Goal: Task Accomplishment & Management: Complete application form

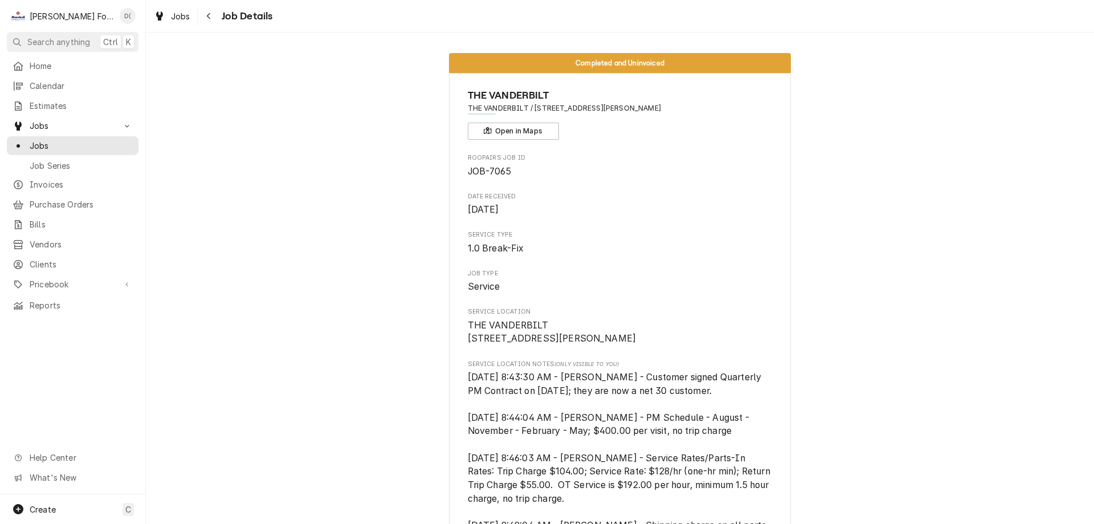
scroll to position [1693, 0]
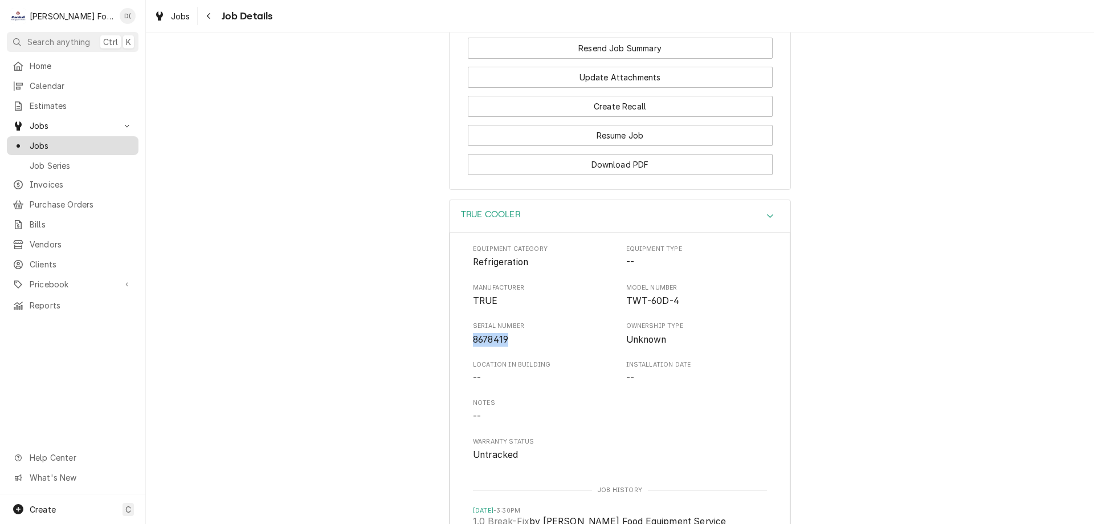
click at [87, 140] on span "Jobs" at bounding box center [81, 146] width 103 height 12
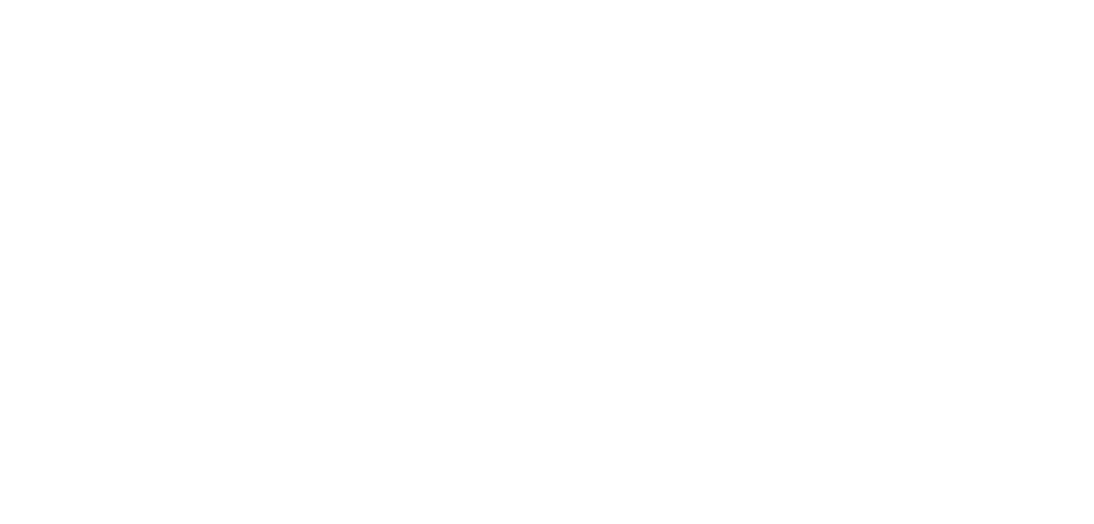
click at [80, 145] on div "Dynamic Content Wrapper" at bounding box center [547, 262] width 1094 height 524
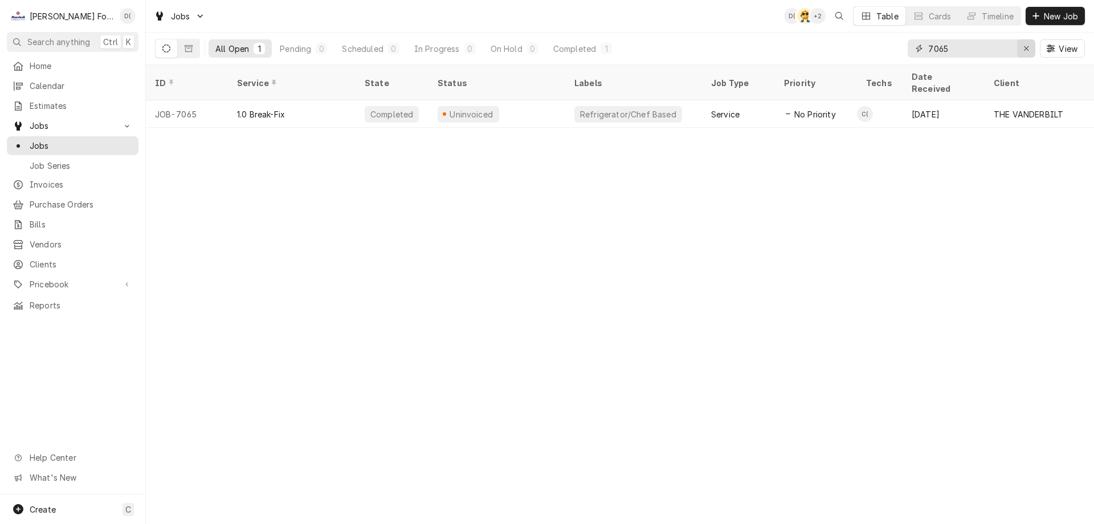
click at [1021, 49] on div "Erase input" at bounding box center [1026, 48] width 11 height 11
click at [1000, 51] on input "Dynamic Content Wrapper" at bounding box center [981, 48] width 107 height 18
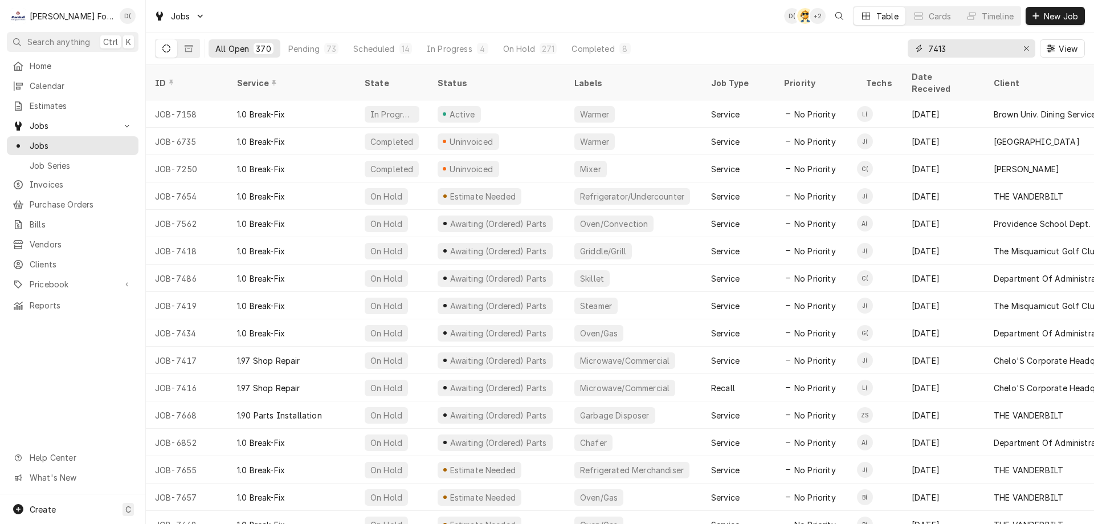
type input "7413"
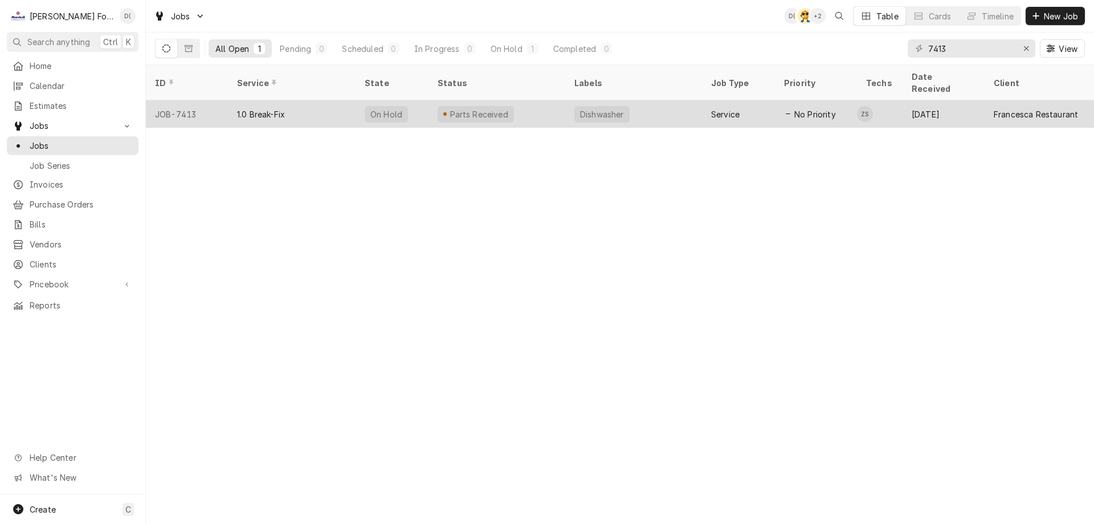
click at [525, 108] on div "Parts Received" at bounding box center [497, 113] width 137 height 27
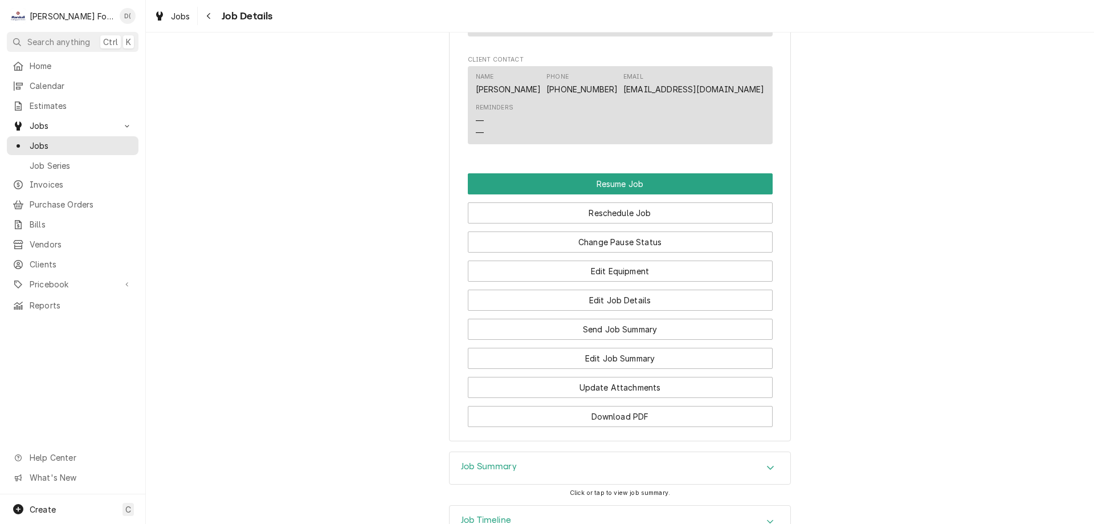
scroll to position [1129, 0]
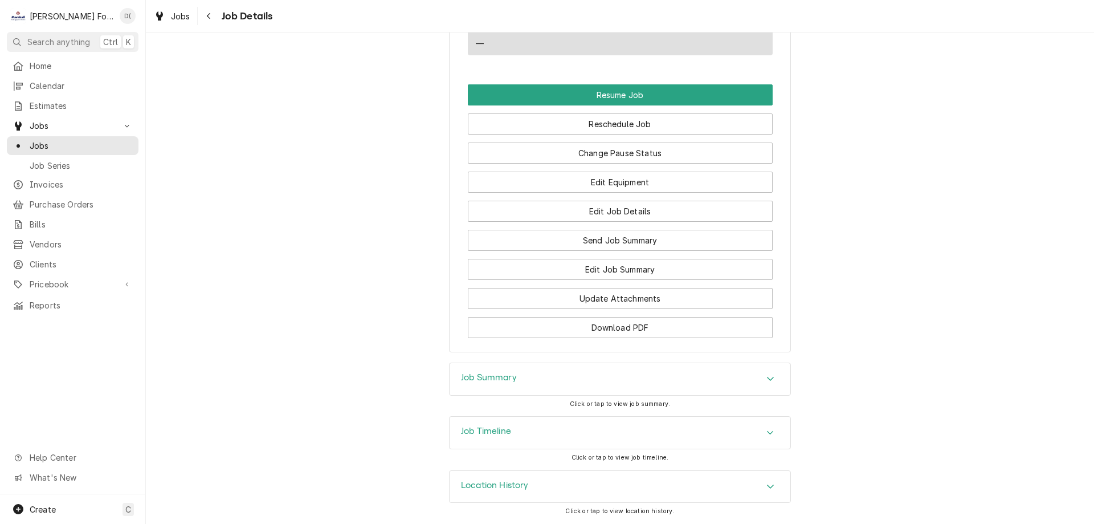
click at [516, 433] on div "Job Timeline" at bounding box center [620, 433] width 341 height 32
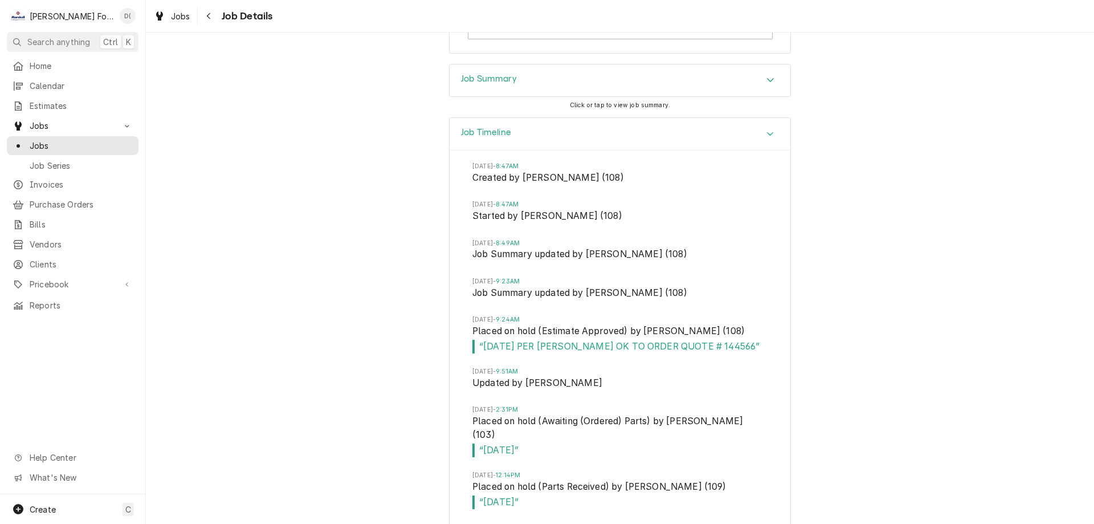
scroll to position [1470, 0]
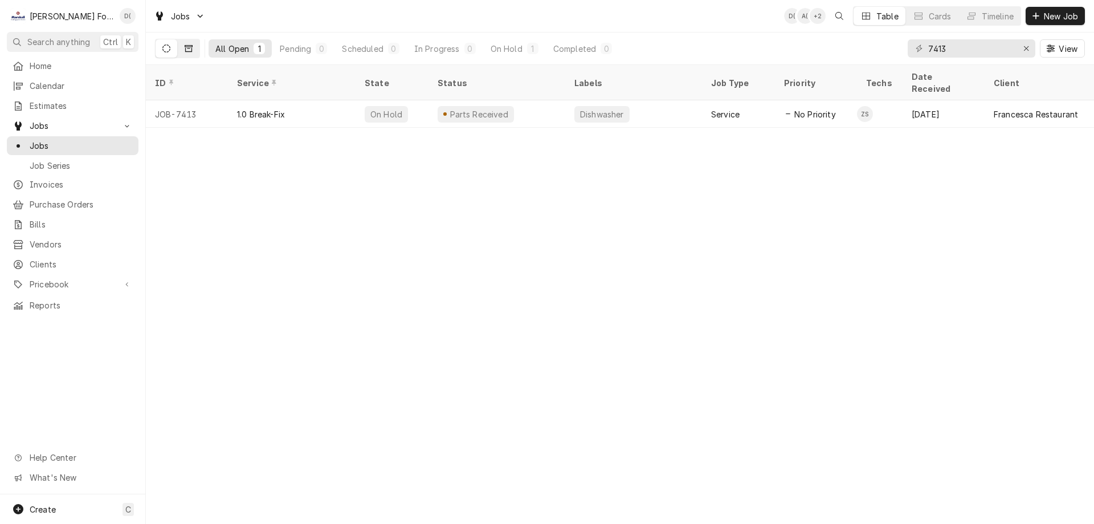
click at [187, 48] on icon "Dynamic Content Wrapper" at bounding box center [189, 48] width 8 height 8
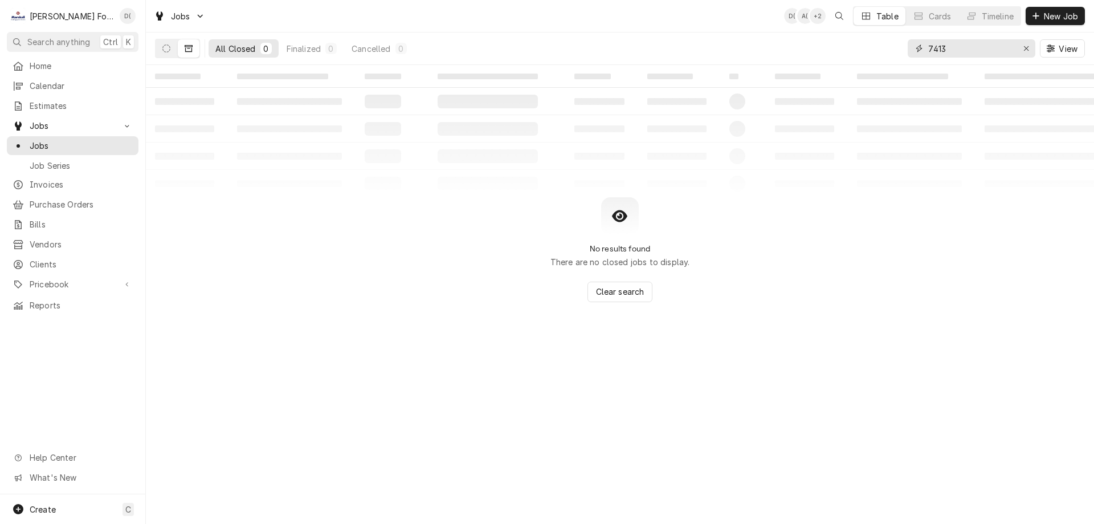
drag, startPoint x: 959, startPoint y: 50, endPoint x: 922, endPoint y: 50, distance: 37.6
click at [922, 50] on div "7413" at bounding box center [972, 48] width 128 height 18
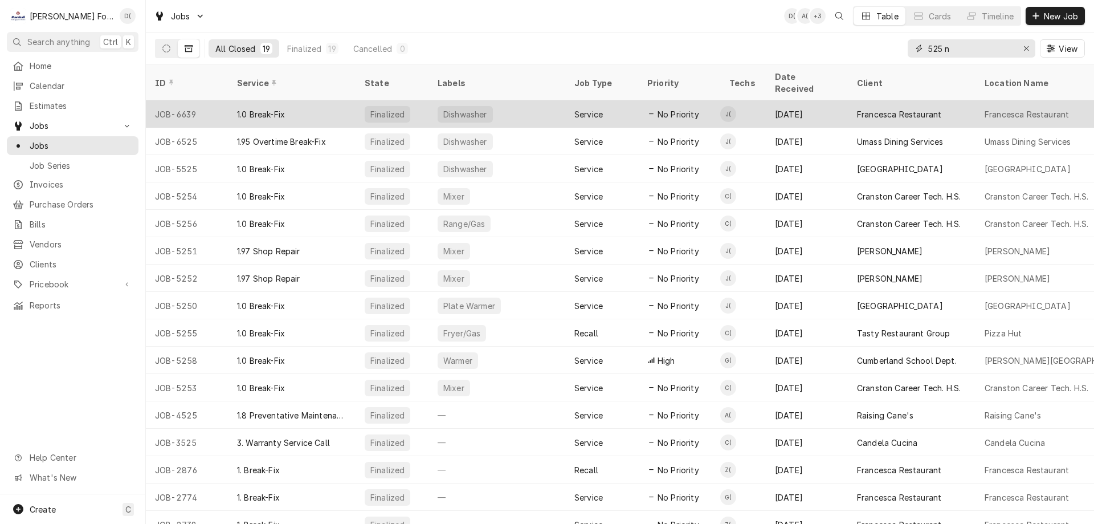
type input "525 n"
click at [347, 101] on div "1.0 Break-Fix" at bounding box center [292, 113] width 128 height 27
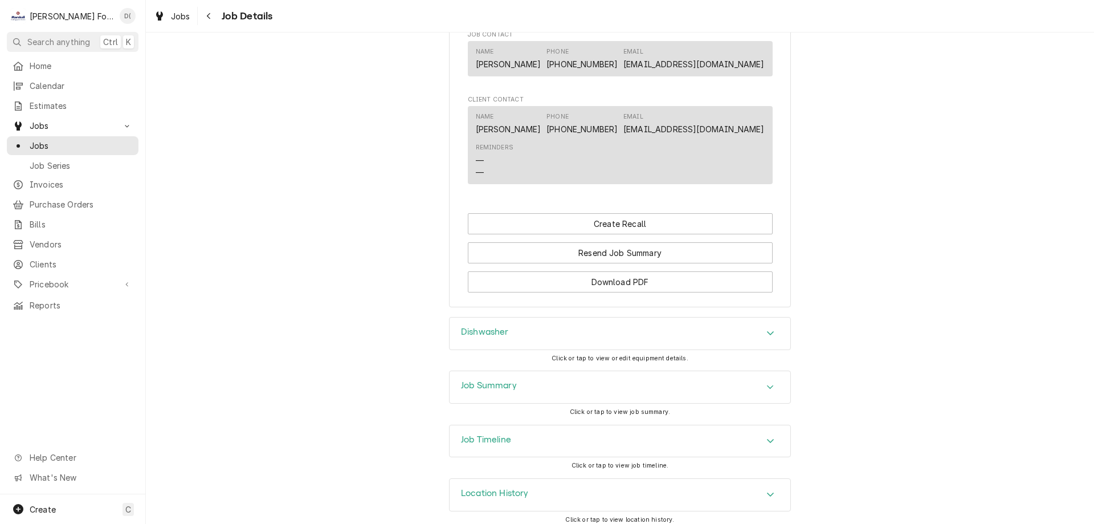
scroll to position [820, 0]
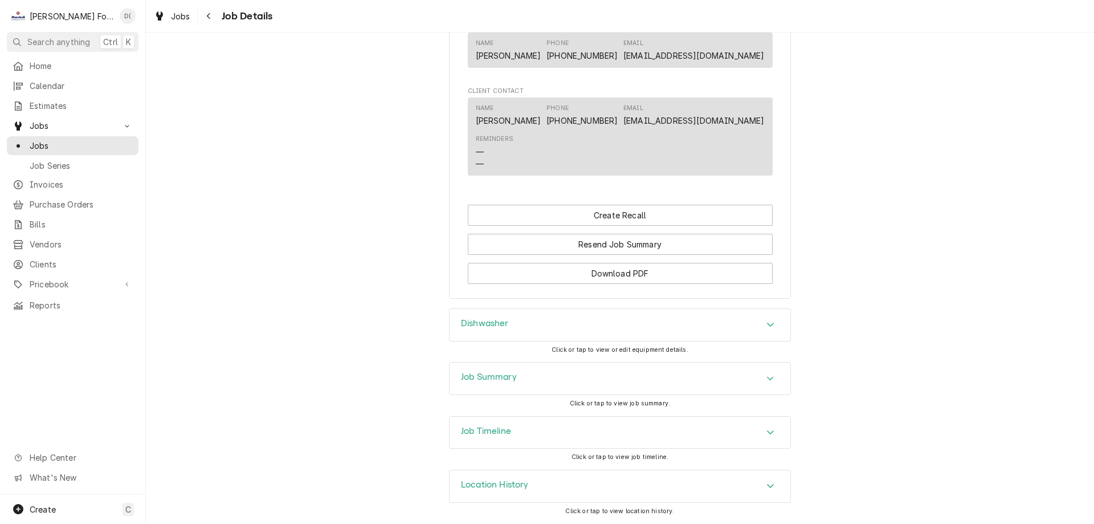
click at [525, 429] on div "Job Timeline" at bounding box center [620, 433] width 341 height 32
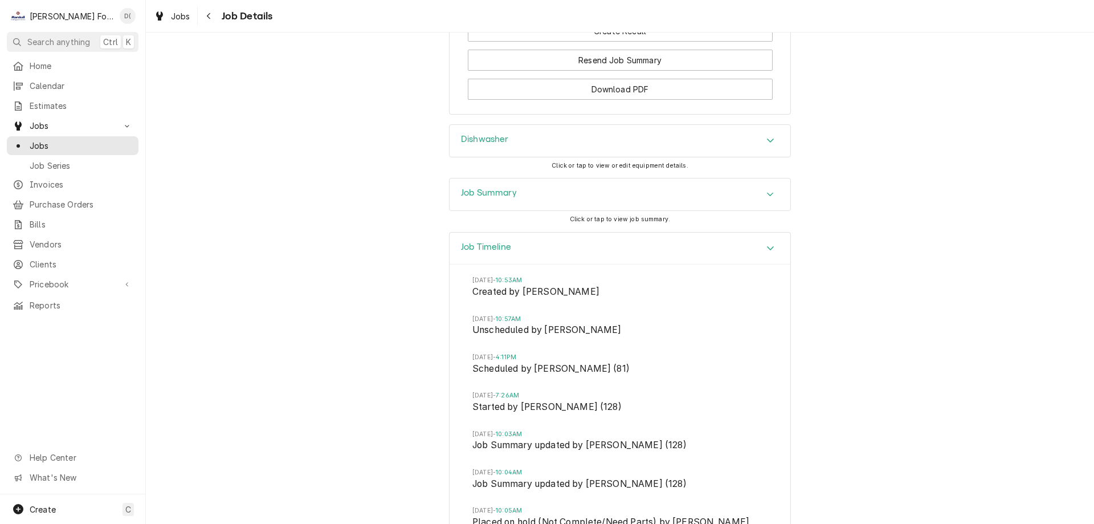
scroll to position [1105, 0]
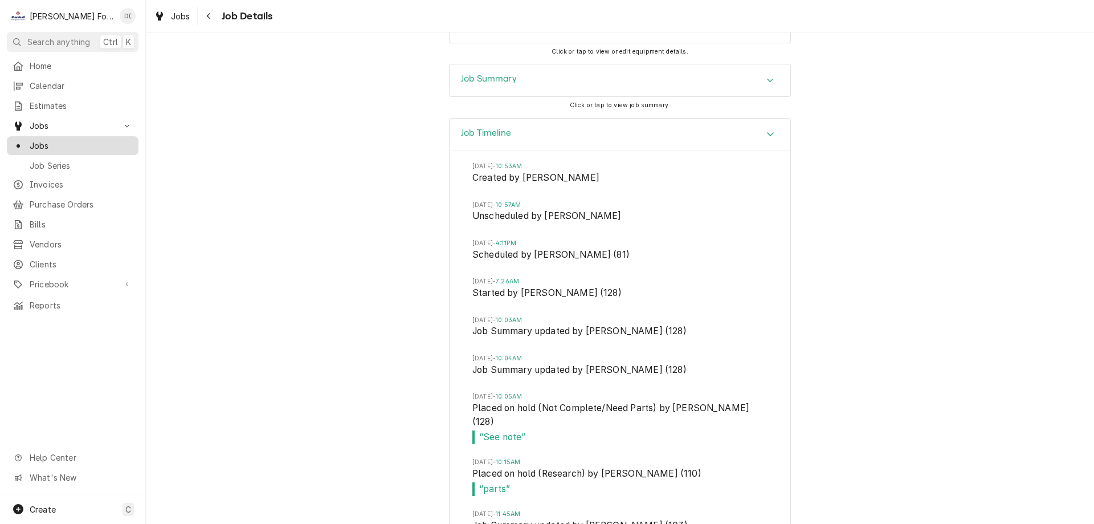
click at [68, 136] on link "Jobs" at bounding box center [73, 145] width 132 height 19
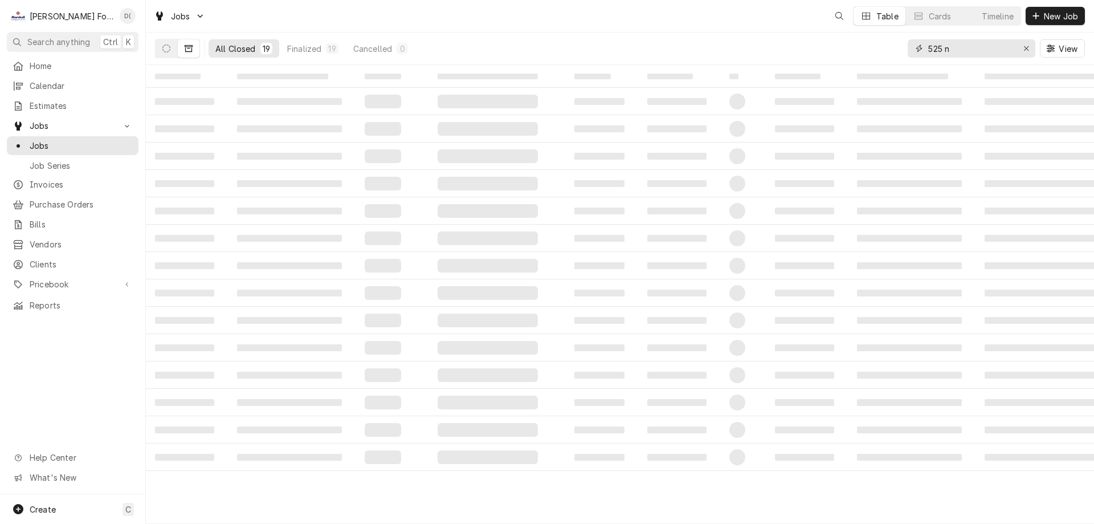
click at [1025, 50] on icon "Erase input" at bounding box center [1027, 48] width 6 height 8
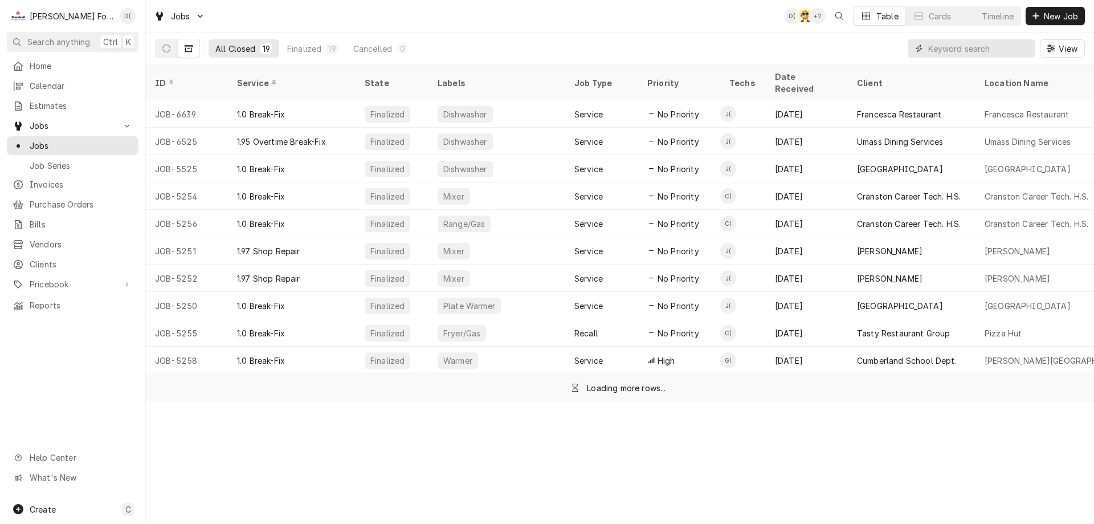
click at [997, 50] on input "Dynamic Content Wrapper" at bounding box center [981, 48] width 107 height 18
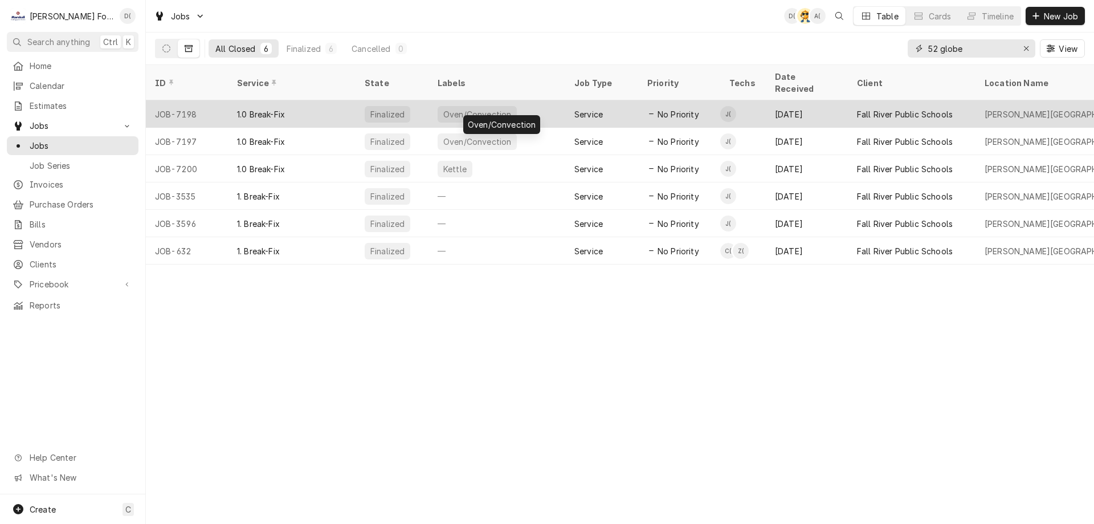
type input "52 globe"
click at [534, 100] on div "Oven/Convection" at bounding box center [497, 113] width 137 height 27
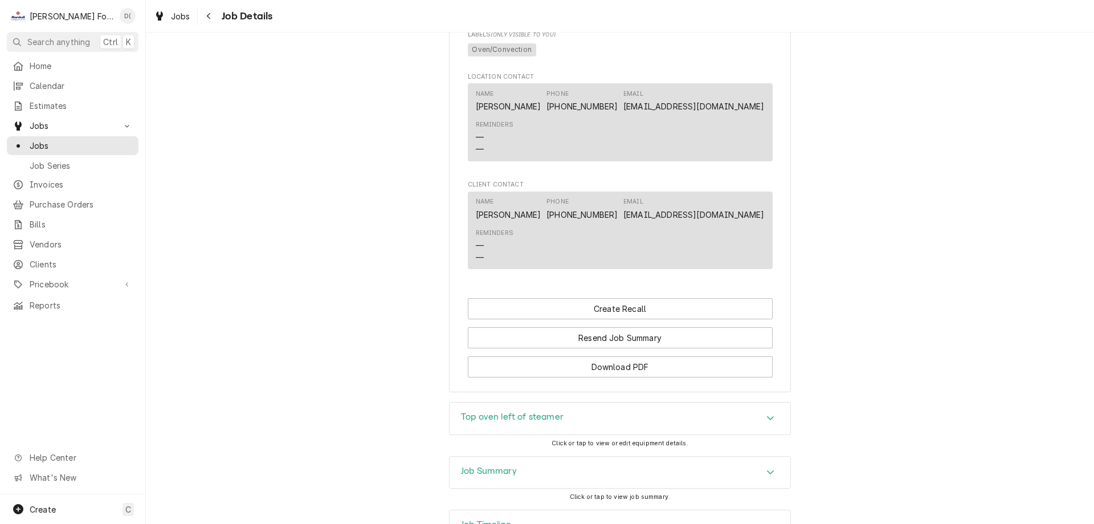
scroll to position [848, 0]
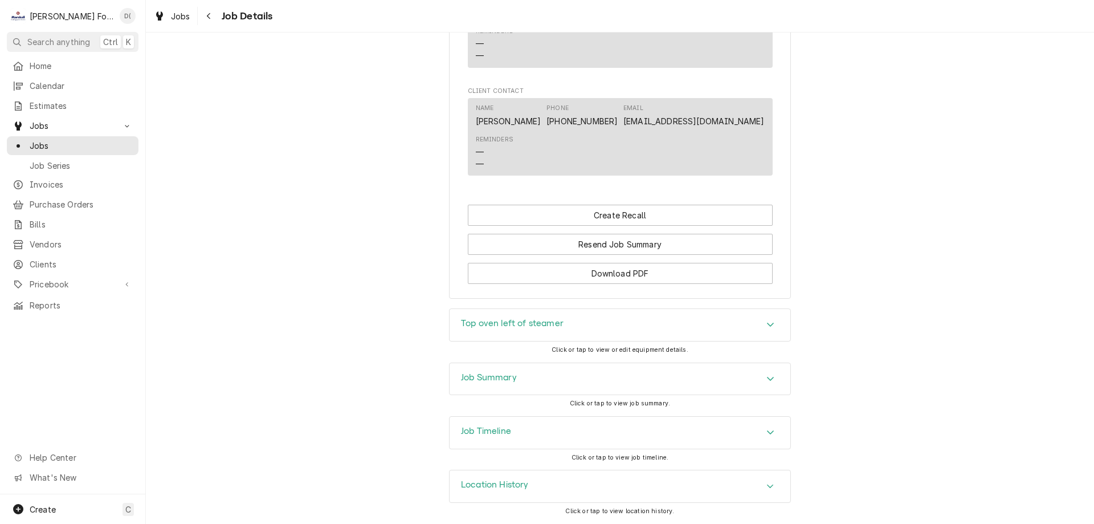
drag, startPoint x: 515, startPoint y: 380, endPoint x: 511, endPoint y: 374, distance: 6.5
click at [516, 380] on div "Job Summary" at bounding box center [620, 379] width 341 height 32
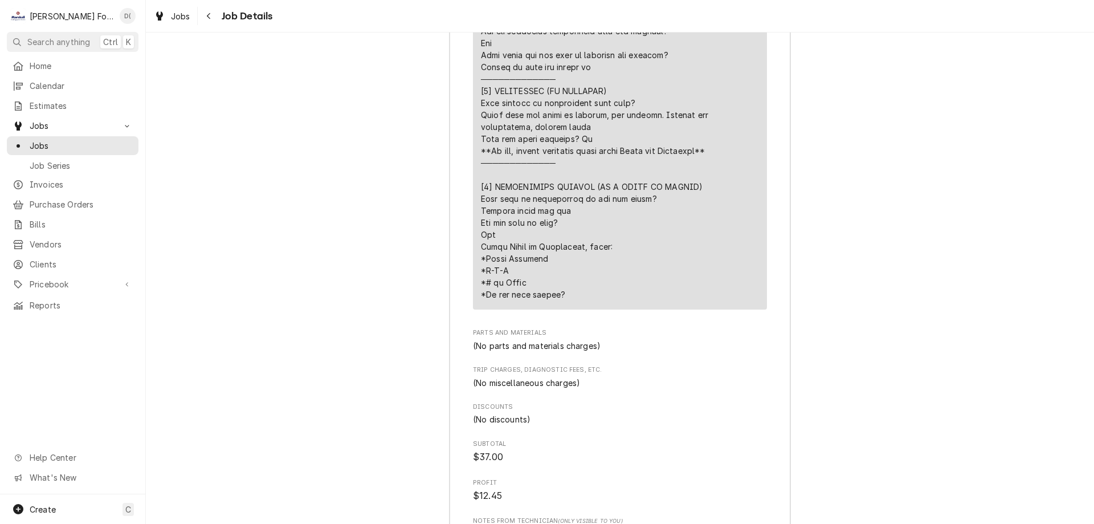
scroll to position [1759, 0]
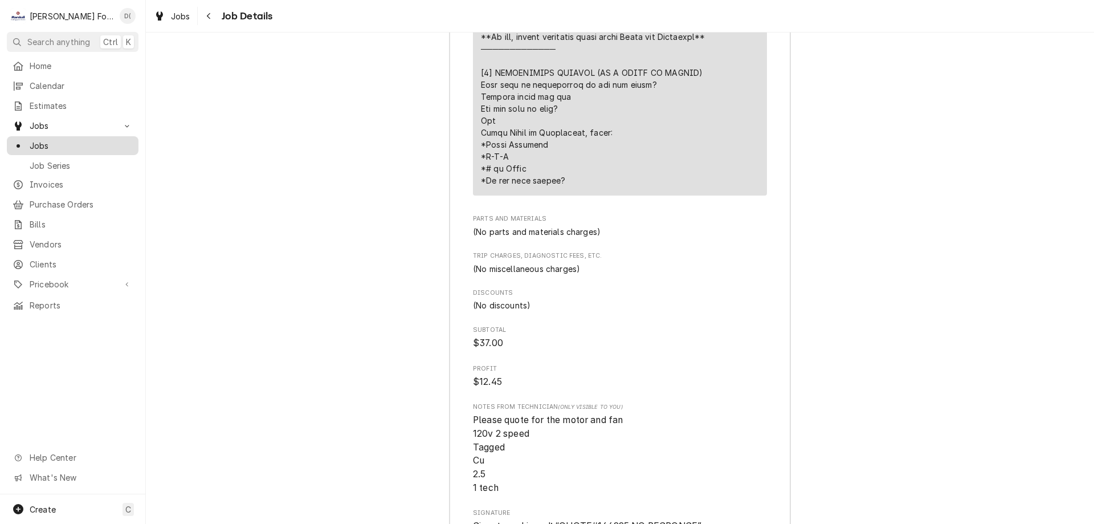
click at [55, 140] on span "Jobs" at bounding box center [81, 146] width 103 height 12
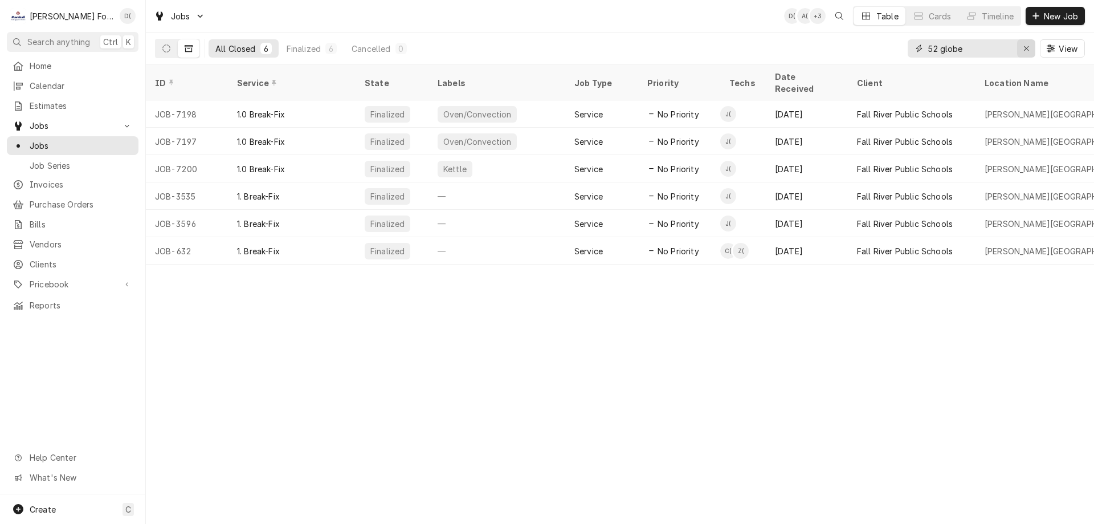
click at [1024, 46] on icon "Erase input" at bounding box center [1027, 48] width 6 height 8
click at [996, 51] on input "Dynamic Content Wrapper" at bounding box center [970, 48] width 85 height 18
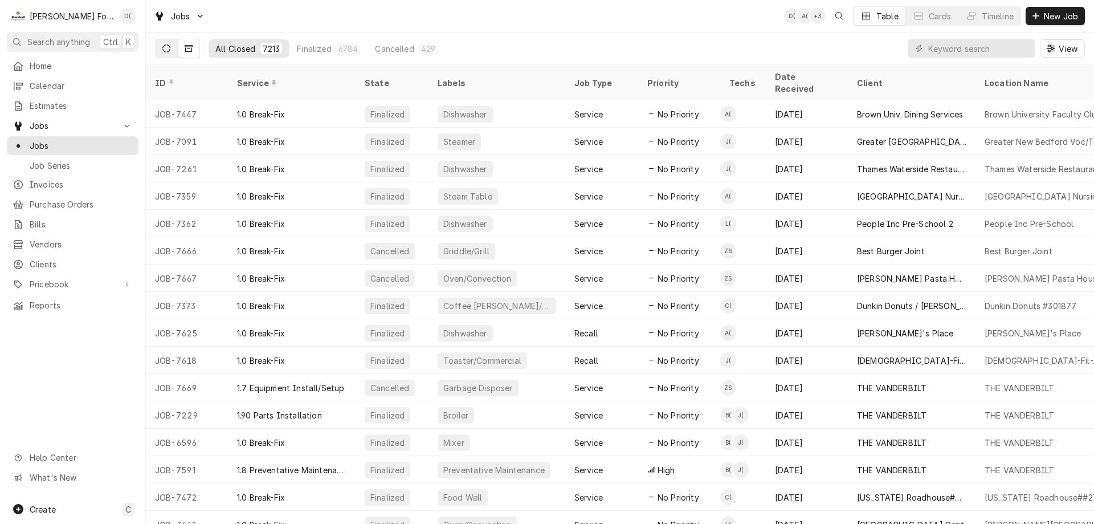
click at [170, 49] on icon "Dynamic Content Wrapper" at bounding box center [166, 48] width 8 height 8
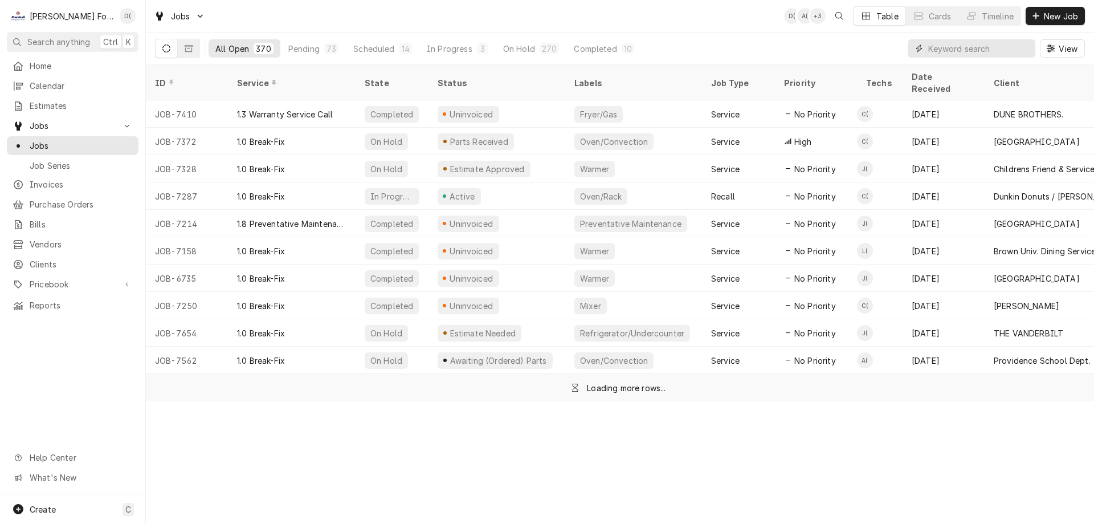
click at [965, 52] on input "Dynamic Content Wrapper" at bounding box center [978, 48] width 101 height 18
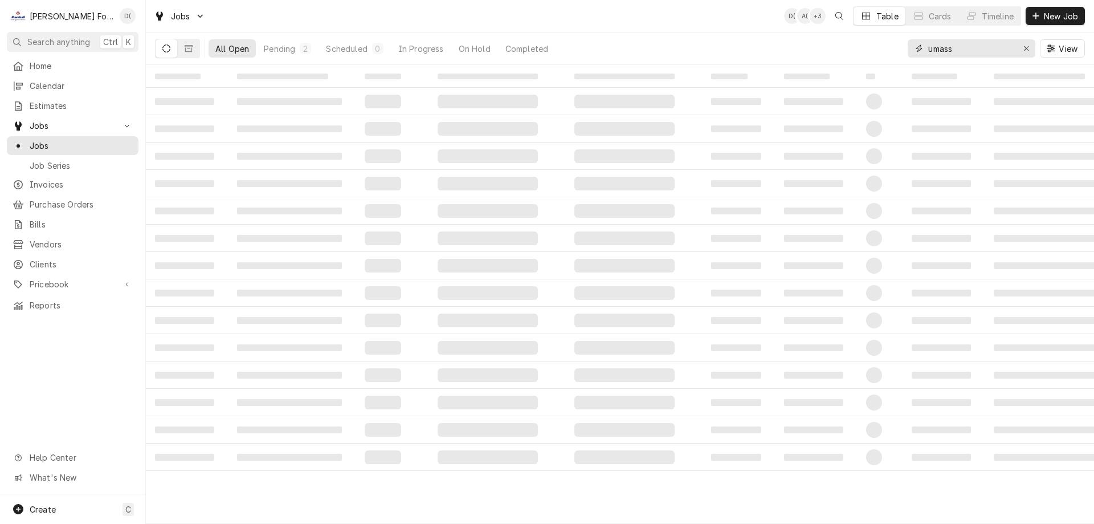
type input "umass"
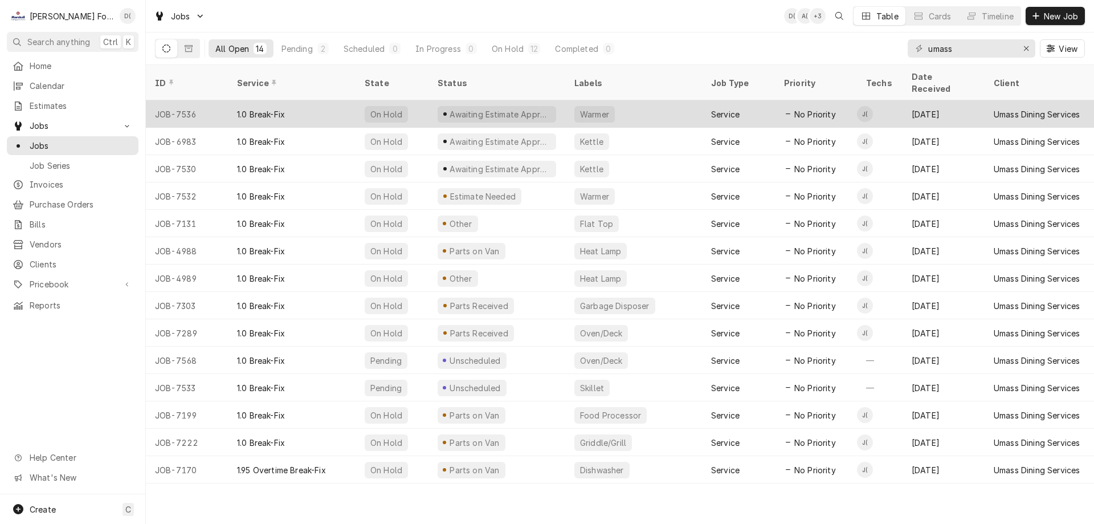
click at [663, 103] on div "Warmer" at bounding box center [633, 113] width 137 height 27
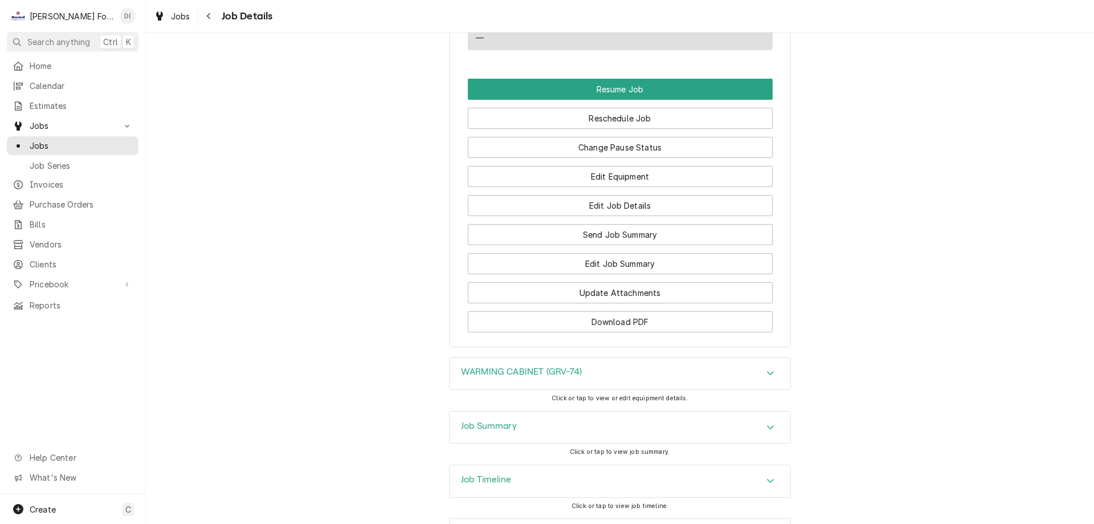
scroll to position [1429, 0]
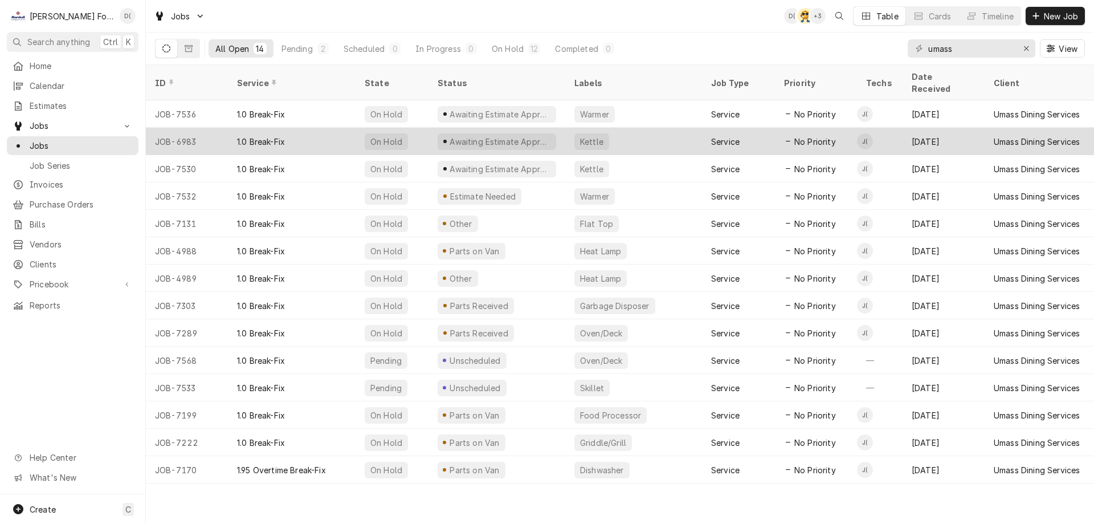
click at [549, 128] on div "Awaiting Estimate Approval" at bounding box center [497, 141] width 137 height 27
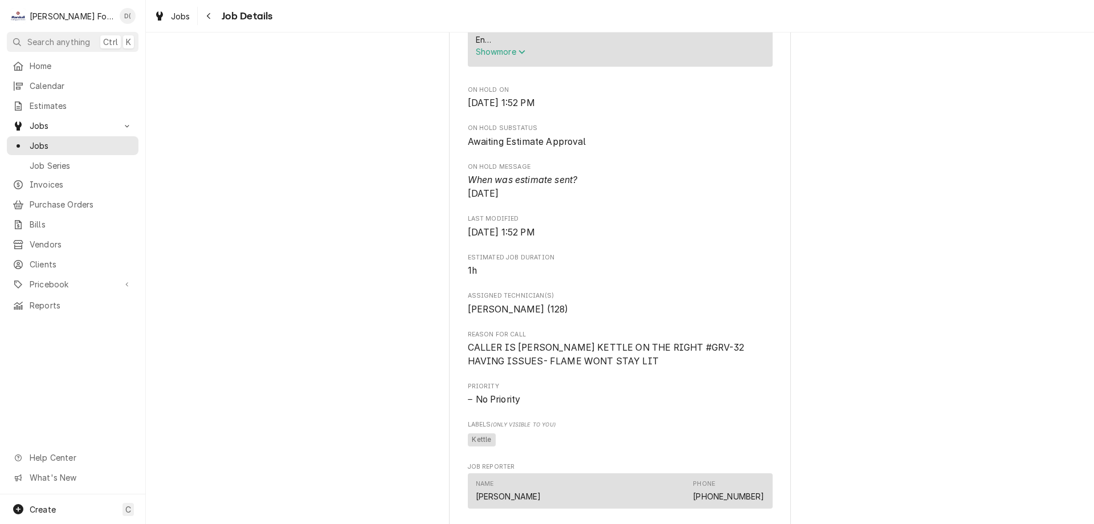
scroll to position [855, 0]
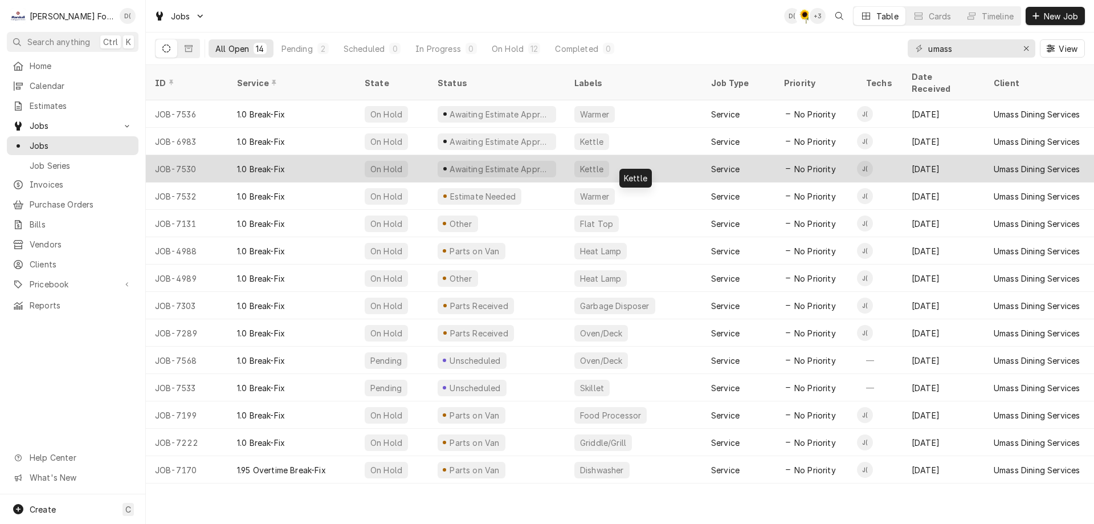
click at [596, 163] on div "Kettle" at bounding box center [592, 169] width 26 height 12
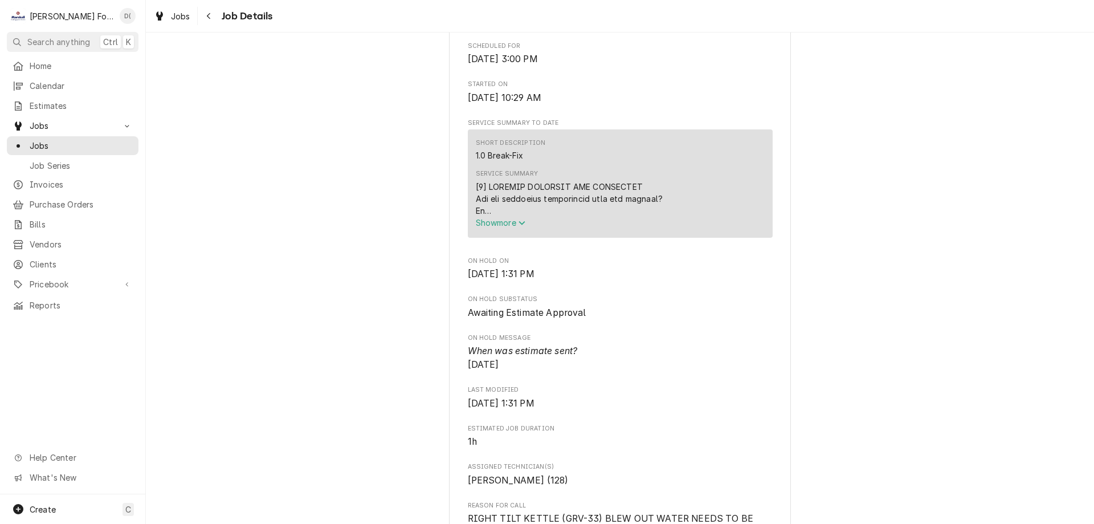
scroll to position [684, 0]
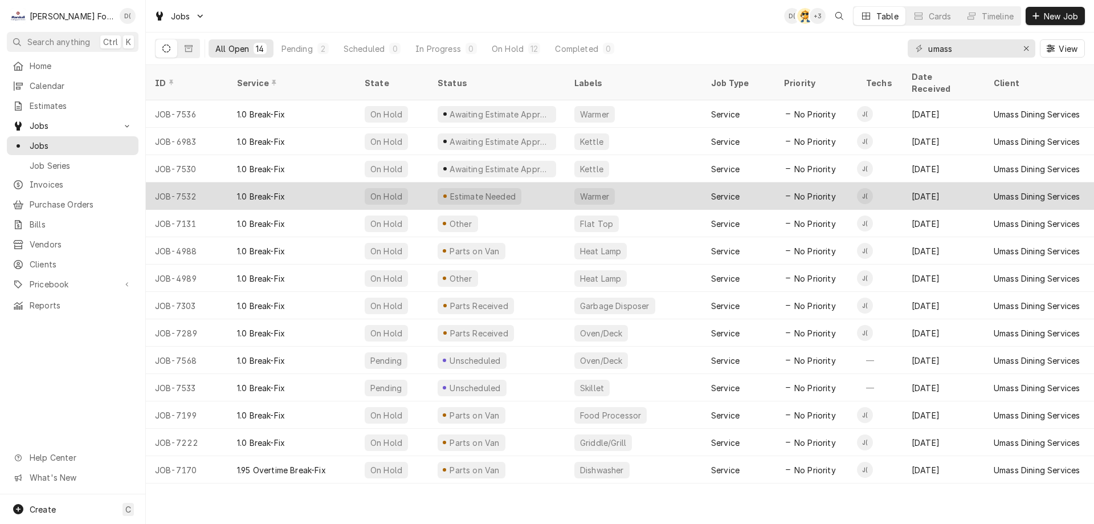
click at [529, 182] on div "Estimate Needed" at bounding box center [497, 195] width 137 height 27
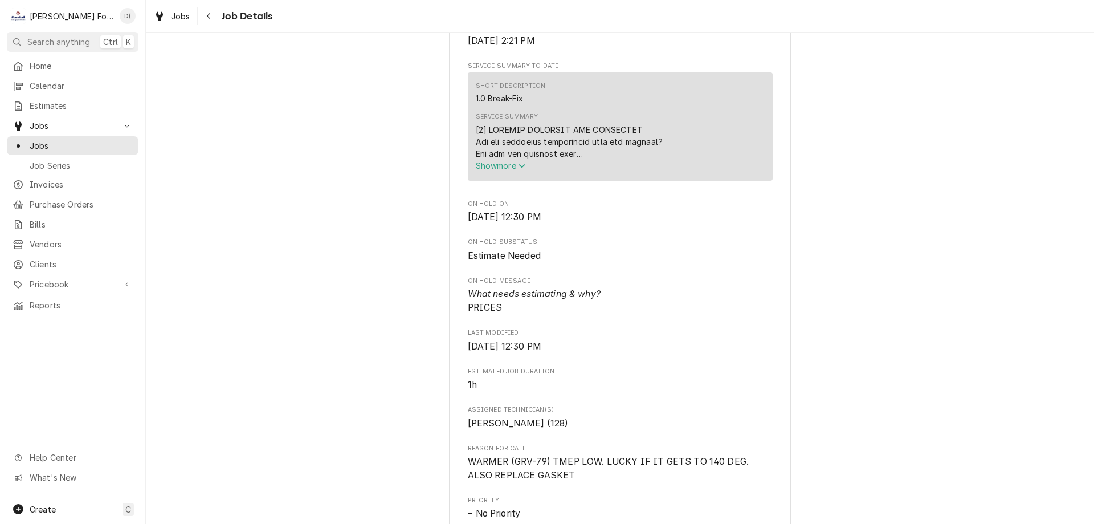
scroll to position [741, 0]
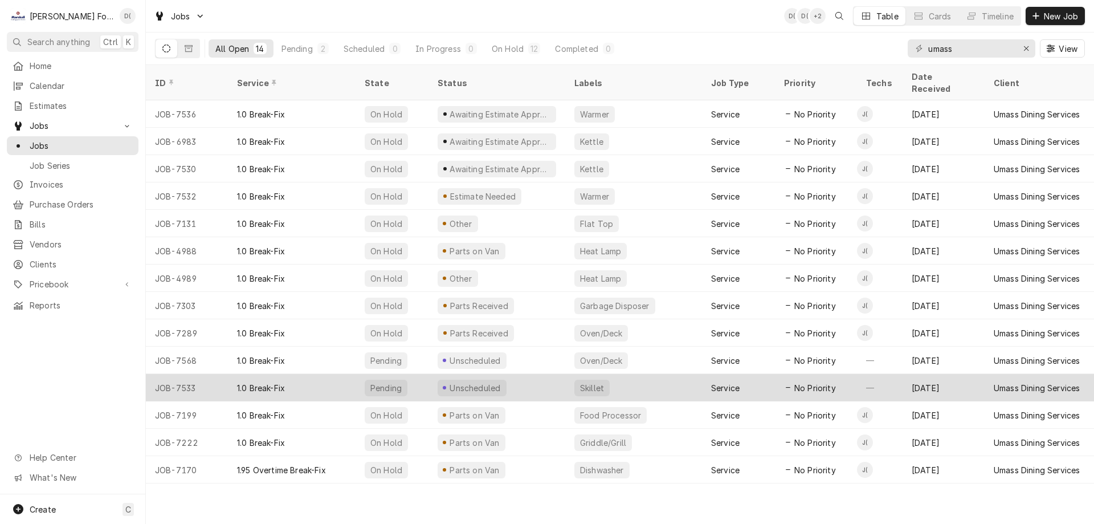
click at [534, 380] on div "Unscheduled" at bounding box center [497, 387] width 137 height 27
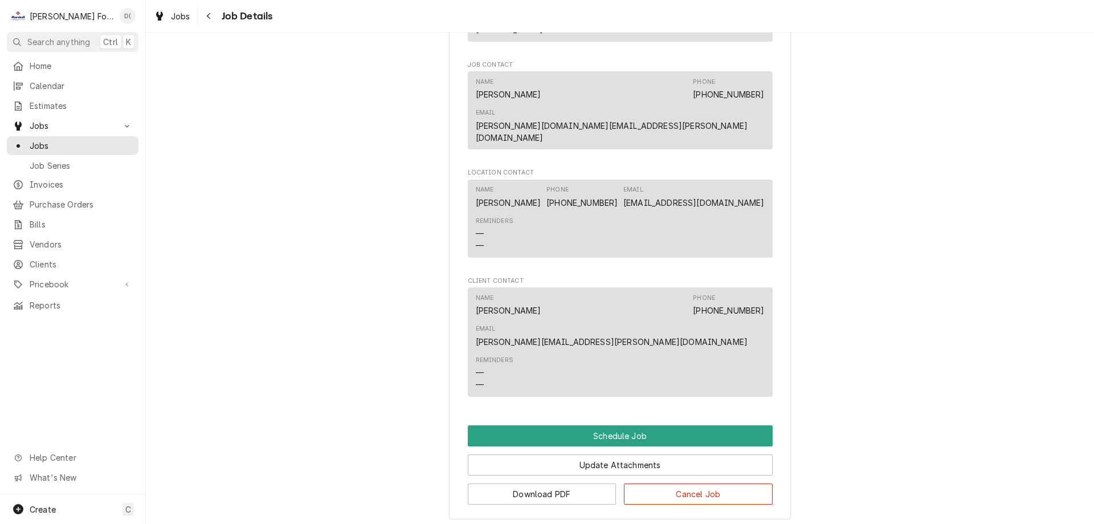
scroll to position [949, 0]
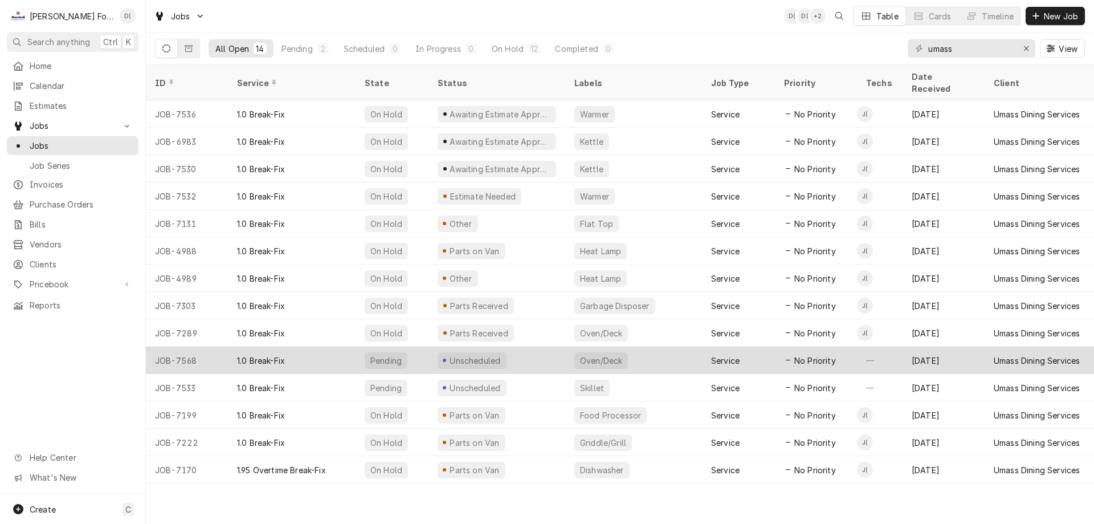
click at [533, 347] on div "Unscheduled" at bounding box center [497, 360] width 137 height 27
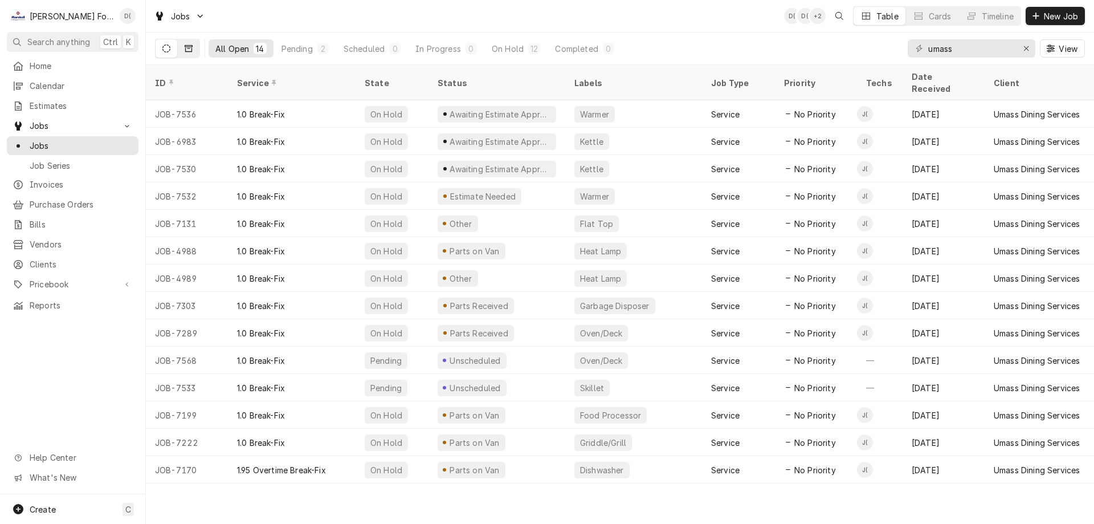
click at [196, 51] on button "Dynamic Content Wrapper" at bounding box center [189, 48] width 22 height 18
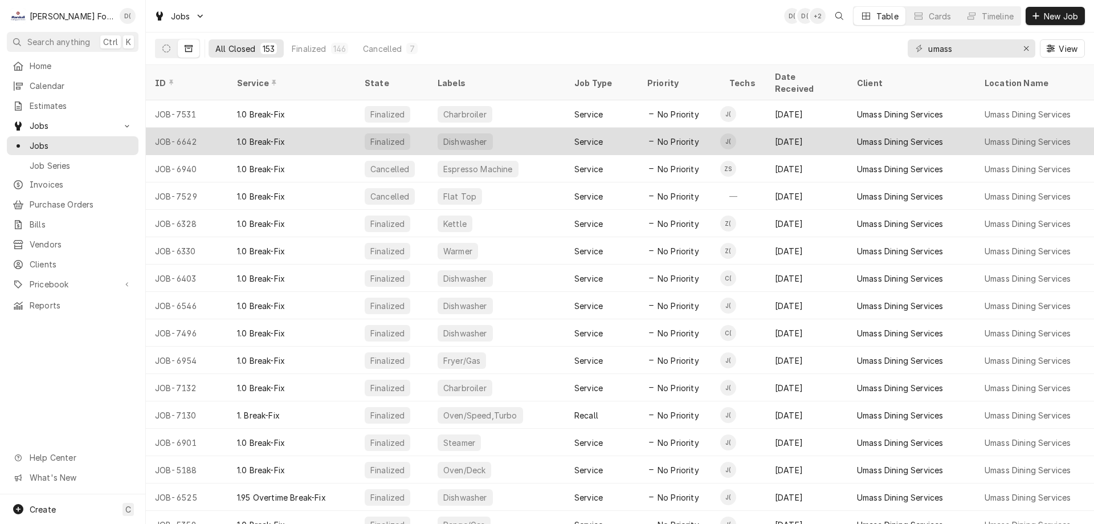
click at [198, 128] on div "JOB-6642" at bounding box center [187, 141] width 82 height 27
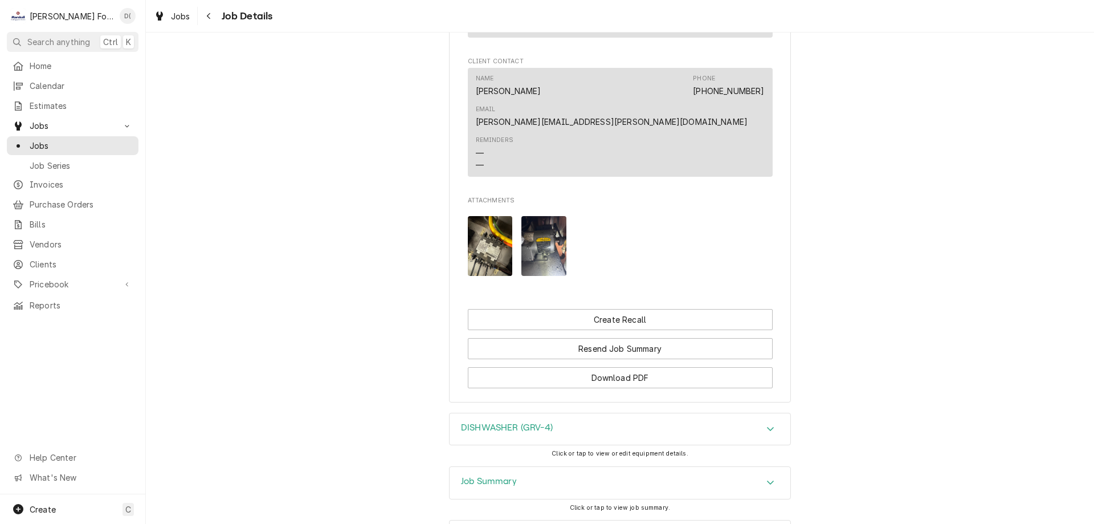
scroll to position [1130, 0]
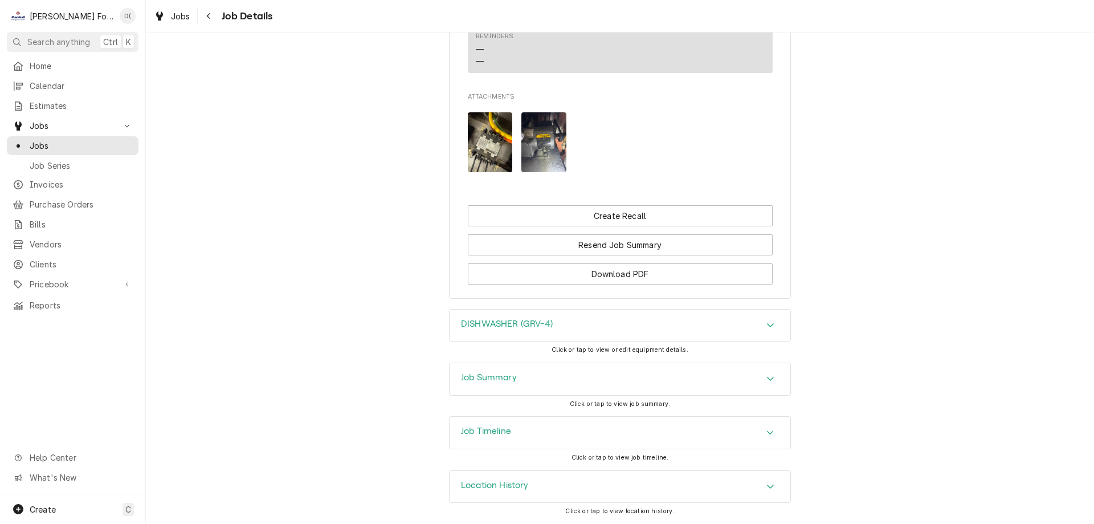
click at [559, 324] on div "DISHWASHER (GRV-4)" at bounding box center [620, 325] width 341 height 32
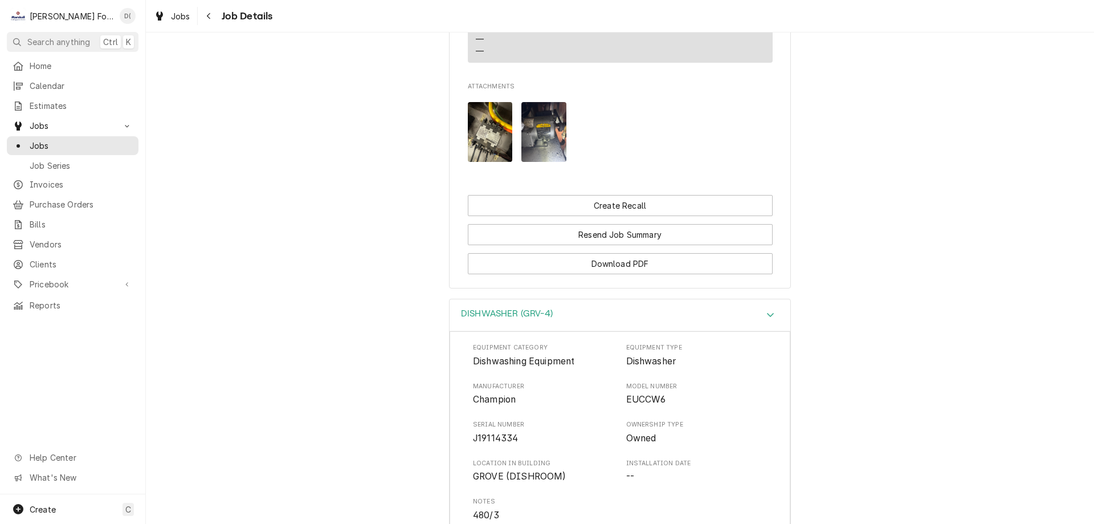
scroll to position [1311, 0]
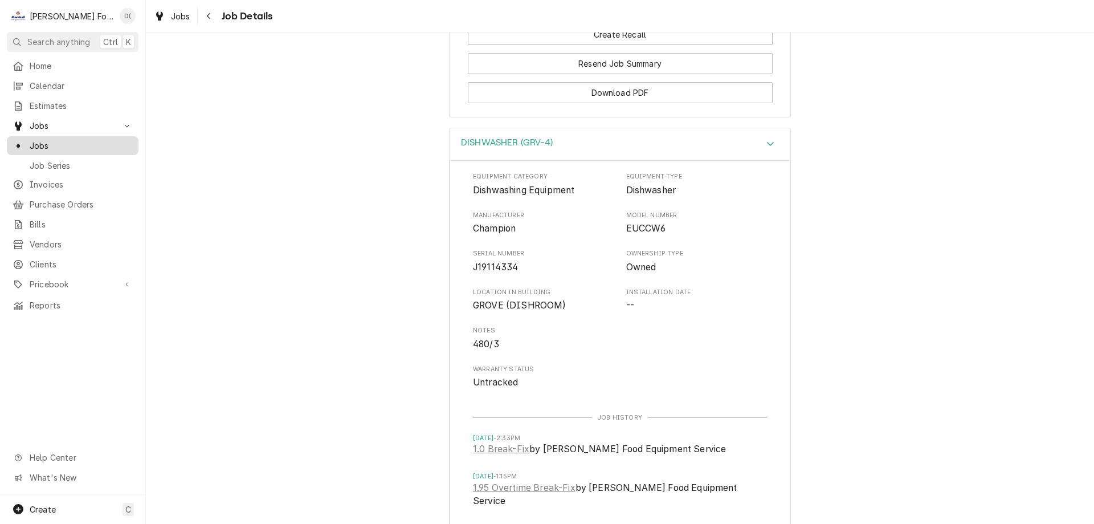
click at [64, 142] on span "Jobs" at bounding box center [81, 146] width 103 height 12
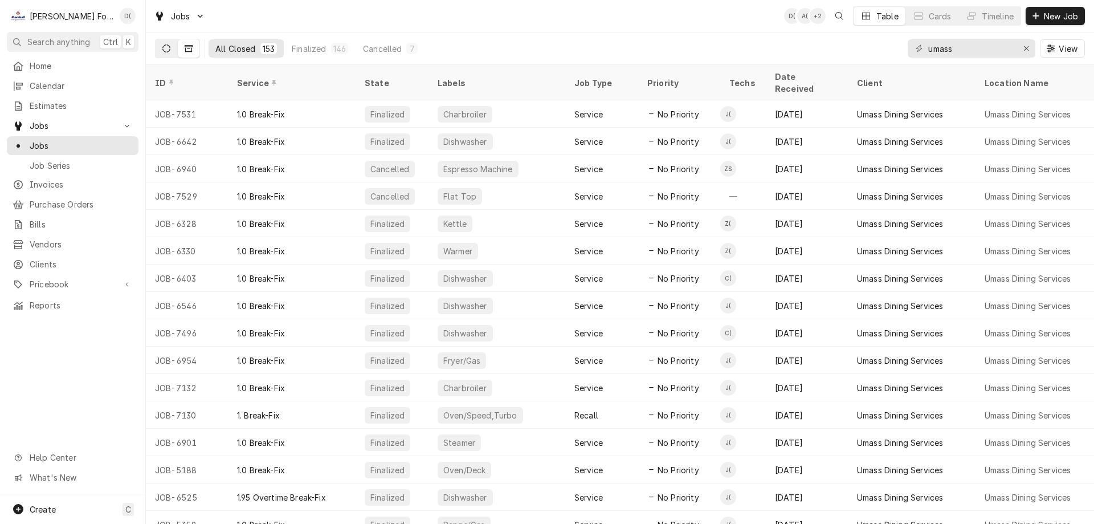
drag, startPoint x: 148, startPoint y: 48, endPoint x: 170, endPoint y: 50, distance: 22.3
click at [152, 49] on div "All Closed 153 Finalized 146 Cancelled 7 umass View" at bounding box center [620, 48] width 948 height 32
click at [176, 51] on button "Dynamic Content Wrapper" at bounding box center [167, 48] width 22 height 18
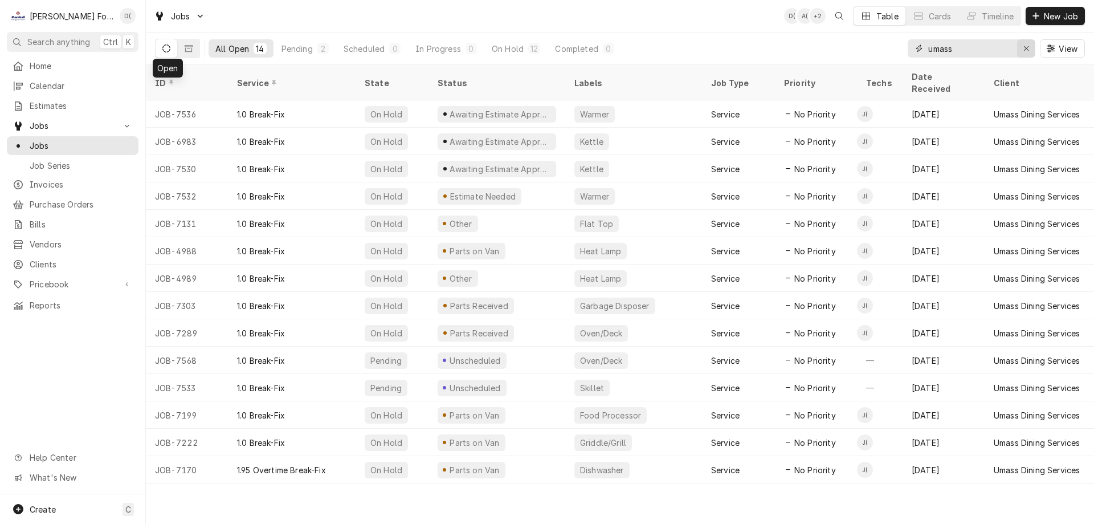
click at [1024, 48] on icon "Erase input" at bounding box center [1027, 48] width 6 height 8
click at [1003, 48] on input "Dynamic Content Wrapper" at bounding box center [981, 48] width 107 height 18
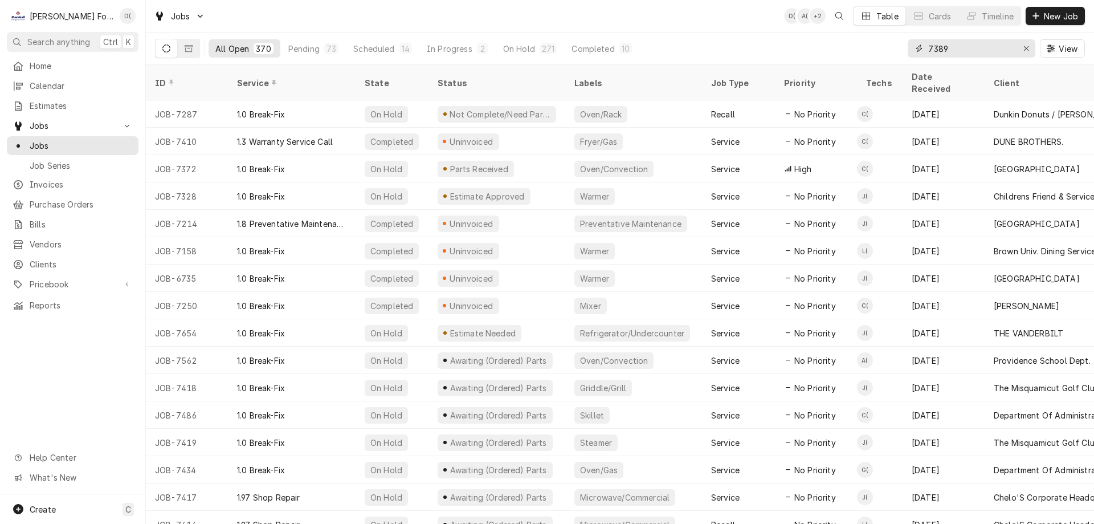
type input "7389"
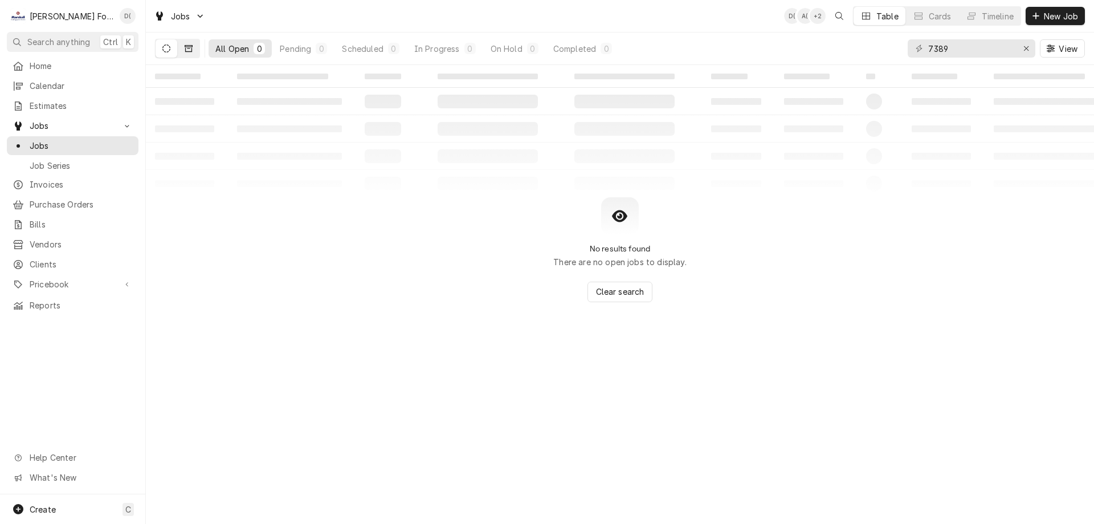
click at [185, 49] on icon "Dynamic Content Wrapper" at bounding box center [189, 48] width 8 height 8
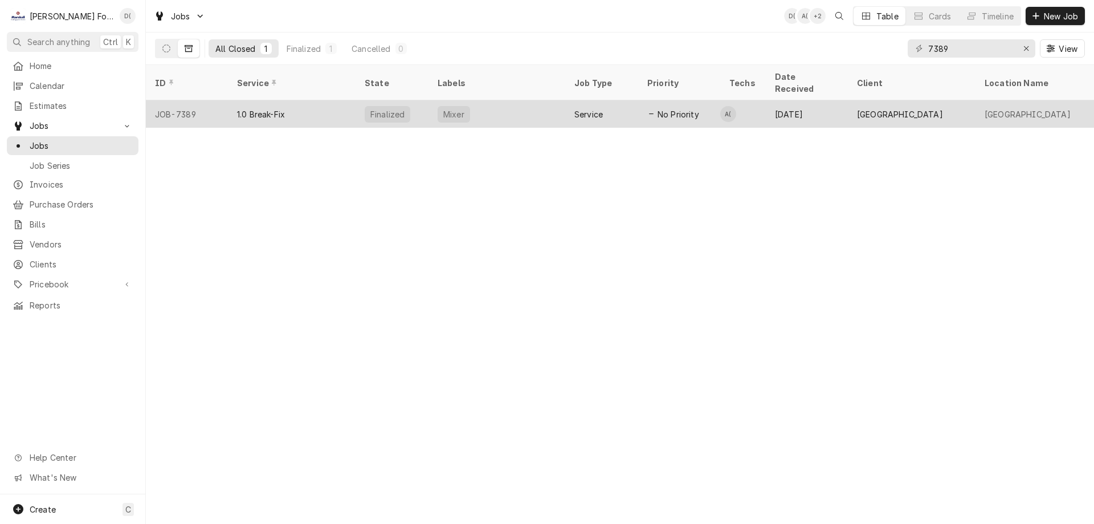
click at [323, 100] on div "1.0 Break-Fix" at bounding box center [292, 113] width 128 height 27
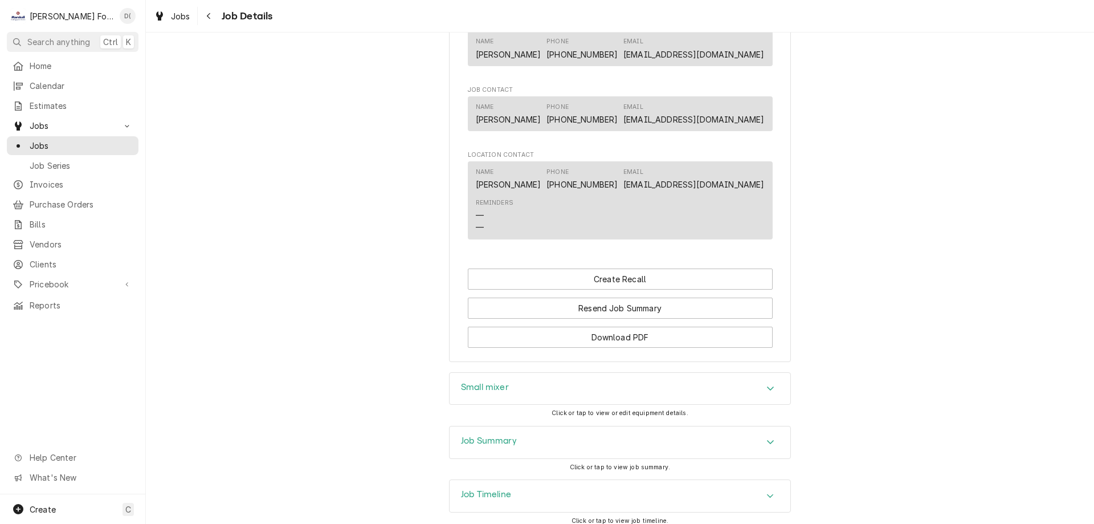
scroll to position [818, 0]
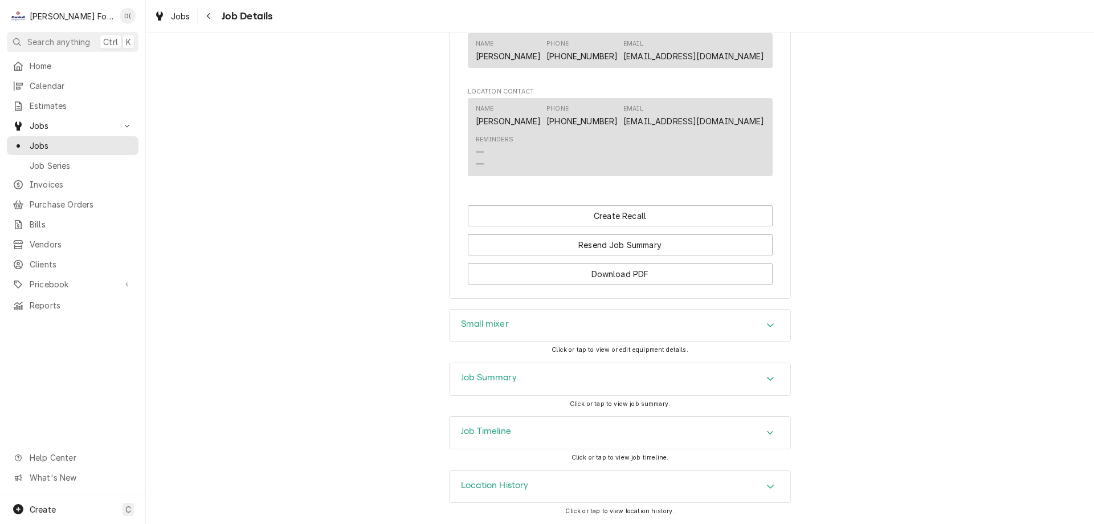
click at [531, 368] on div "Job Summary" at bounding box center [620, 379] width 341 height 32
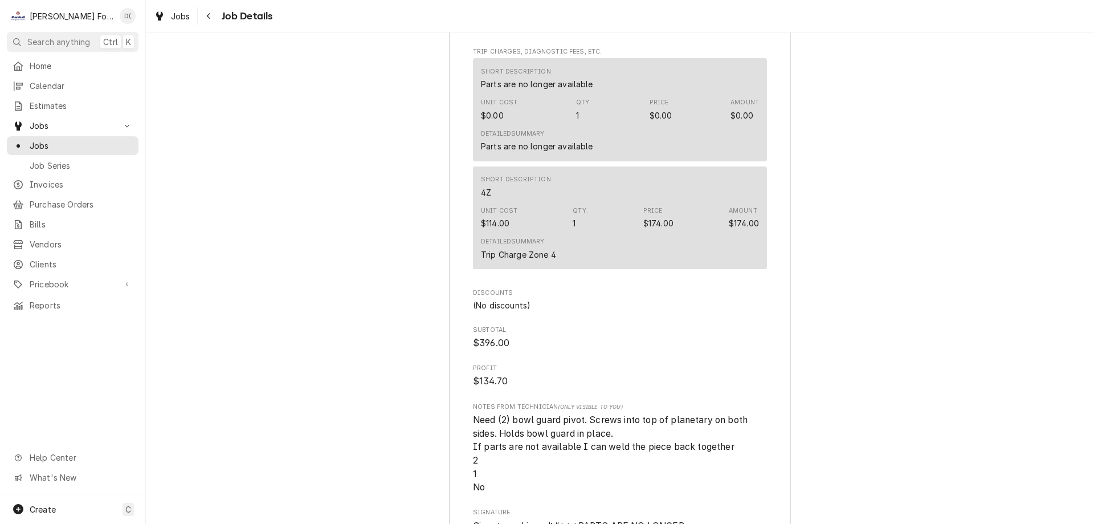
scroll to position [2015, 0]
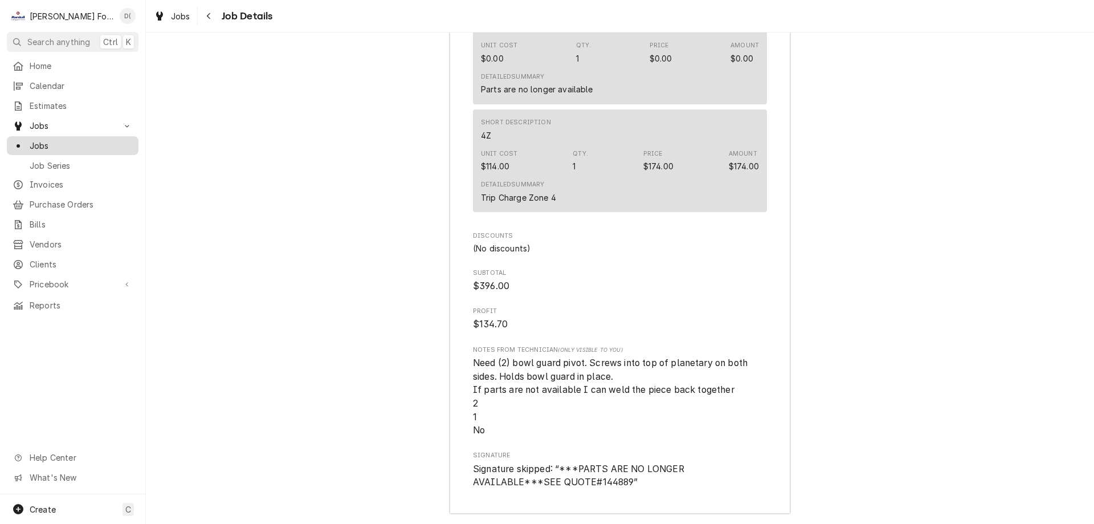
click at [87, 141] on span "Jobs" at bounding box center [81, 146] width 103 height 12
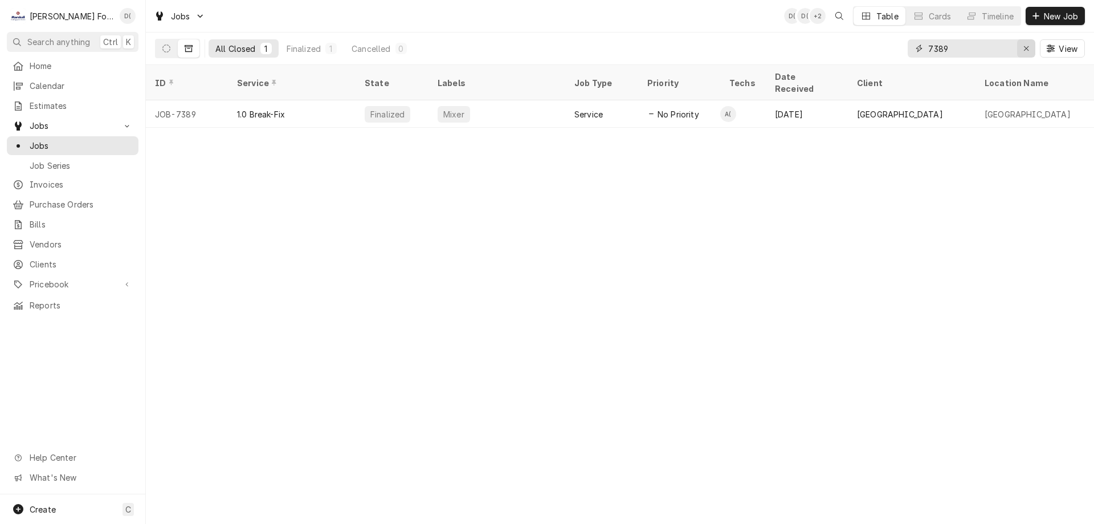
click at [1025, 50] on icon "Erase input" at bounding box center [1026, 48] width 5 height 5
click at [1001, 50] on input "Dynamic Content Wrapper" at bounding box center [981, 48] width 107 height 18
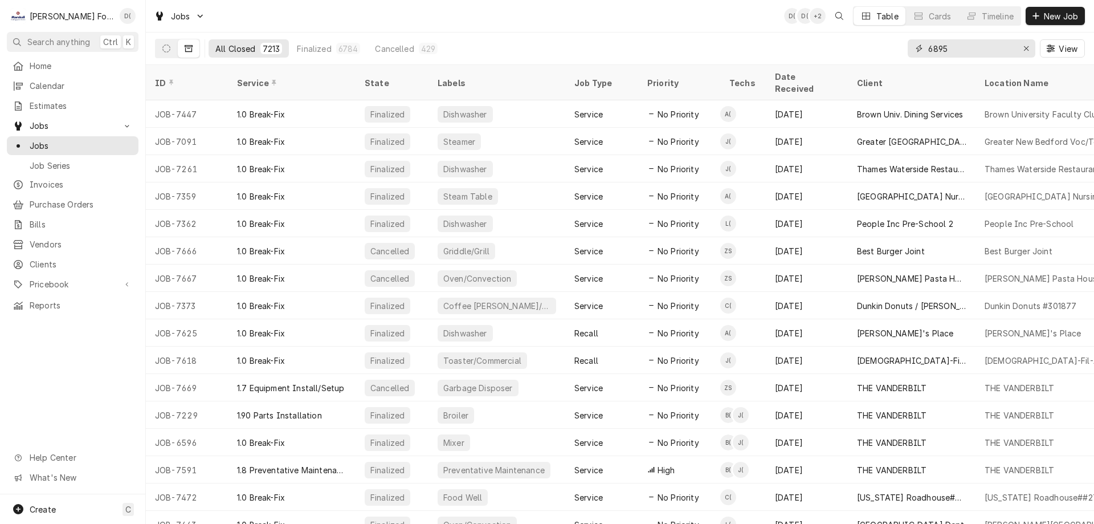
type input "6895"
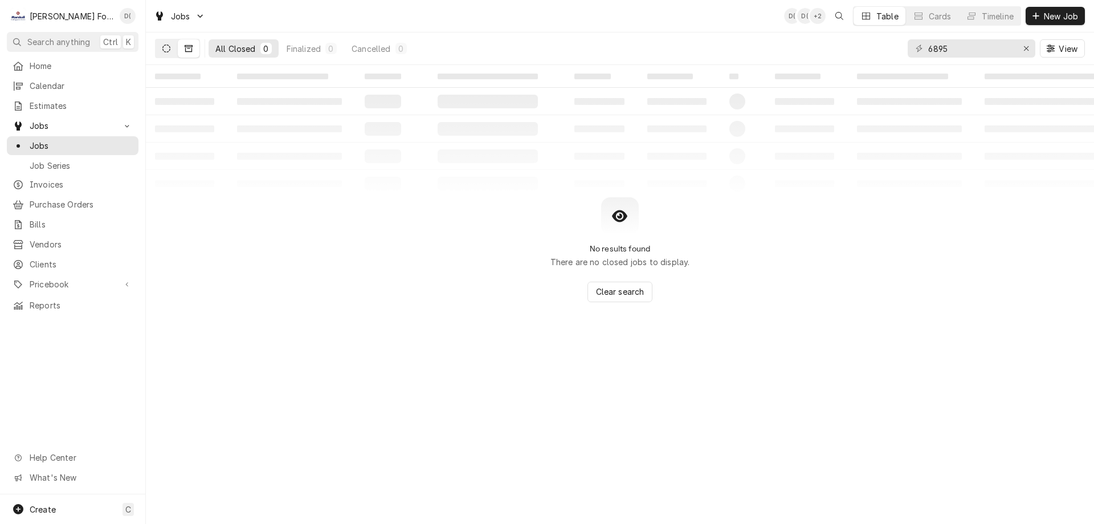
click at [160, 53] on button "Dynamic Content Wrapper" at bounding box center [167, 48] width 22 height 18
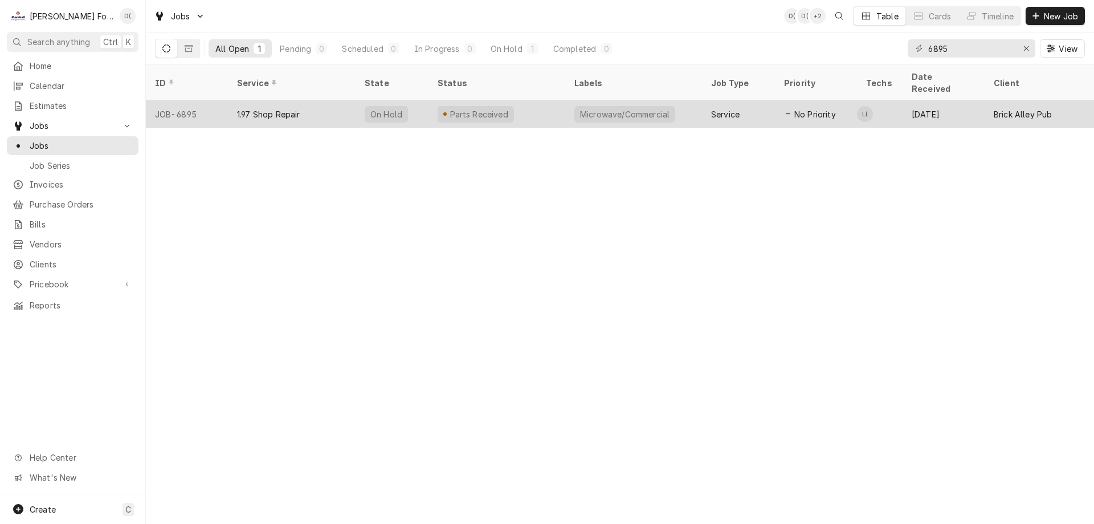
click at [344, 107] on div "1.97 Shop Repair" at bounding box center [292, 113] width 128 height 27
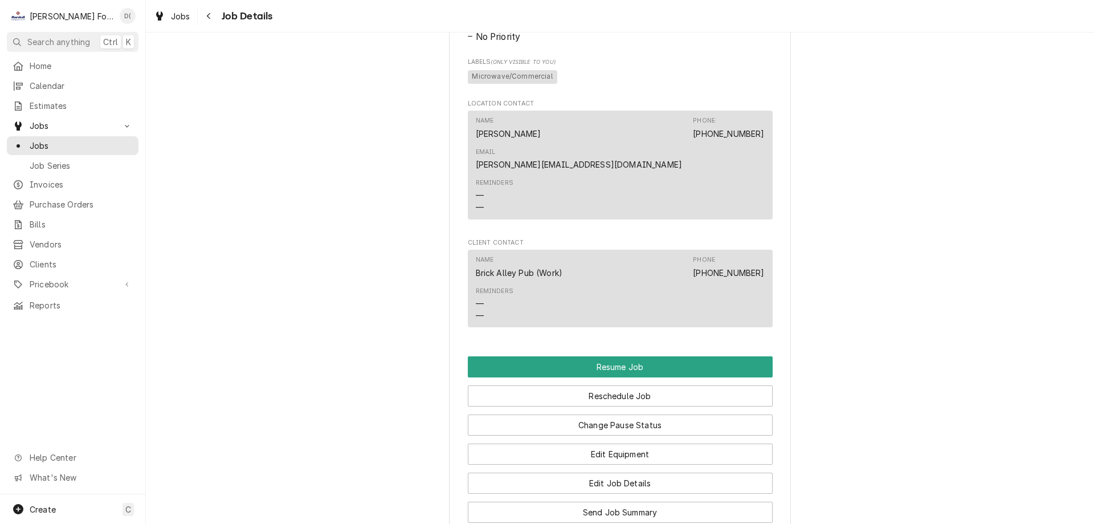
scroll to position [1140, 0]
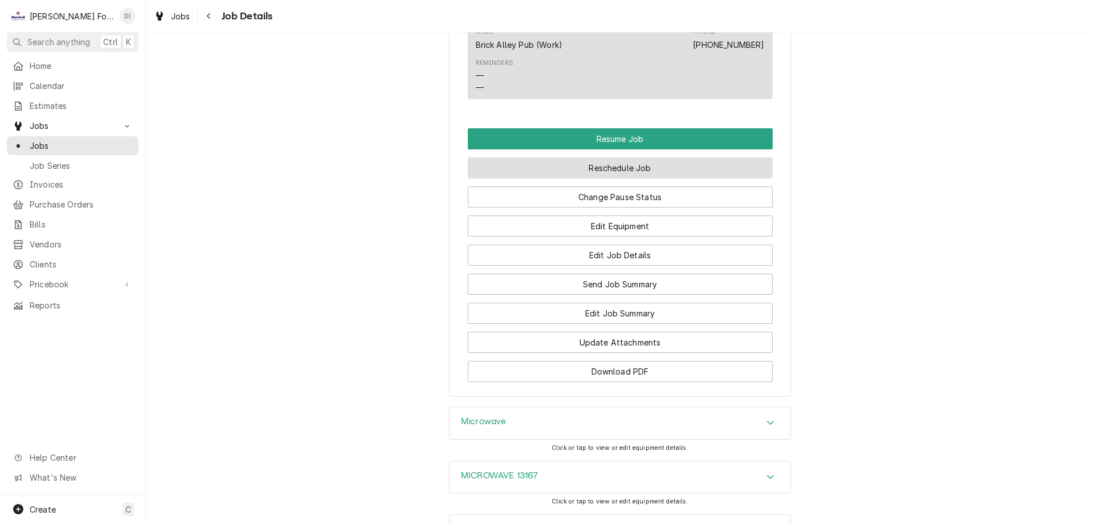
click at [612, 157] on button "Reschedule Job" at bounding box center [620, 167] width 305 height 21
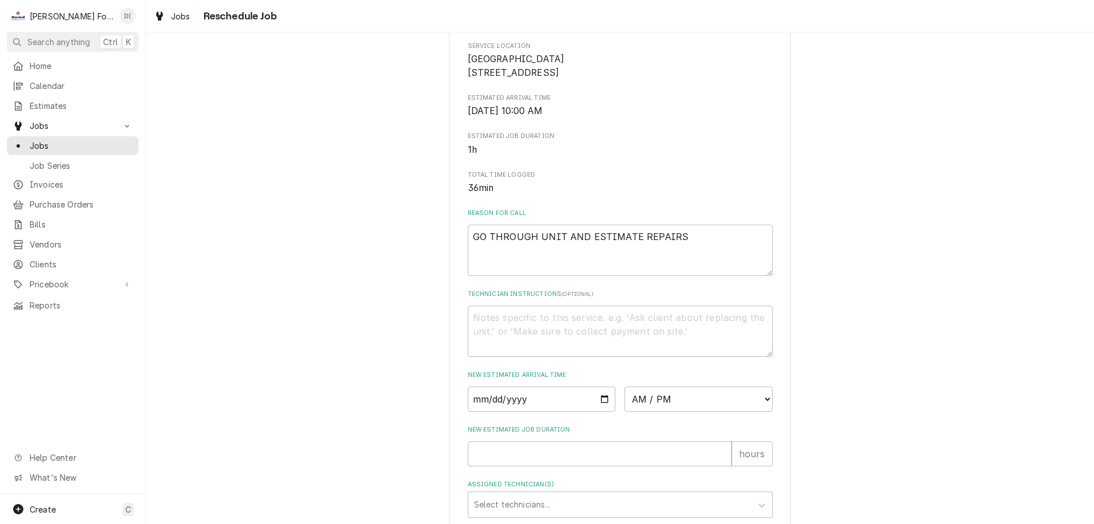
scroll to position [285, 0]
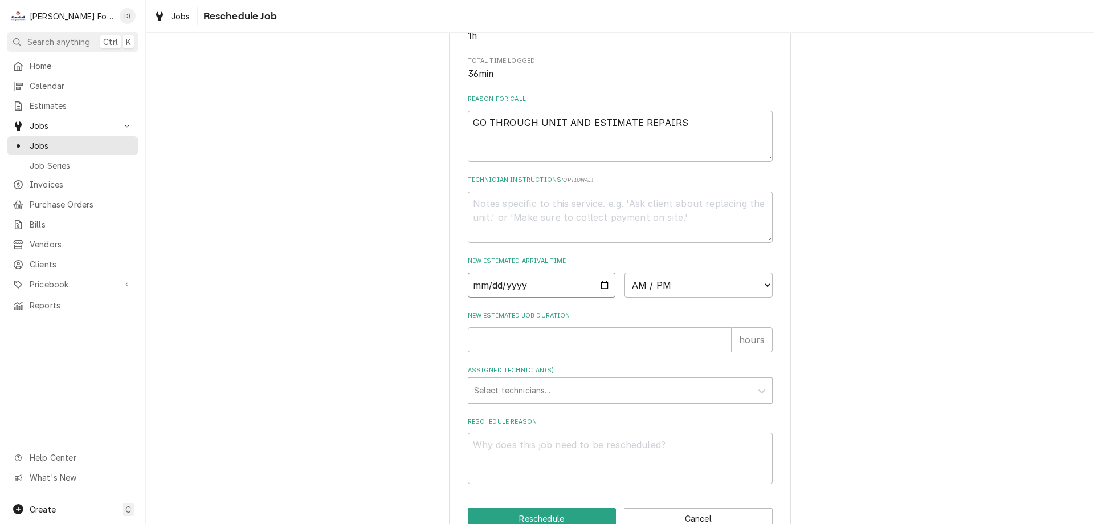
click at [602, 298] on input "Date" at bounding box center [542, 284] width 148 height 25
type textarea "x"
type input "[DATE]"
click at [657, 298] on select "AM / PM 6:00 AM 6:15 AM 6:30 AM 6:45 AM 7:00 AM 7:15 AM 7:30 AM 7:45 AM 8:00 AM…" at bounding box center [699, 284] width 148 height 25
select select "13:30:00"
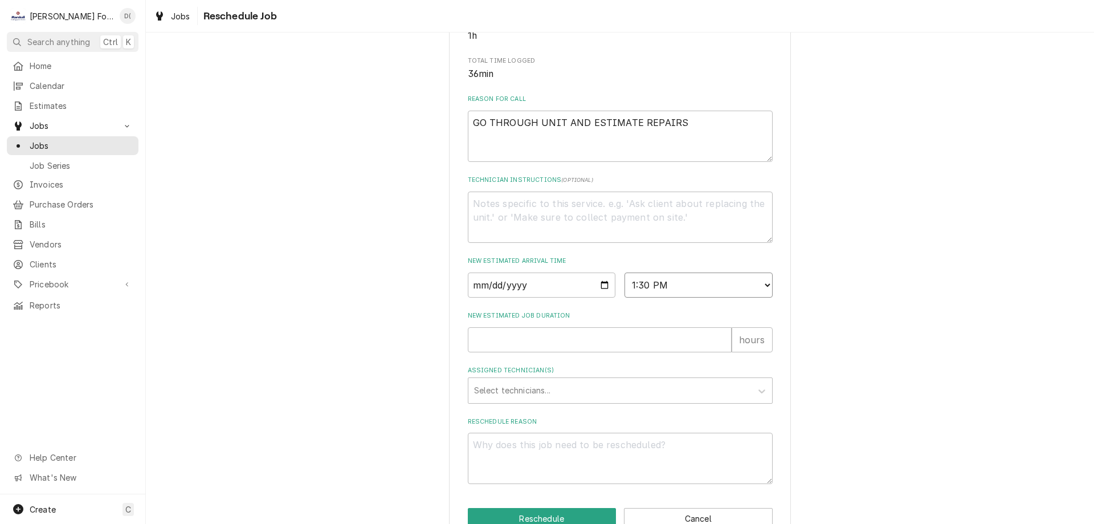
click at [625, 286] on select "AM / PM 6:00 AM 6:15 AM 6:30 AM 6:45 AM 7:00 AM 7:15 AM 7:30 AM 7:45 AM 8:00 AM…" at bounding box center [699, 284] width 148 height 25
click at [523, 352] on input "New Estimated Job Duration" at bounding box center [600, 339] width 264 height 25
type textarea "x"
type input "1"
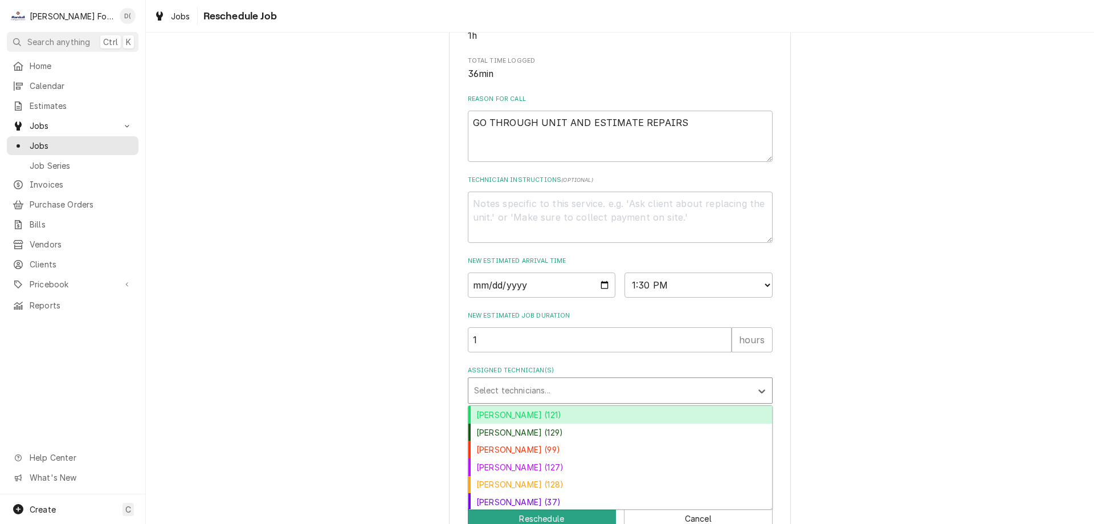
click at [519, 401] on div "Assigned Technician(s)" at bounding box center [610, 390] width 272 height 21
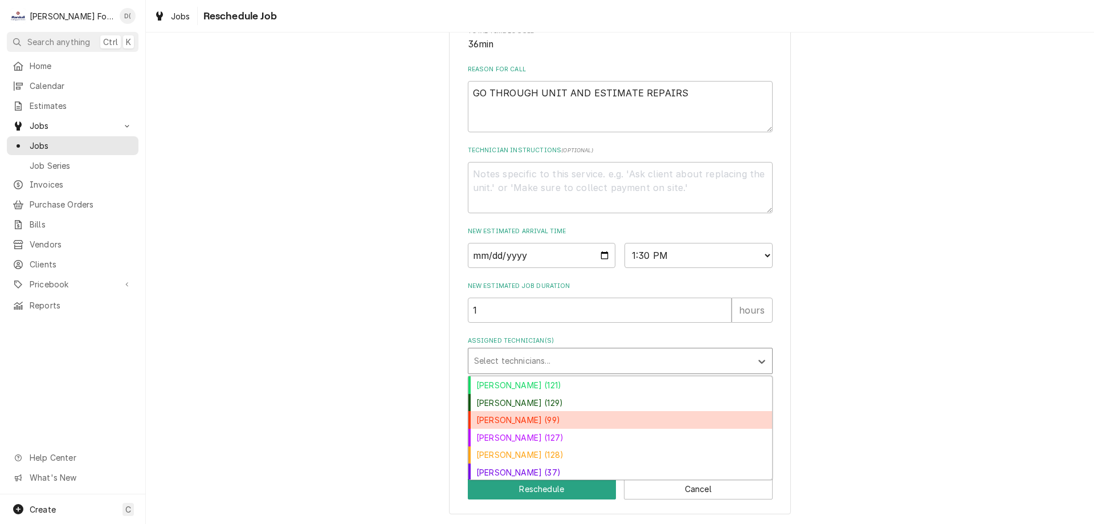
scroll to position [54, 0]
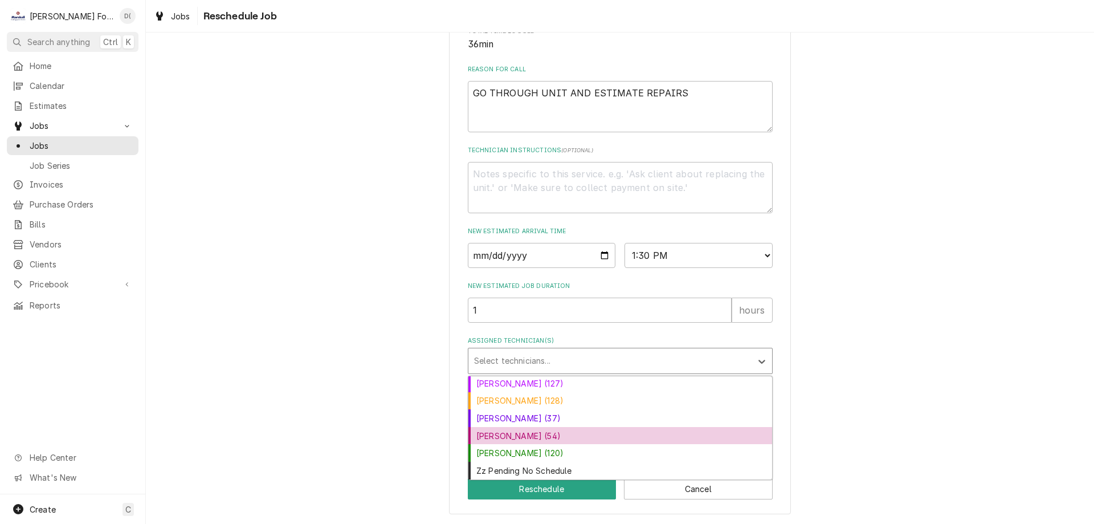
click at [507, 431] on div "Luis (54)" at bounding box center [621, 436] width 304 height 18
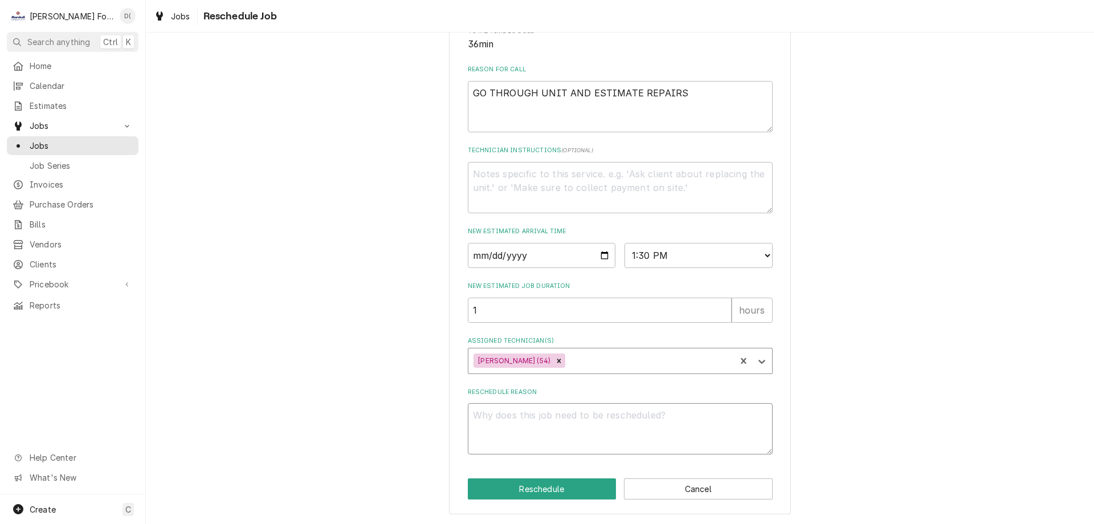
click at [531, 440] on textarea "Reschedule Reason" at bounding box center [620, 428] width 305 height 51
type textarea "x"
type textarea "p"
type textarea "x"
type textarea "pa"
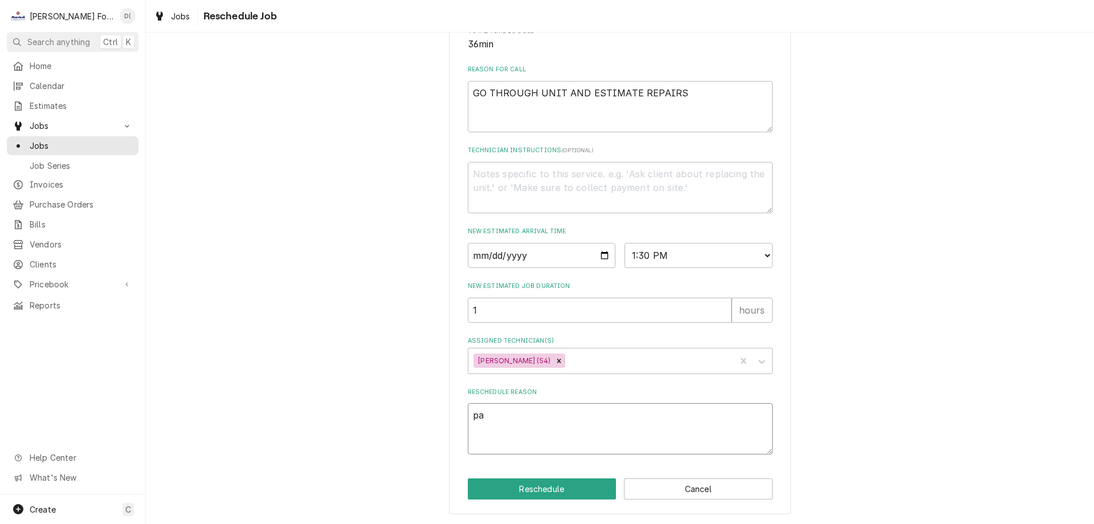
type textarea "x"
type textarea "par"
type textarea "x"
type textarea "part"
type textarea "x"
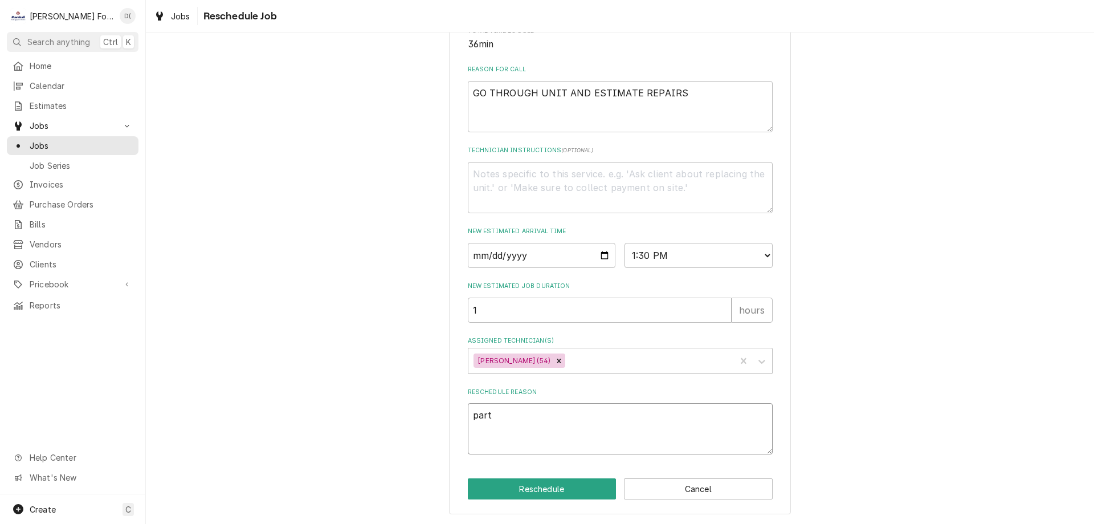
type textarea "parts"
type textarea "x"
type textarea "parts"
type textarea "x"
type textarea "parts i"
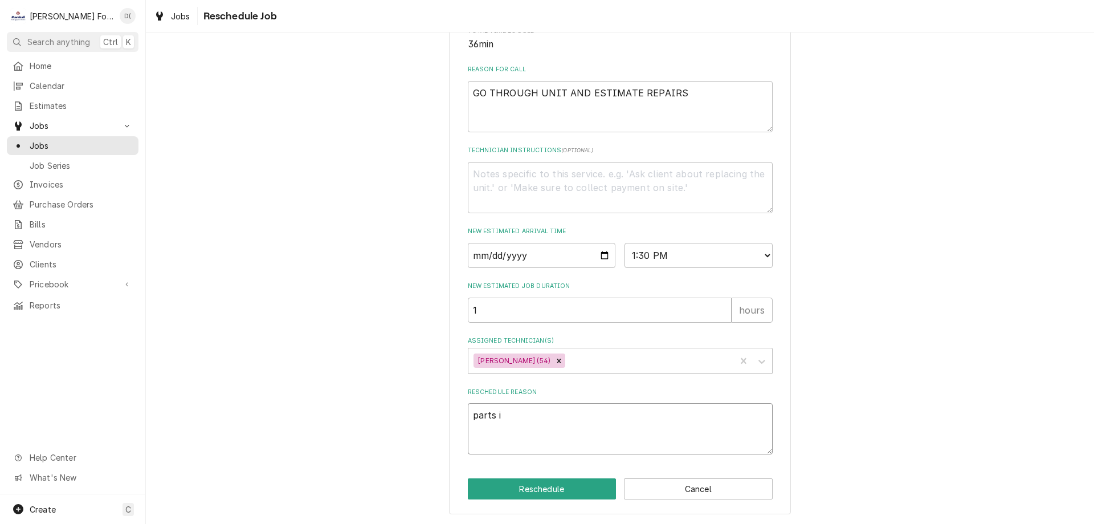
type textarea "x"
type textarea "parts in"
click at [534, 489] on button "Reschedule" at bounding box center [542, 488] width 149 height 21
type textarea "x"
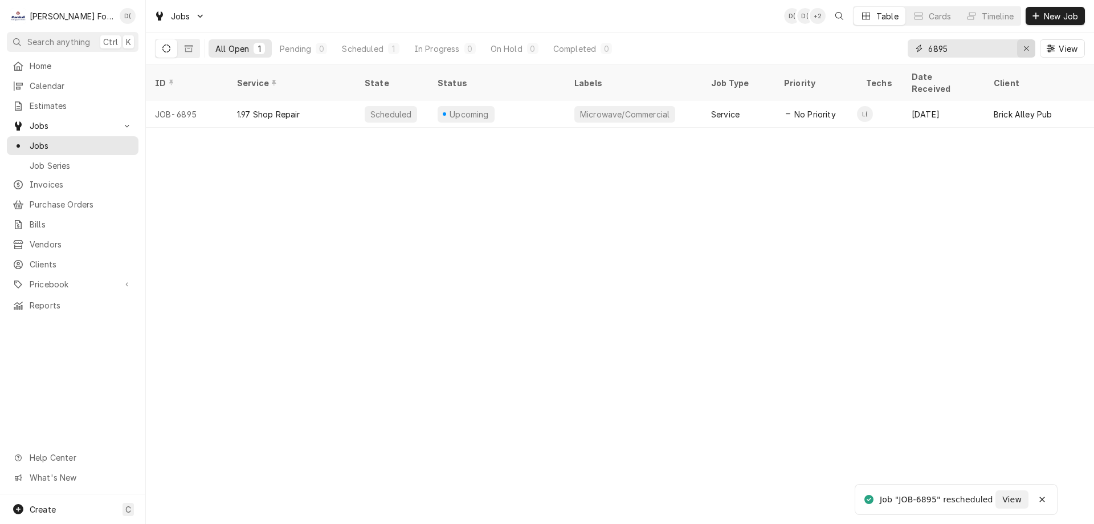
click at [1025, 48] on icon "Erase input" at bounding box center [1027, 48] width 6 height 8
click at [996, 50] on input "Dynamic Content Wrapper" at bounding box center [981, 48] width 107 height 18
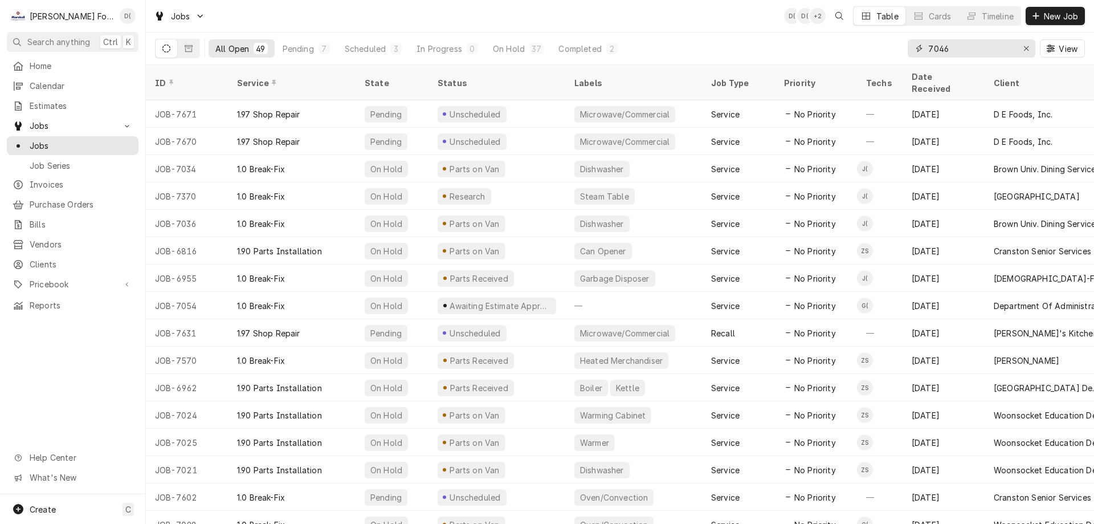
type input "7046"
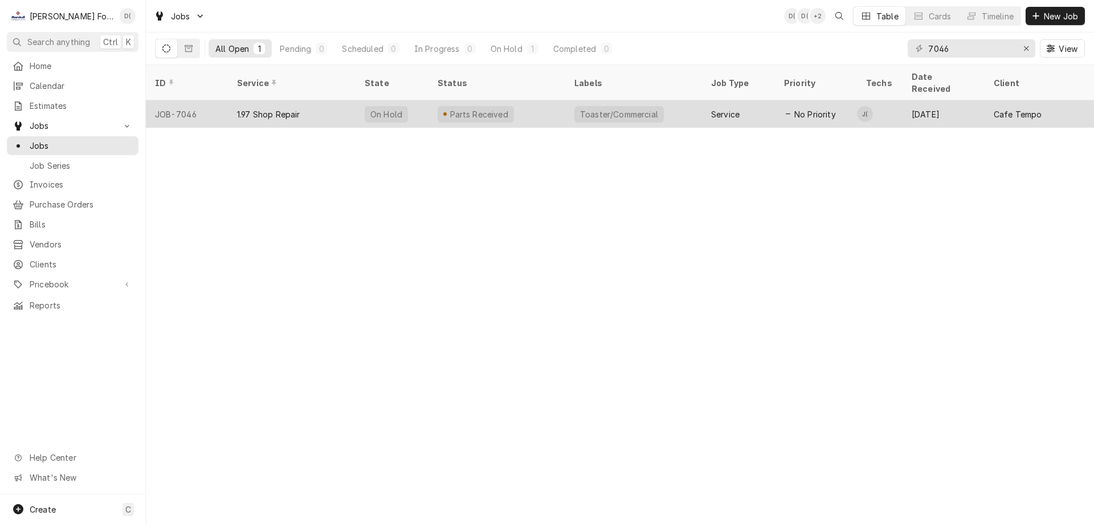
click at [545, 100] on div "Parts Received" at bounding box center [497, 113] width 137 height 27
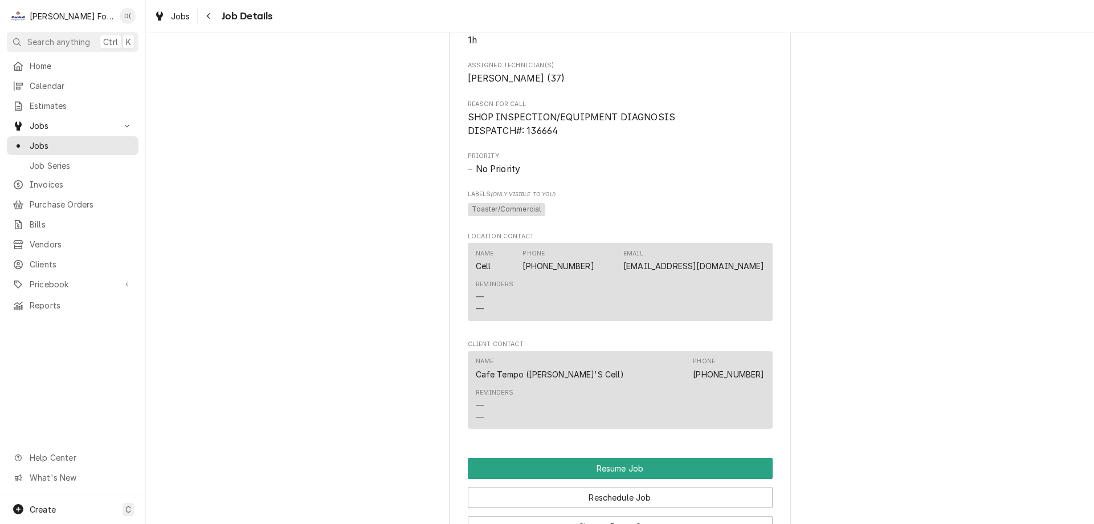
scroll to position [1026, 0]
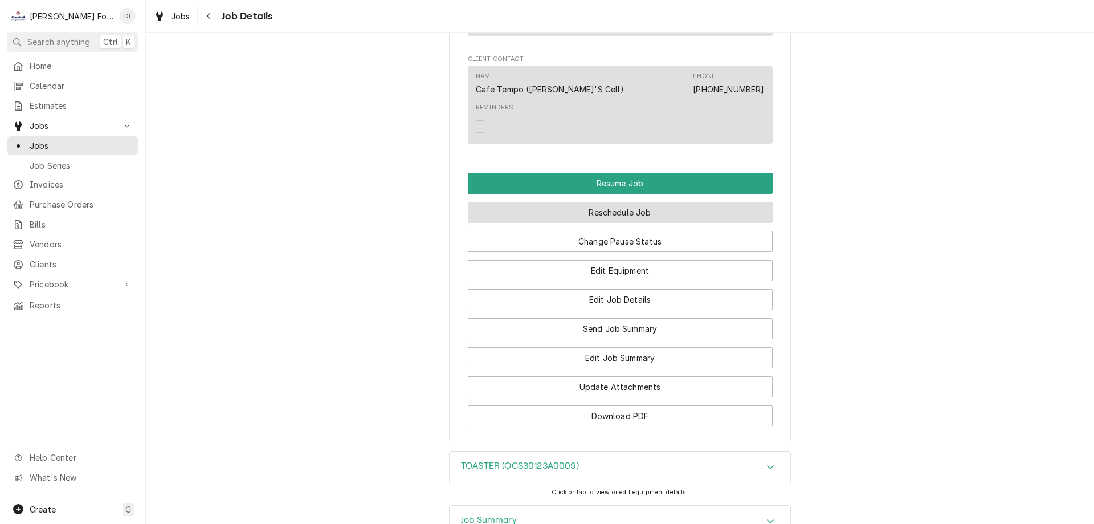
click at [607, 223] on button "Reschedule Job" at bounding box center [620, 212] width 305 height 21
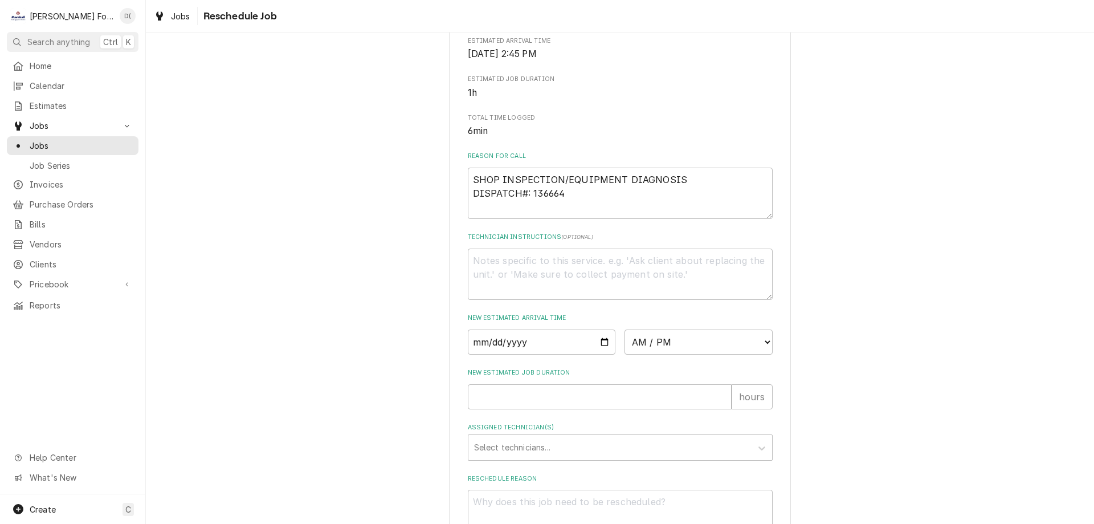
scroll to position [328, 0]
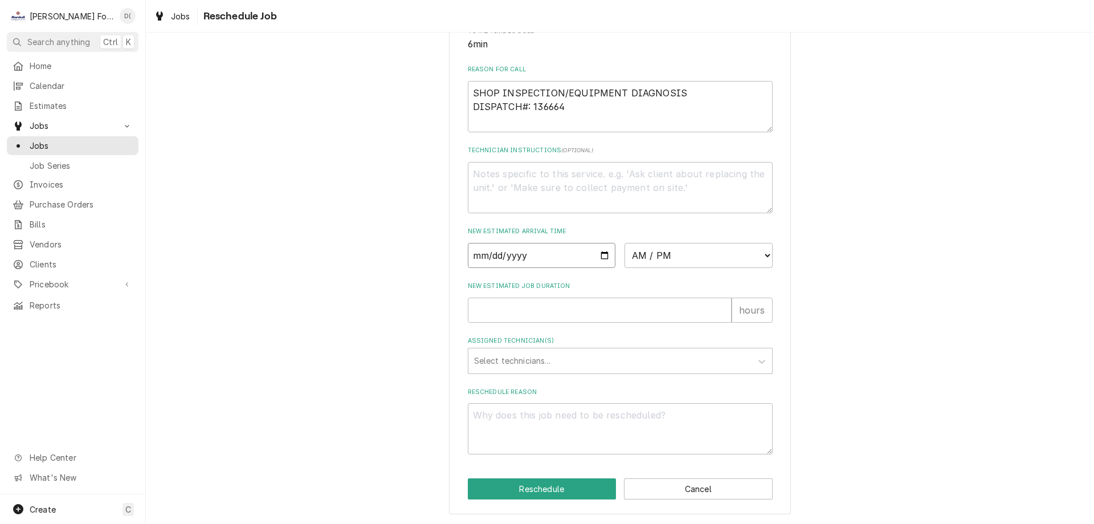
click at [593, 257] on input "Date" at bounding box center [542, 255] width 148 height 25
click at [600, 256] on input "Date" at bounding box center [542, 255] width 148 height 25
type input "[DATE]"
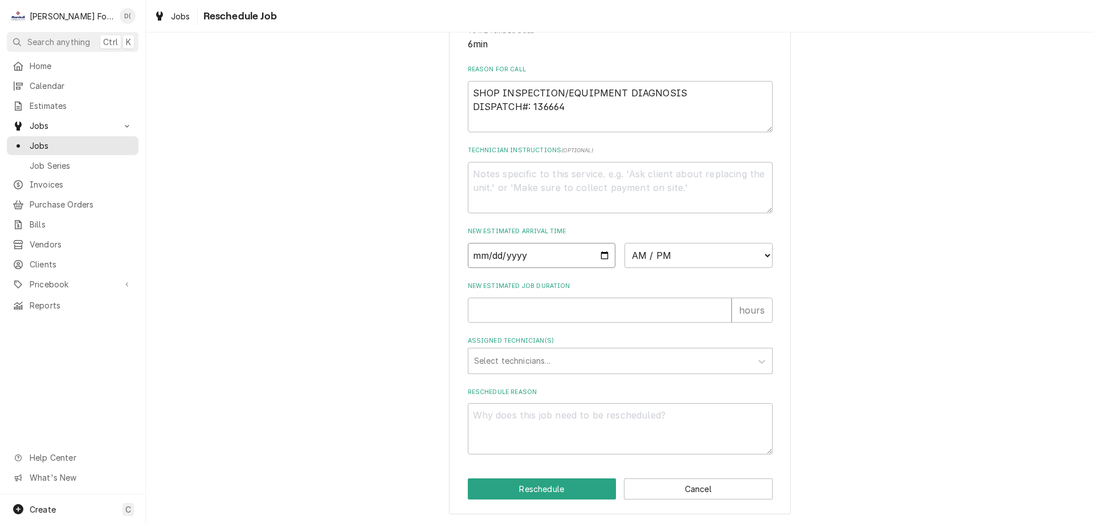
type textarea "x"
click at [689, 260] on select "AM / PM 6:00 AM 6:15 AM 6:30 AM 6:45 AM 7:00 AM 7:15 AM 7:30 AM 7:45 AM 8:00 AM…" at bounding box center [699, 255] width 148 height 25
select select "14:30:00"
click at [625, 243] on select "AM / PM 6:00 AM 6:15 AM 6:30 AM 6:45 AM 7:00 AM 7:15 AM 7:30 AM 7:45 AM 8:00 AM…" at bounding box center [699, 255] width 148 height 25
click at [529, 309] on input "New Estimated Job Duration" at bounding box center [600, 310] width 264 height 25
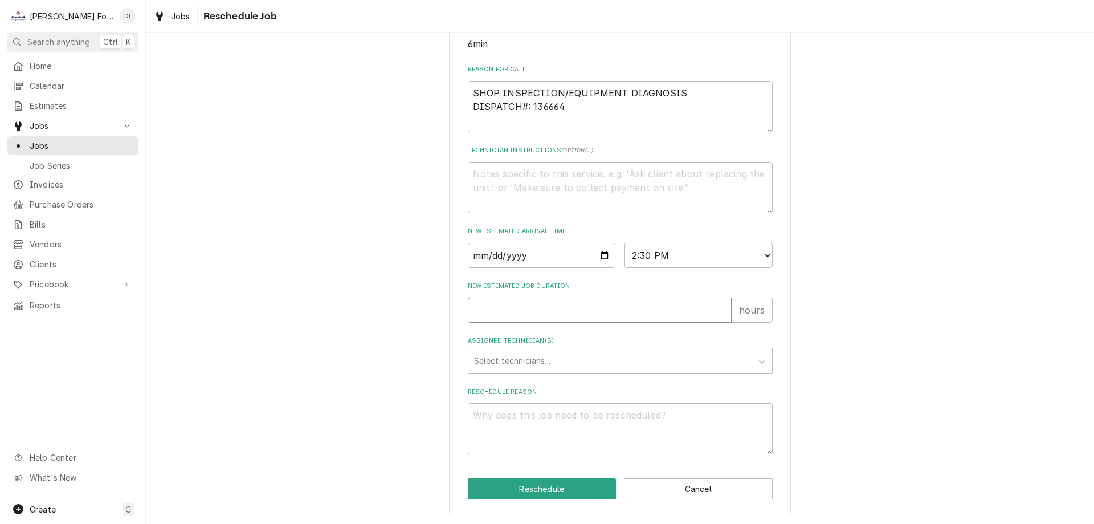
type textarea "x"
type input "1"
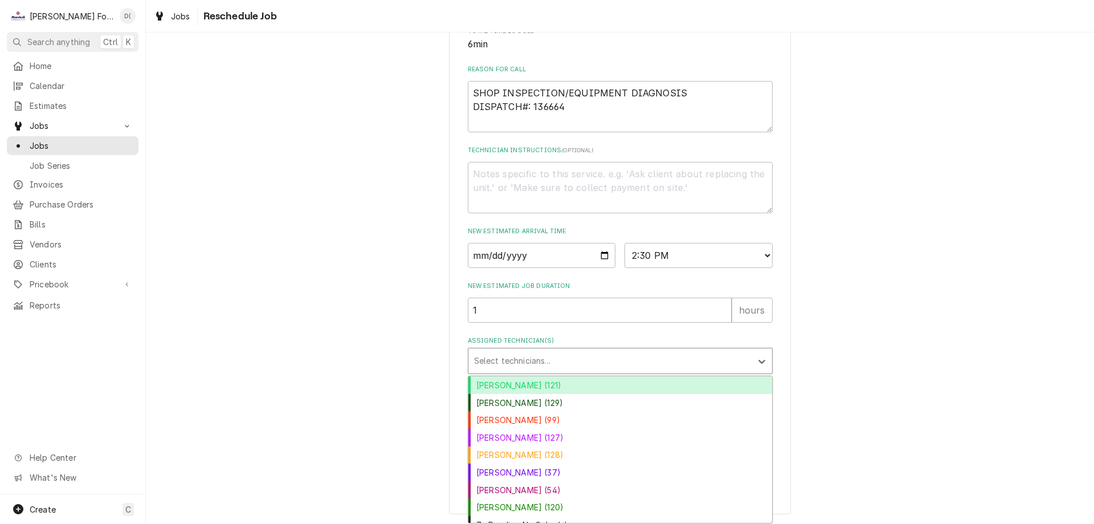
click at [553, 356] on div "Assigned Technician(s)" at bounding box center [610, 361] width 272 height 21
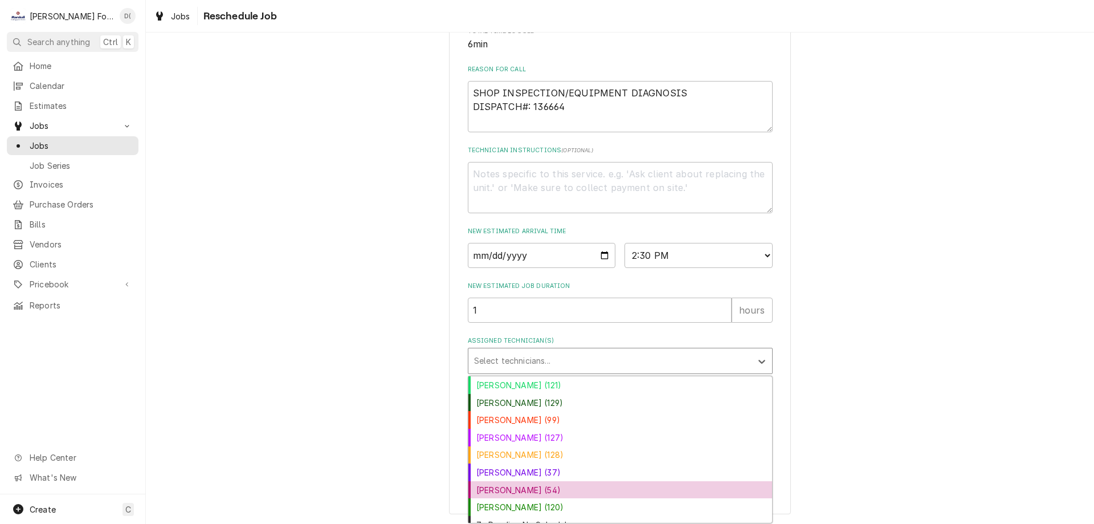
click at [500, 488] on div "[PERSON_NAME] (54)" at bounding box center [621, 490] width 304 height 18
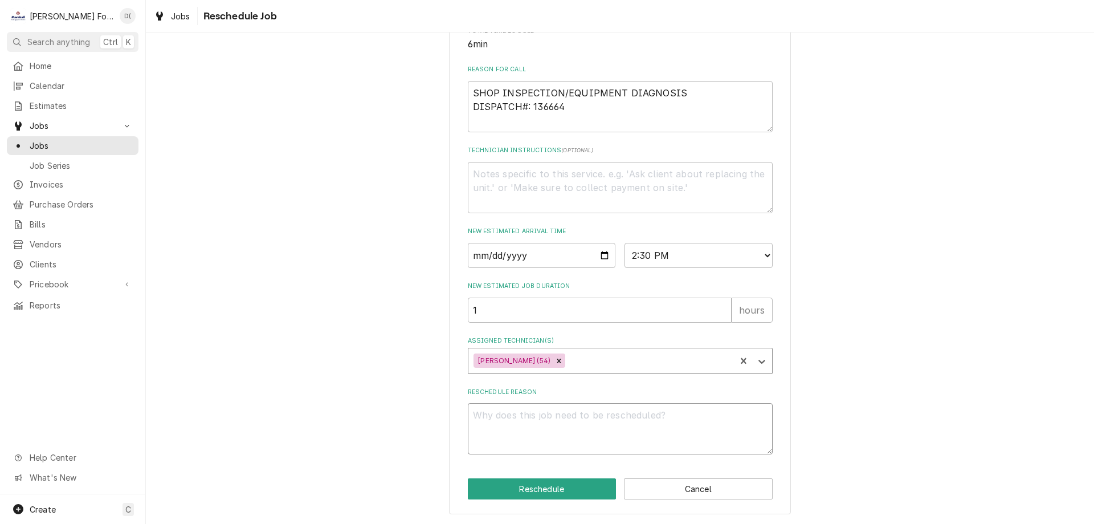
click at [531, 414] on textarea "Reschedule Reason" at bounding box center [620, 428] width 305 height 51
type textarea "x"
type textarea "p"
type textarea "x"
type textarea "pa"
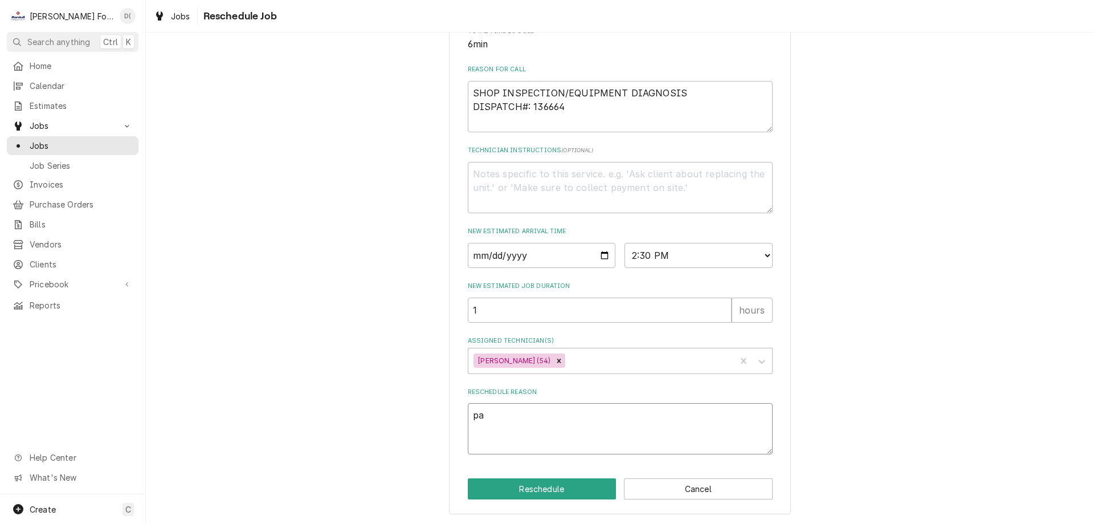
type textarea "x"
type textarea "par"
type textarea "x"
type textarea "part"
type textarea "x"
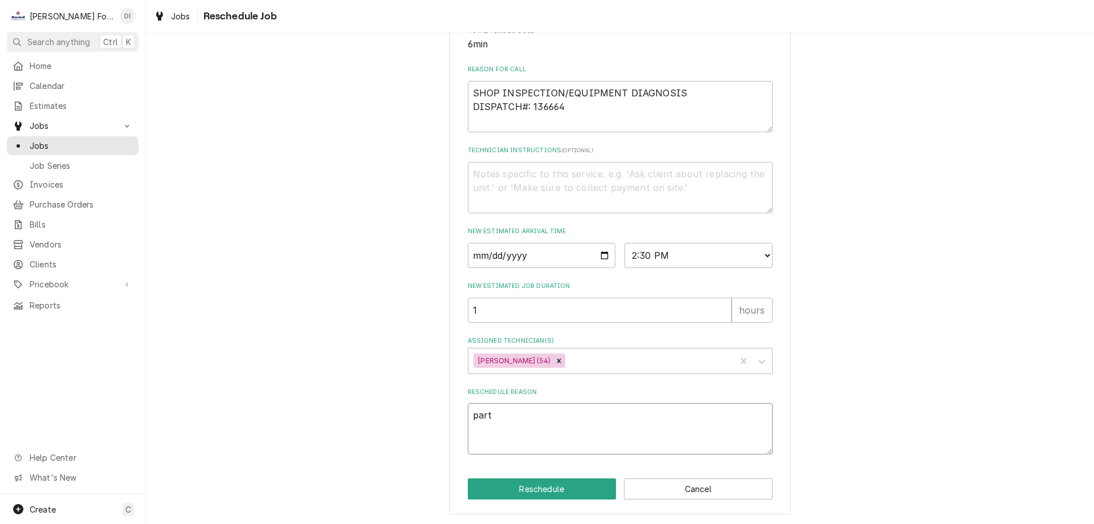
type textarea "parts"
type textarea "x"
type textarea "parts"
type textarea "x"
type textarea "parts i"
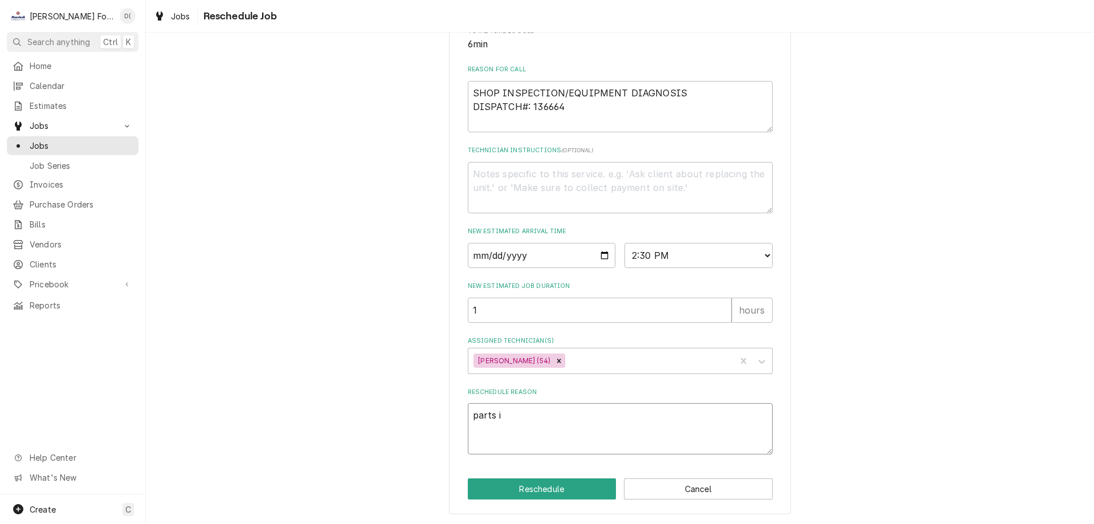
type textarea "x"
type textarea "parts in"
click at [512, 487] on button "Reschedule" at bounding box center [542, 488] width 149 height 21
type textarea "x"
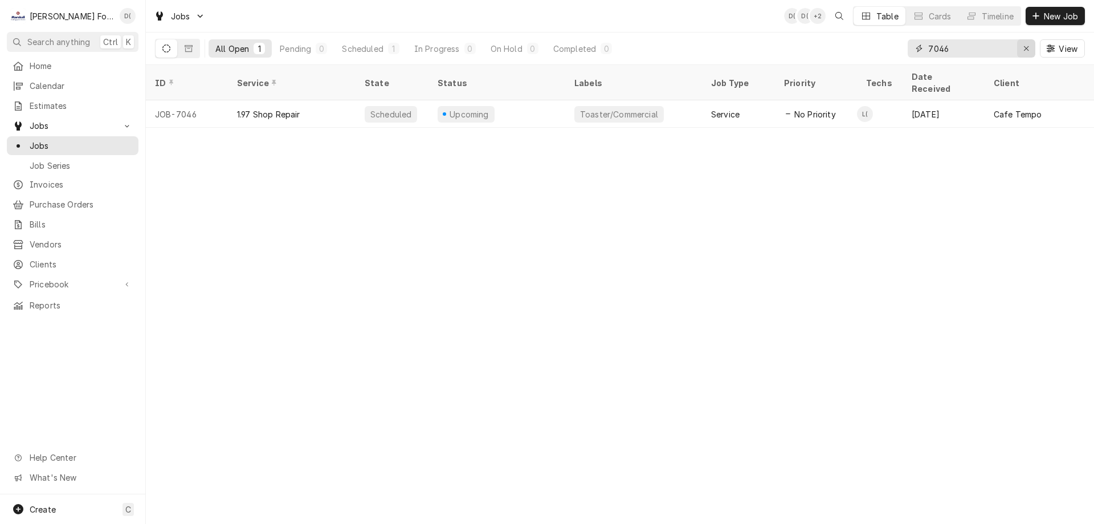
click at [1021, 46] on div "Erase input" at bounding box center [1026, 48] width 11 height 11
click at [1005, 47] on input "Dynamic Content Wrapper" at bounding box center [981, 48] width 107 height 18
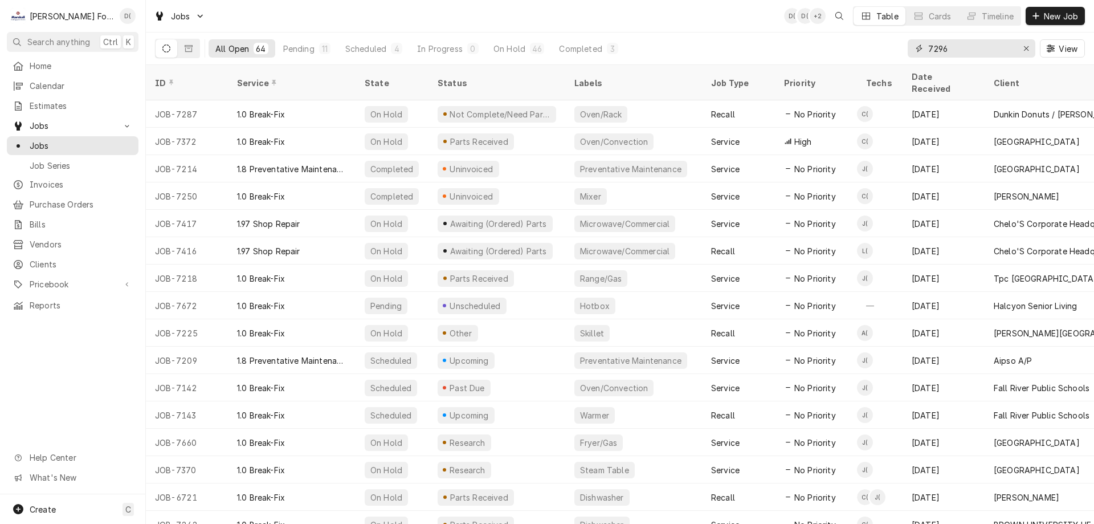
type input "7296"
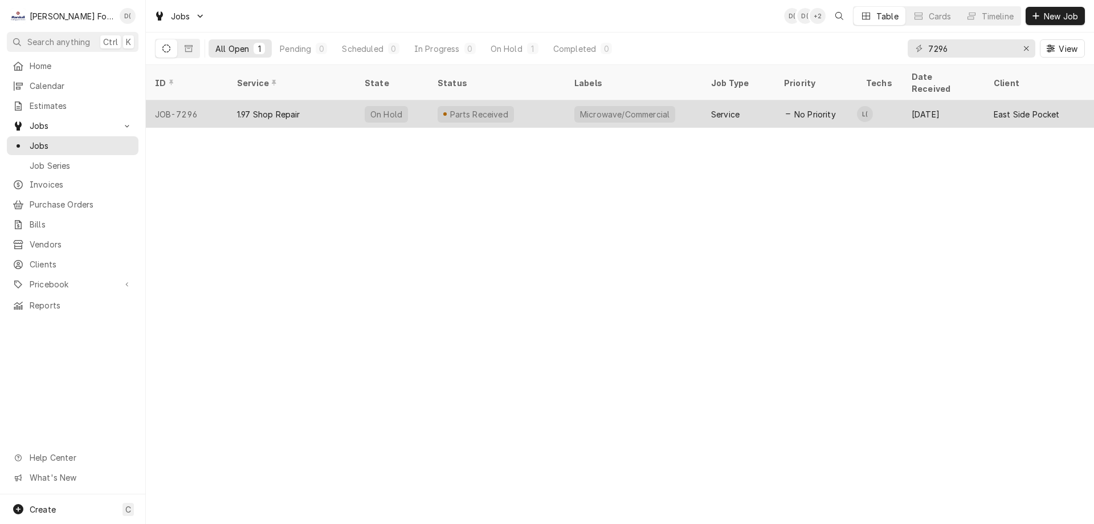
click at [508, 100] on div "Parts Received" at bounding box center [497, 113] width 137 height 27
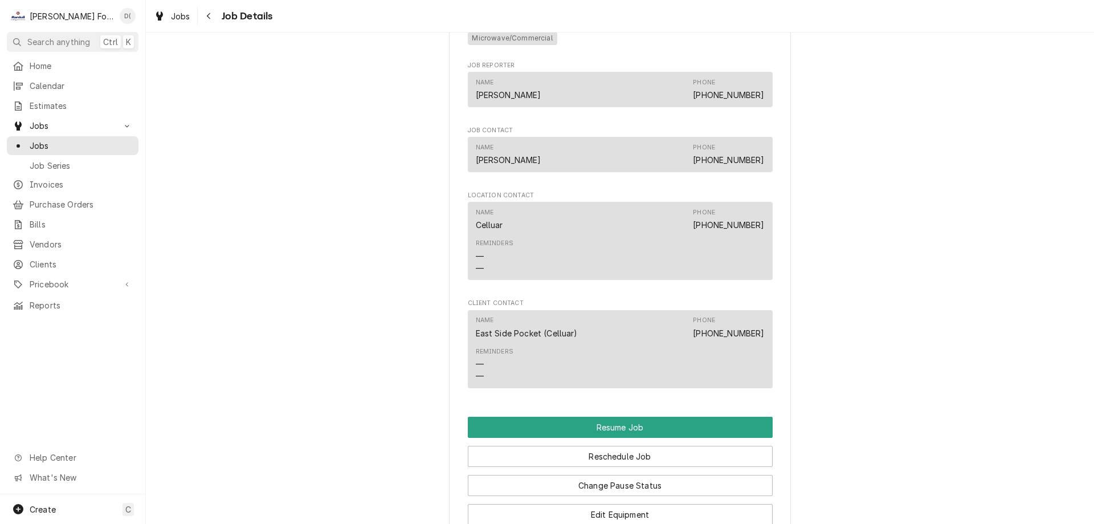
scroll to position [1140, 0]
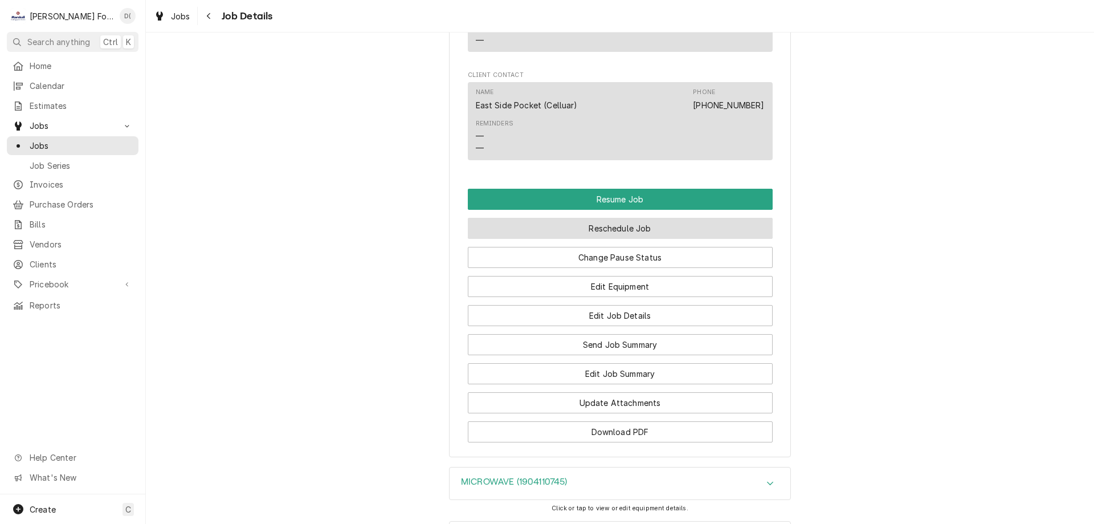
click at [613, 239] on button "Reschedule Job" at bounding box center [620, 228] width 305 height 21
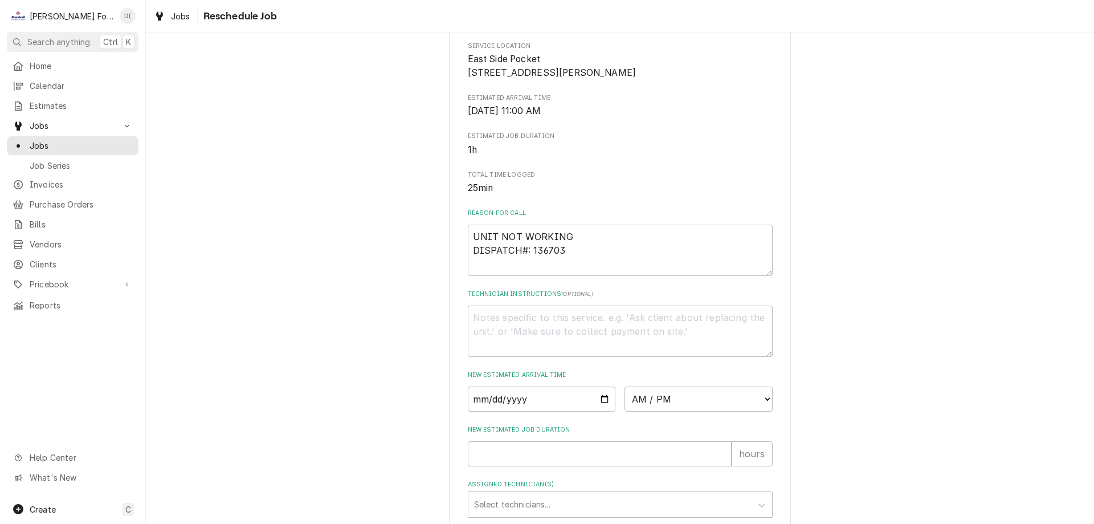
scroll to position [328, 0]
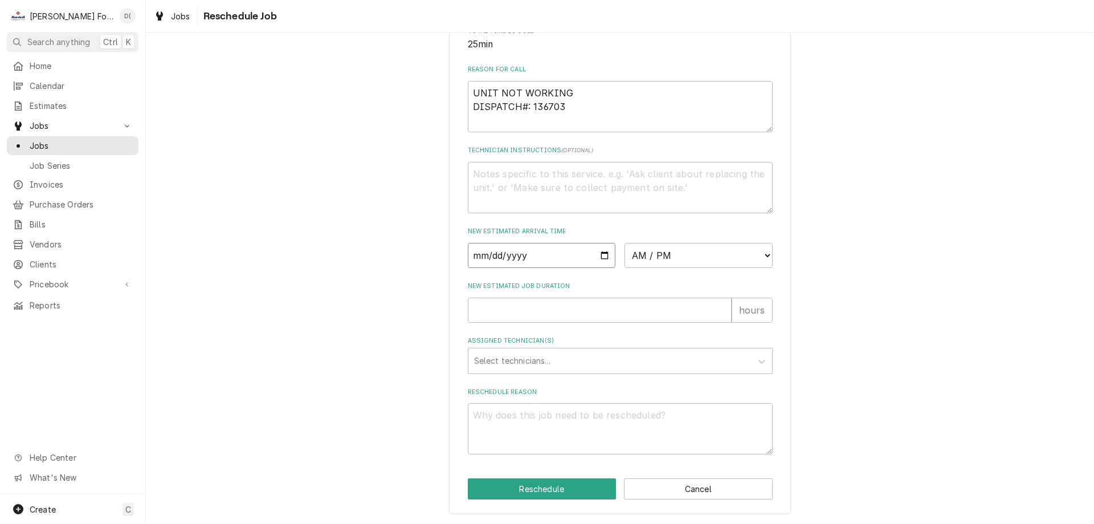
click at [600, 256] on input "Date" at bounding box center [542, 255] width 148 height 25
type textarea "x"
type input "[DATE]"
click at [726, 250] on select "AM / PM 6:00 AM 6:15 AM 6:30 AM 6:45 AM 7:00 AM 7:15 AM 7:30 AM 7:45 AM 8:00 AM…" at bounding box center [699, 255] width 148 height 25
select select "15:00:00"
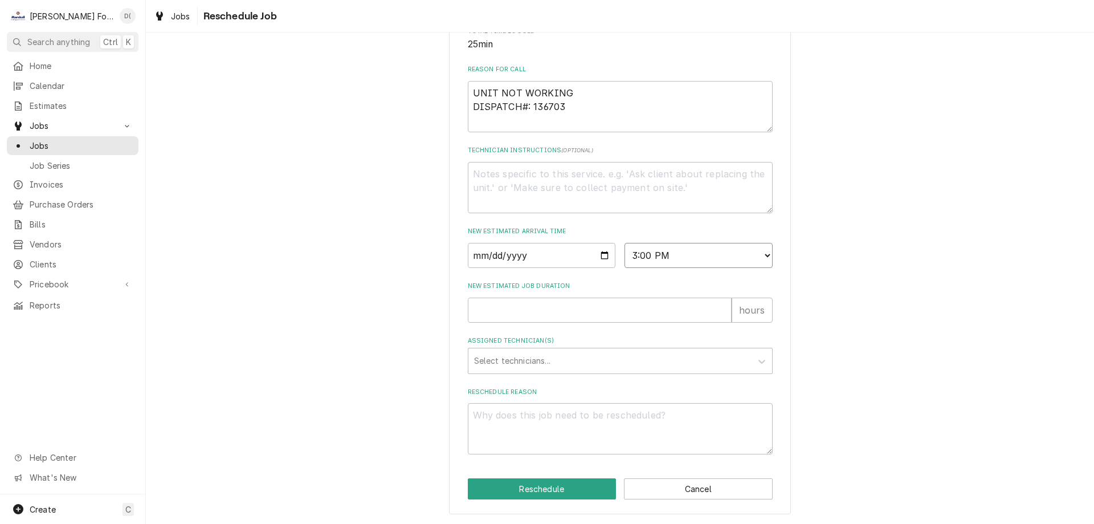
click at [625, 243] on select "AM / PM 6:00 AM 6:15 AM 6:30 AM 6:45 AM 7:00 AM 7:15 AM 7:30 AM 7:45 AM 8:00 AM…" at bounding box center [699, 255] width 148 height 25
click at [533, 311] on input "New Estimated Job Duration" at bounding box center [600, 310] width 264 height 25
type textarea "x"
type input "1"
click at [527, 362] on div "Assigned Technician(s)" at bounding box center [610, 361] width 272 height 21
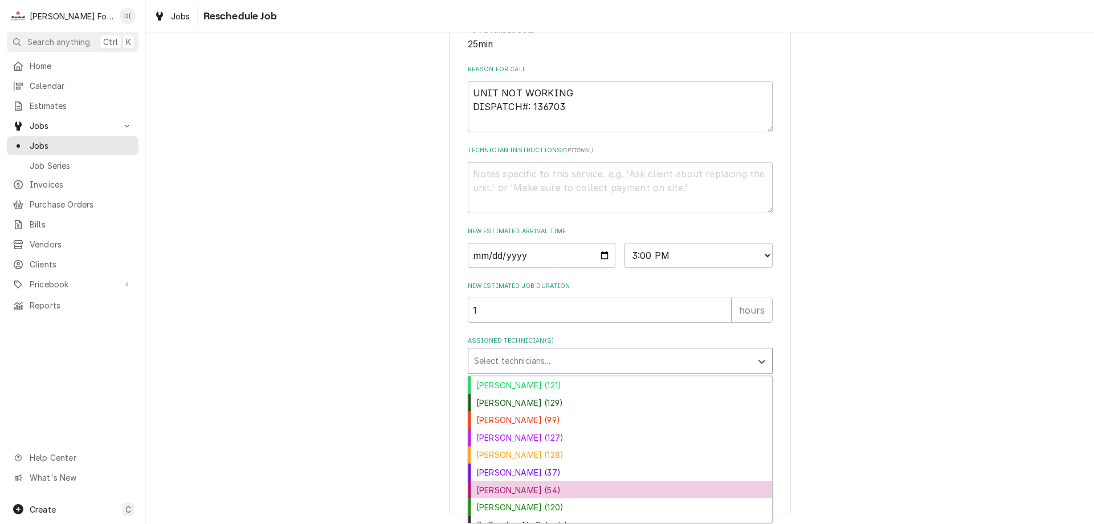
click at [494, 488] on div "Luis (54)" at bounding box center [621, 490] width 304 height 18
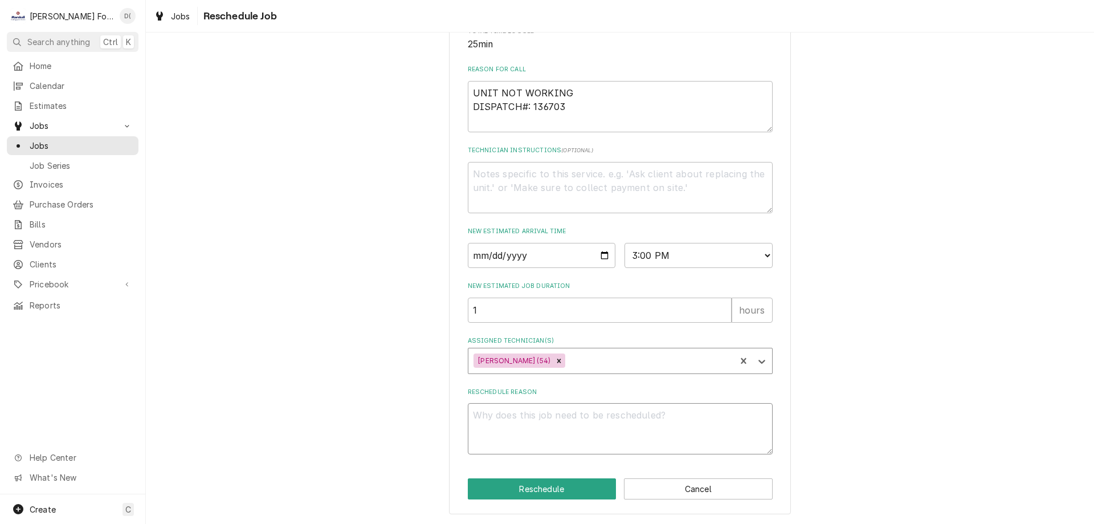
click at [527, 411] on textarea "Reschedule Reason" at bounding box center [620, 428] width 305 height 51
type textarea "x"
type textarea "p"
type textarea "x"
type textarea "pa"
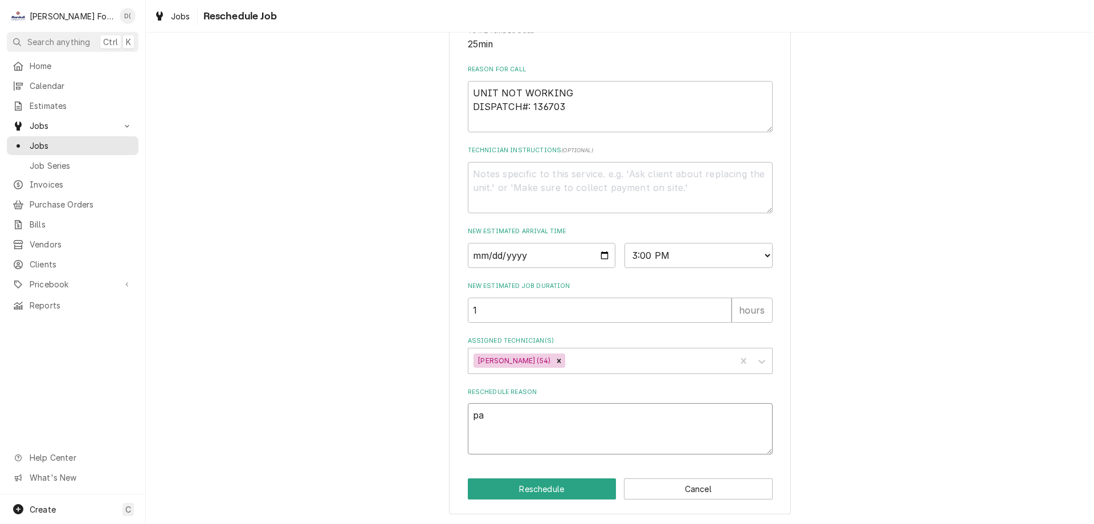
type textarea "x"
type textarea "par"
type textarea "x"
type textarea "part"
type textarea "x"
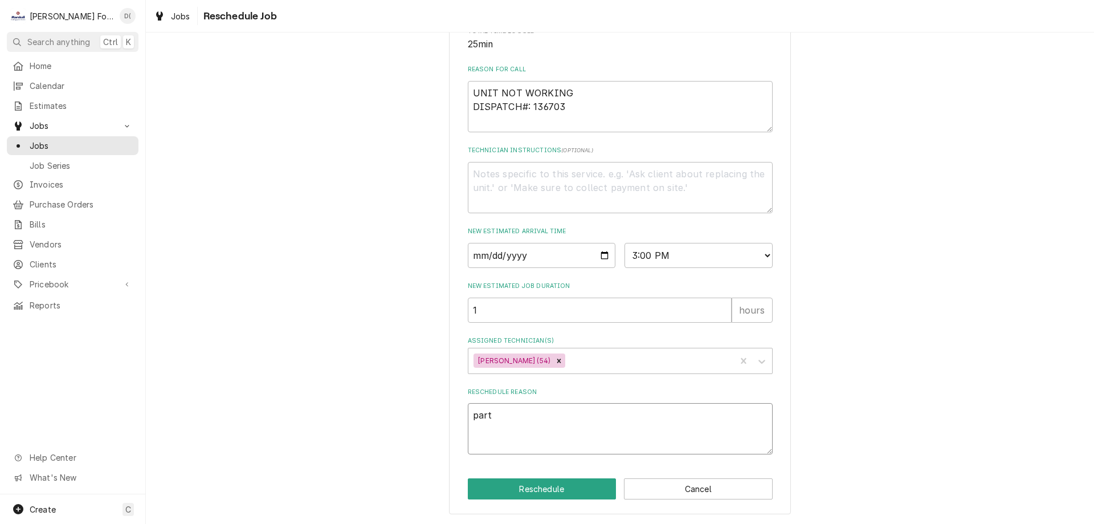
type textarea "parts"
type textarea "x"
type textarea "parts"
type textarea "x"
type textarea "parts i"
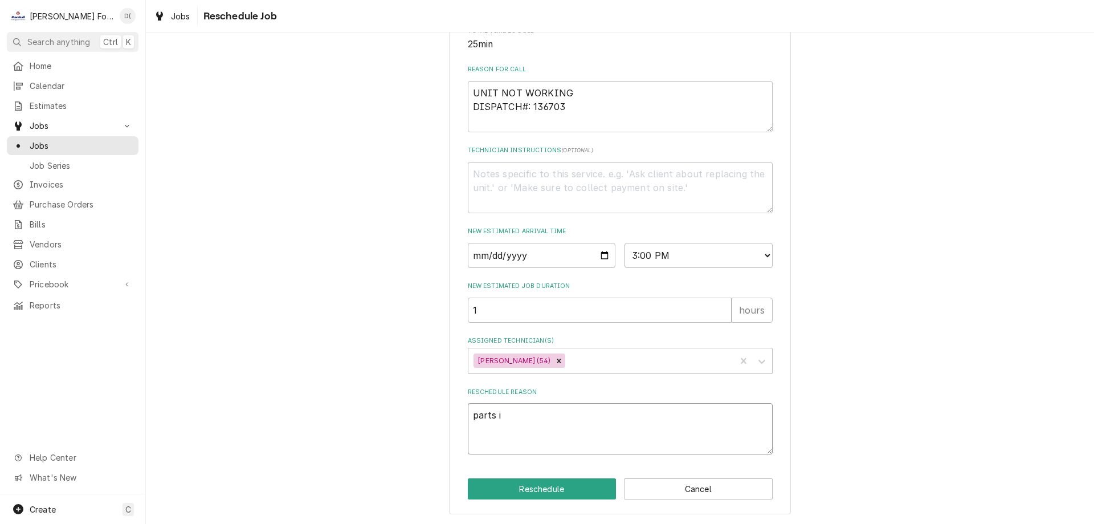
type textarea "x"
type textarea "parts in"
click at [552, 490] on button "Reschedule" at bounding box center [542, 488] width 149 height 21
type textarea "x"
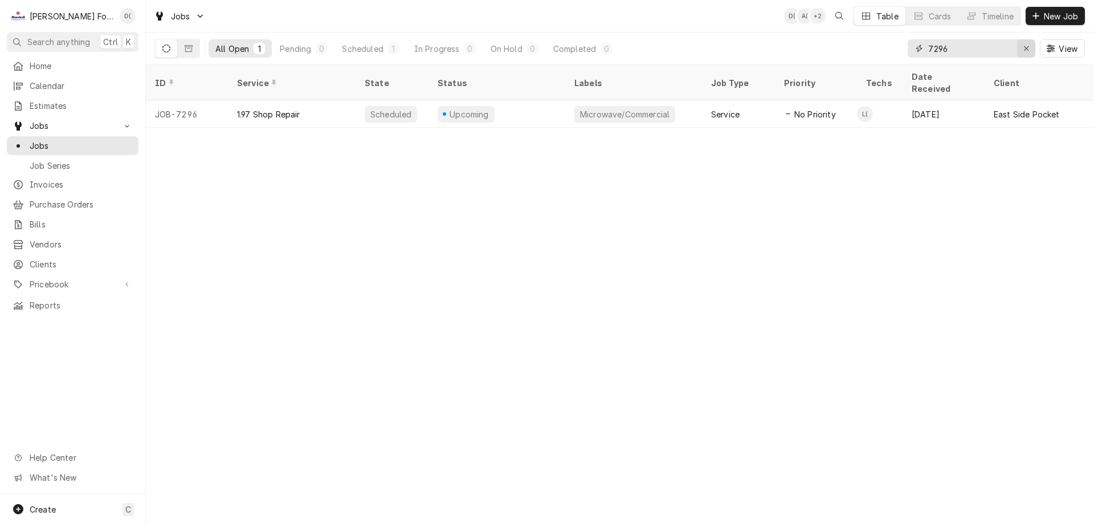
click at [1022, 48] on div "Erase input" at bounding box center [1026, 48] width 11 height 11
click at [982, 50] on input "Dynamic Content Wrapper" at bounding box center [981, 48] width 107 height 18
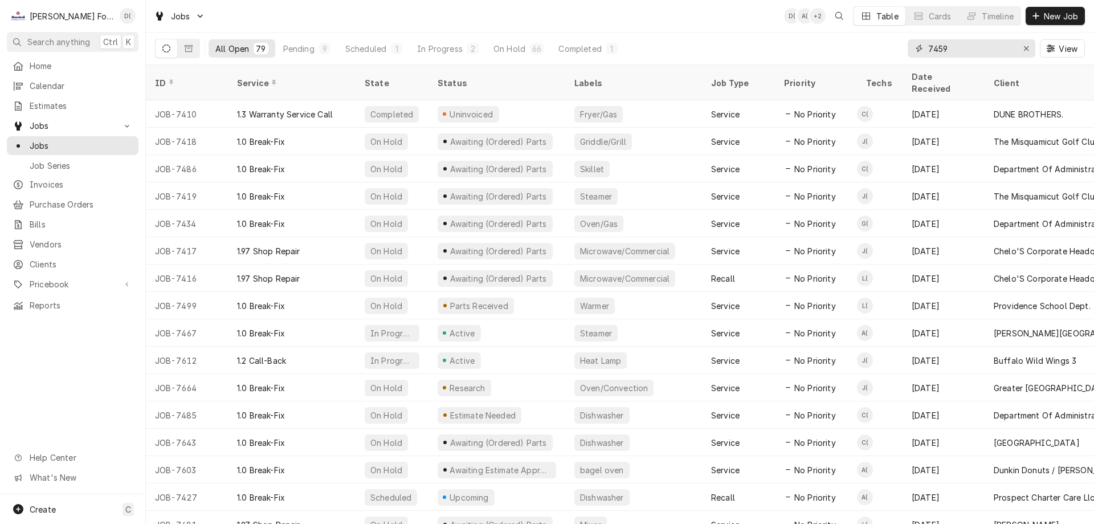
type input "7459"
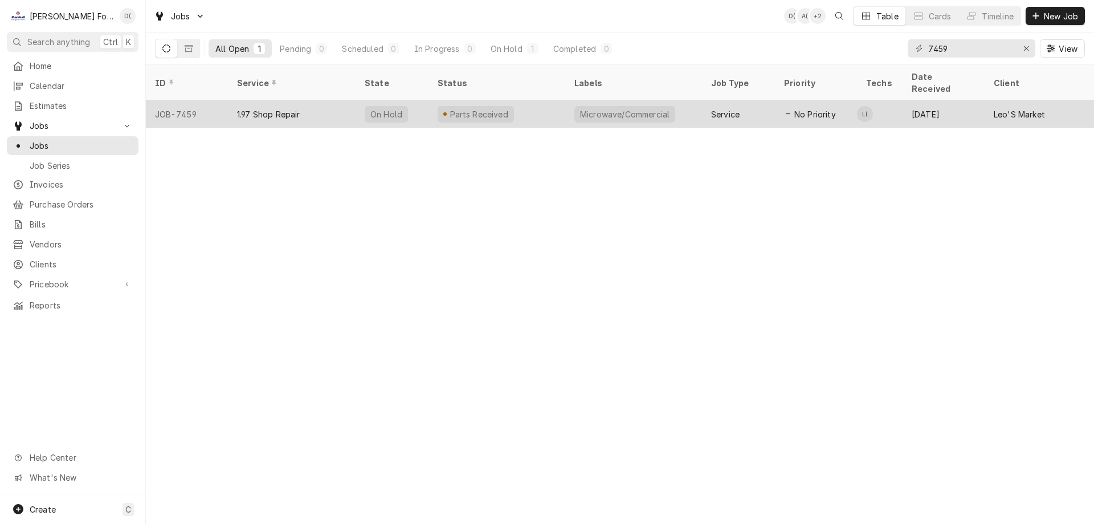
click at [528, 100] on div "Parts Received" at bounding box center [497, 113] width 137 height 27
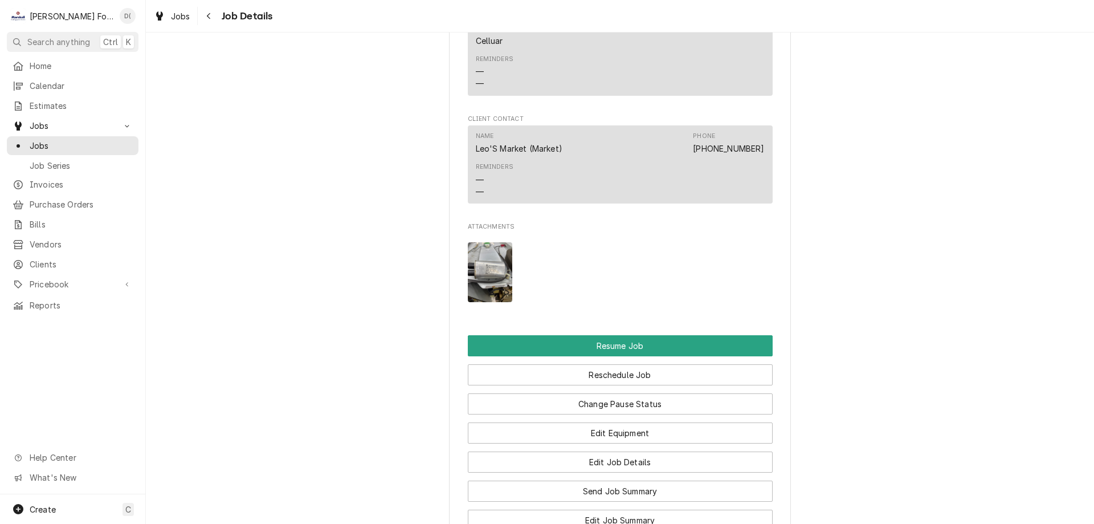
scroll to position [1368, 0]
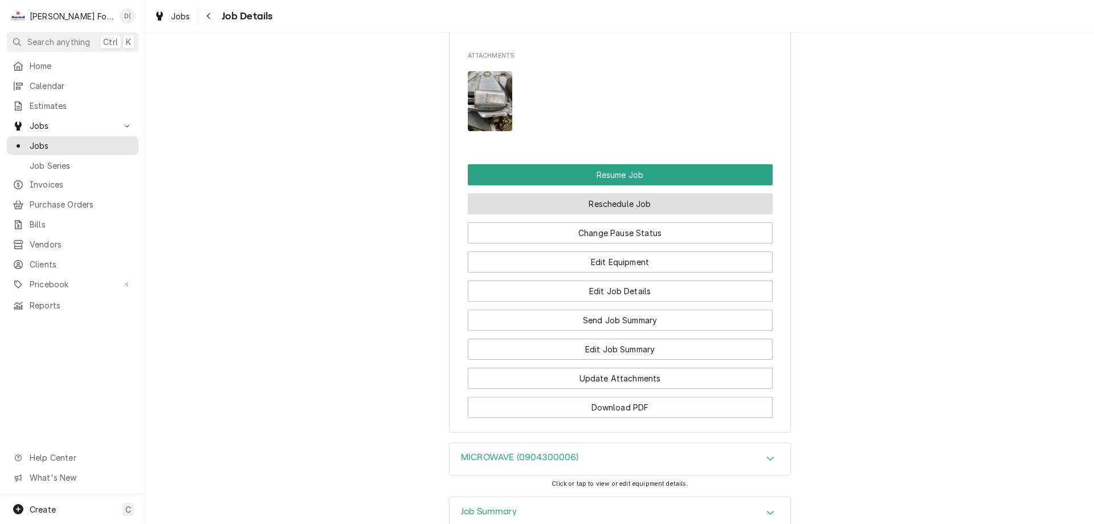
click at [625, 193] on button "Reschedule Job" at bounding box center [620, 203] width 305 height 21
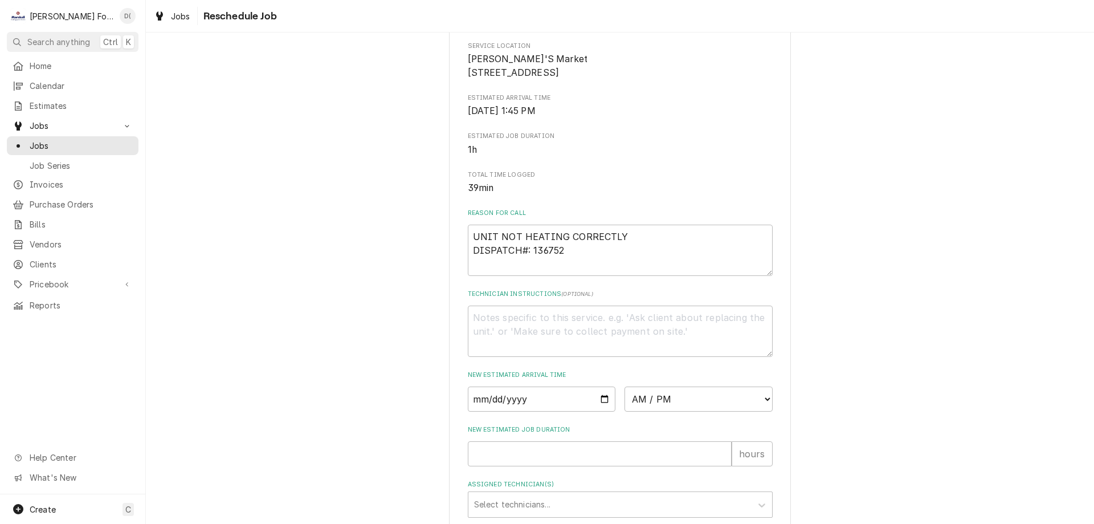
scroll to position [328, 0]
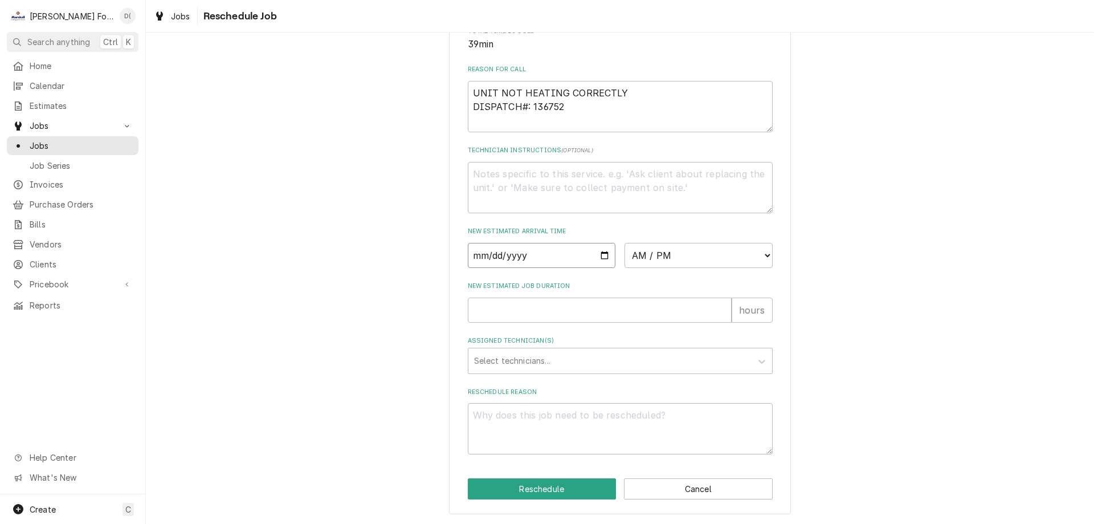
click at [601, 255] on input "Date" at bounding box center [542, 255] width 148 height 25
type textarea "x"
type input "2025-10-02"
click at [662, 258] on select "AM / PM 6:00 AM 6:15 AM 6:30 AM 6:45 AM 7:00 AM 7:15 AM 7:30 AM 7:45 AM 8:00 AM…" at bounding box center [699, 255] width 148 height 25
select select "15:45:00"
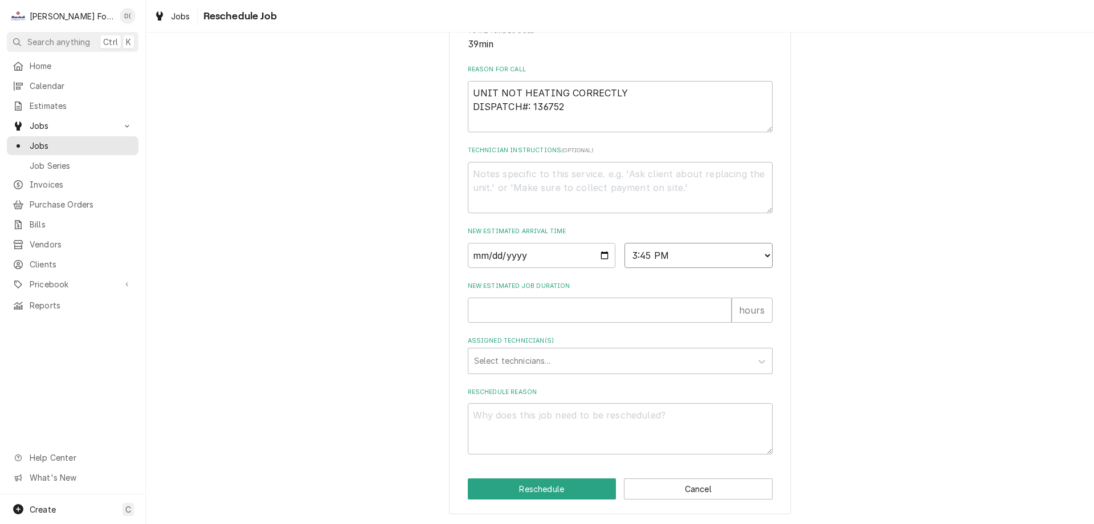
click at [625, 243] on select "AM / PM 6:00 AM 6:15 AM 6:30 AM 6:45 AM 7:00 AM 7:15 AM 7:30 AM 7:45 AM 8:00 AM…" at bounding box center [699, 255] width 148 height 25
click at [515, 318] on input "New Estimated Job Duration" at bounding box center [600, 310] width 264 height 25
type textarea "x"
type input "1"
click at [504, 361] on div "Assigned Technician(s)" at bounding box center [610, 361] width 272 height 21
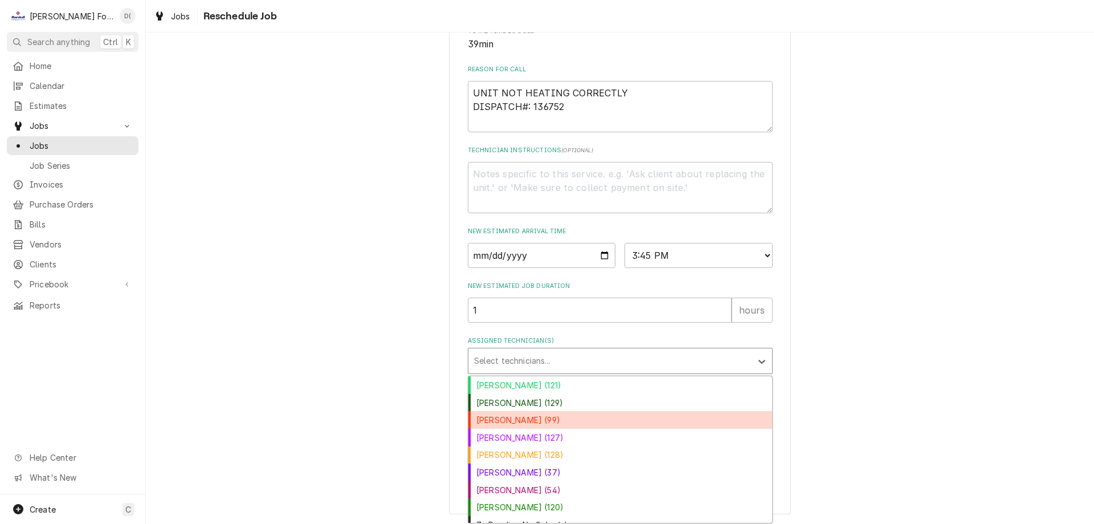
scroll to position [11, 0]
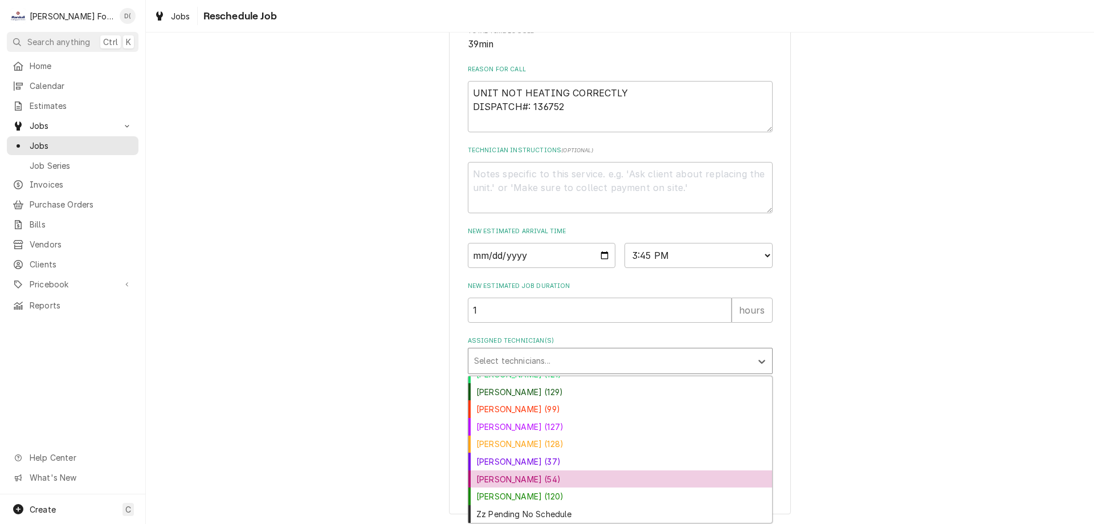
click at [492, 482] on div "[PERSON_NAME] (54)" at bounding box center [621, 479] width 304 height 18
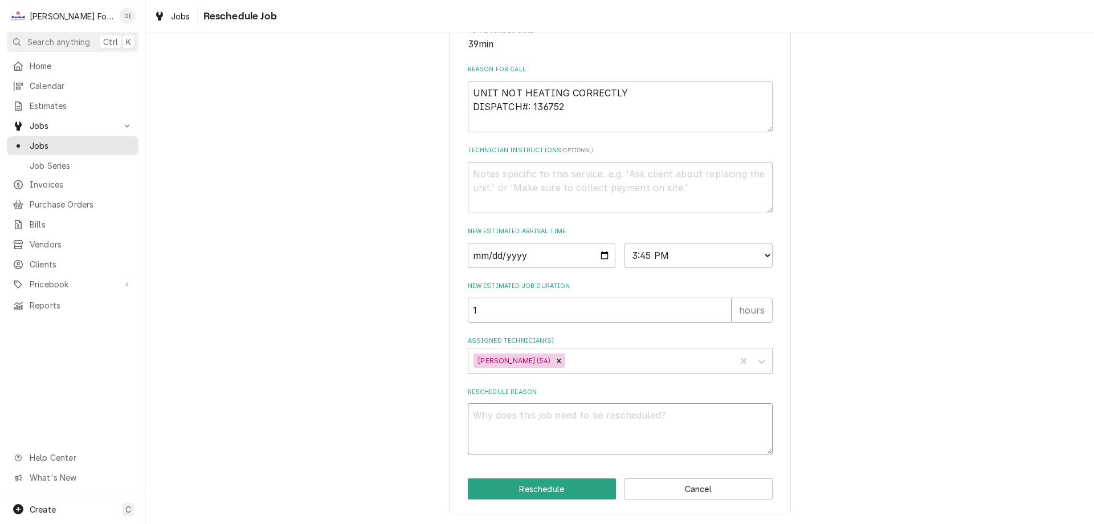
click at [515, 425] on textarea "Reschedule Reason" at bounding box center [620, 428] width 305 height 51
type textarea "x"
type textarea "p"
type textarea "x"
type textarea "pa"
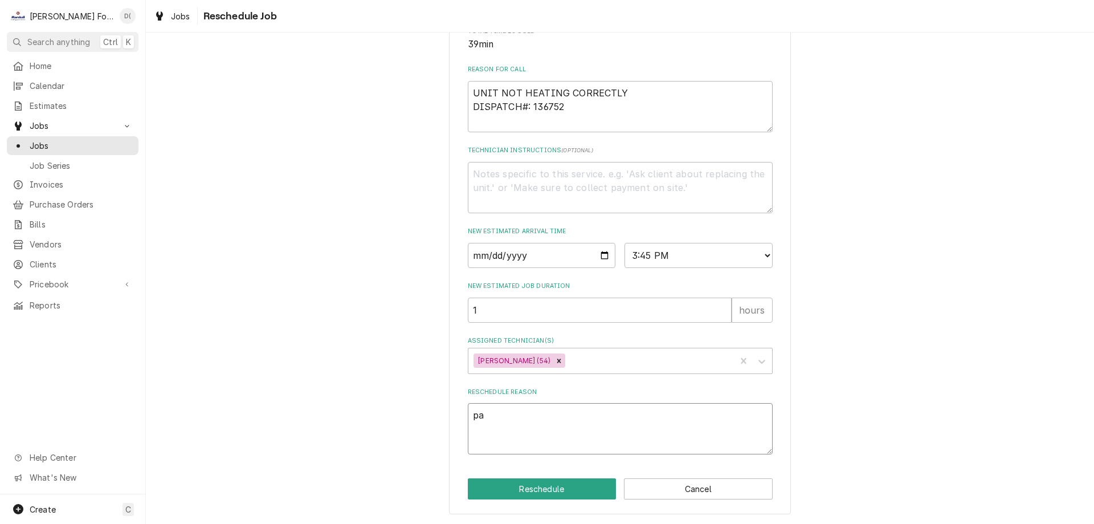
type textarea "x"
type textarea "par"
type textarea "x"
type textarea "part"
type textarea "x"
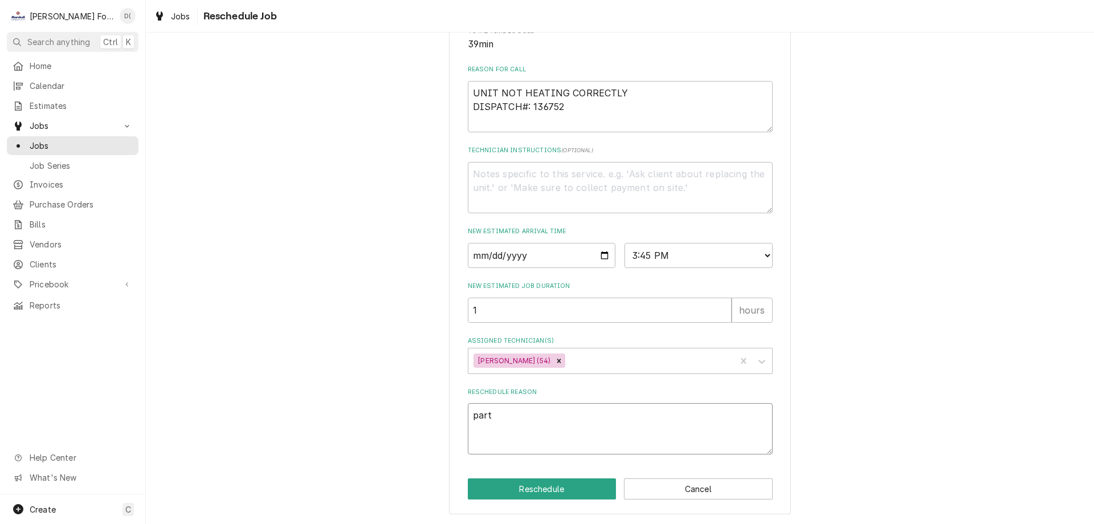
type textarea "parts"
type textarea "x"
type textarea "parts"
type textarea "x"
type textarea "parts i"
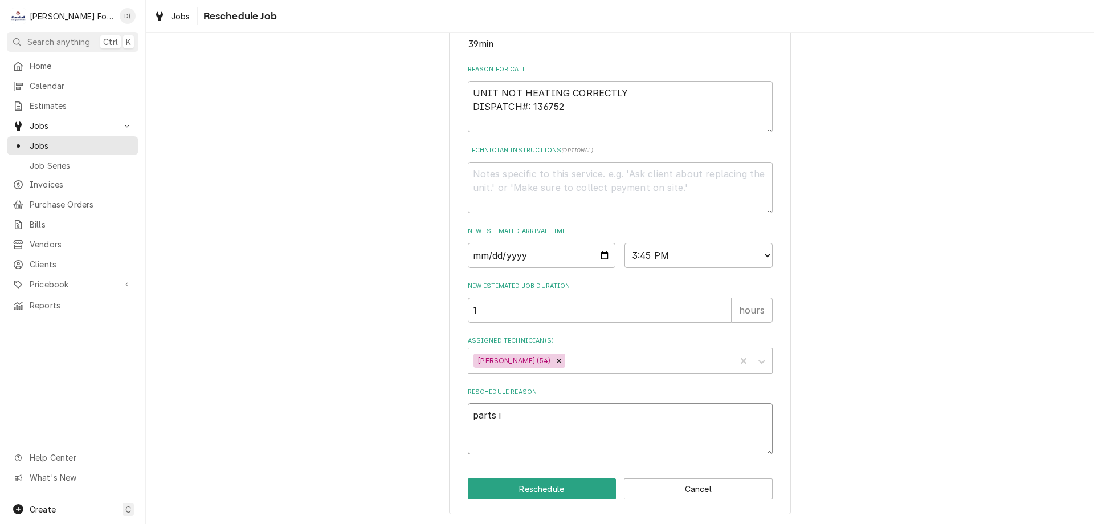
type textarea "x"
type textarea "parts in"
click at [539, 490] on button "Reschedule" at bounding box center [542, 488] width 149 height 21
type textarea "x"
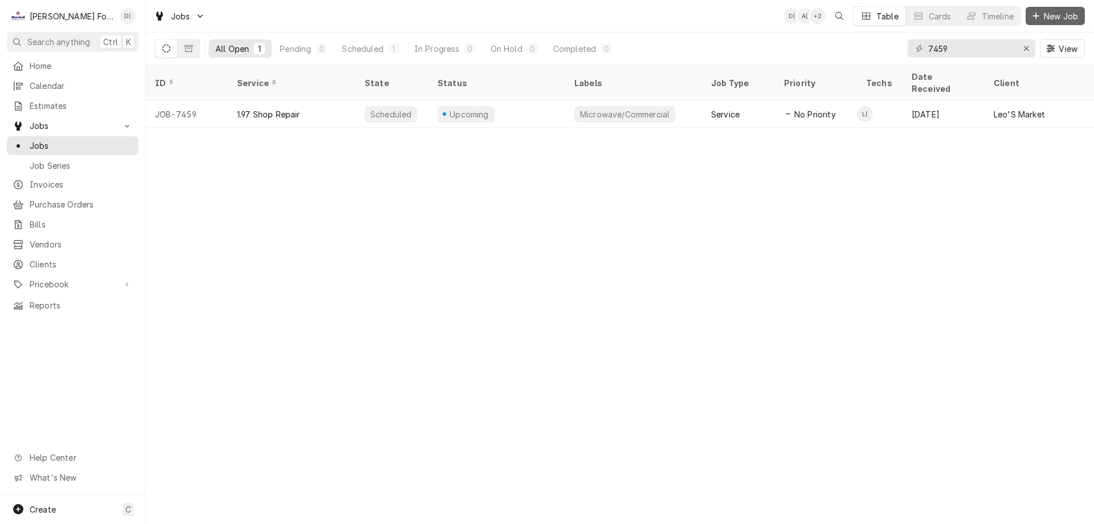
click at [1052, 10] on span "New Job" at bounding box center [1061, 16] width 39 height 12
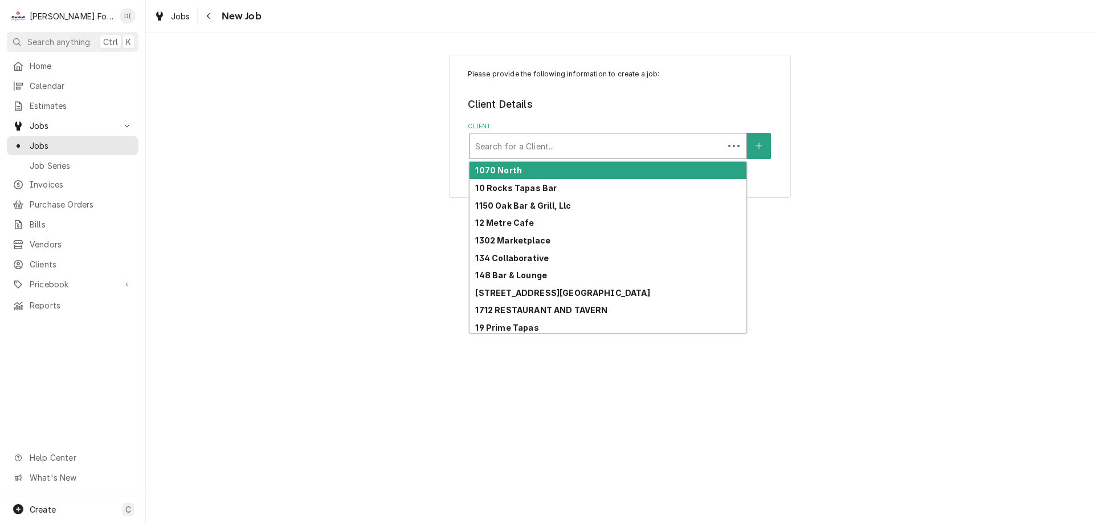
click at [612, 149] on div "Client" at bounding box center [596, 146] width 243 height 21
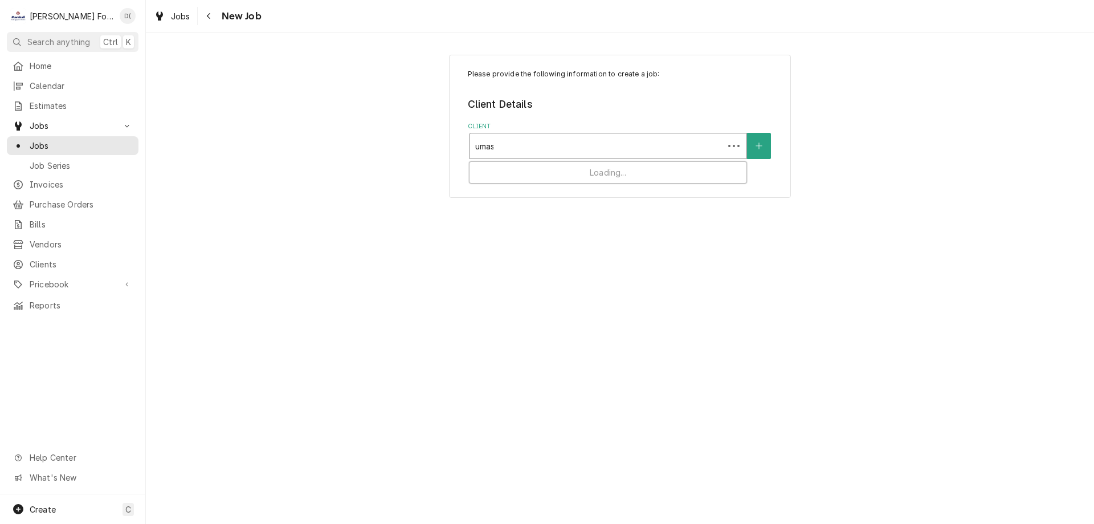
type input "umass"
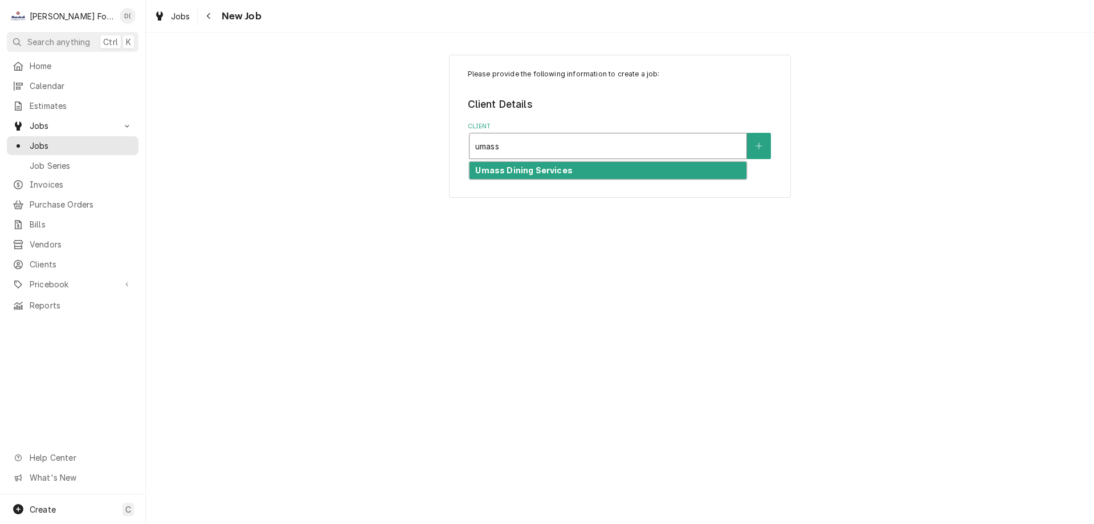
click at [587, 175] on div "Umass Dining Services" at bounding box center [608, 171] width 277 height 18
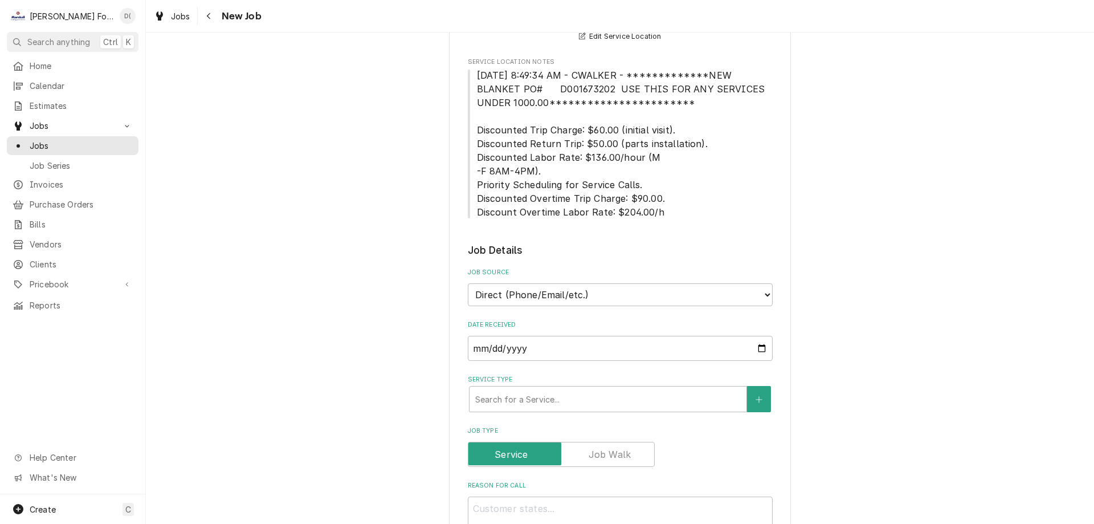
scroll to position [513, 0]
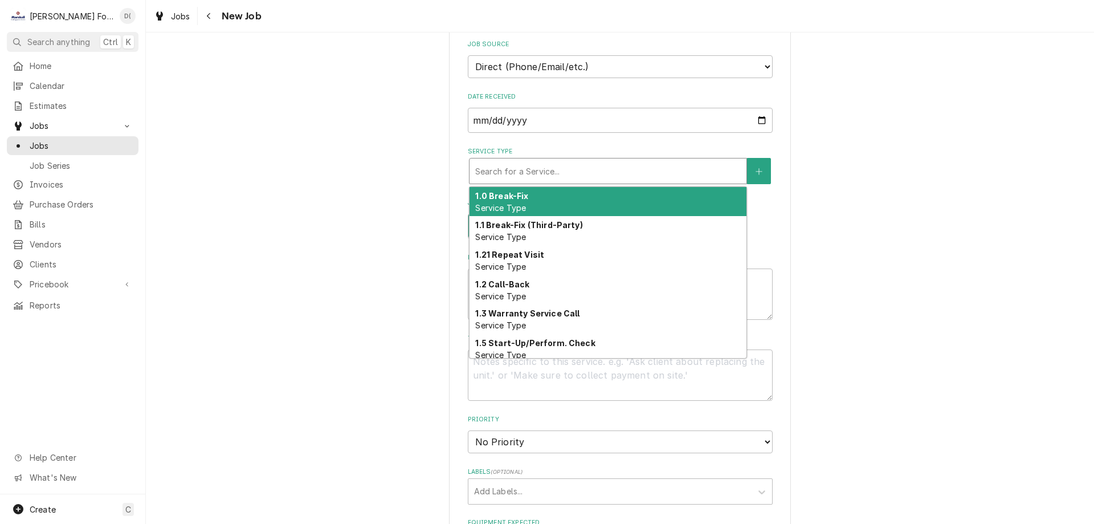
click at [557, 171] on div "Service Type" at bounding box center [608, 171] width 266 height 21
click at [542, 205] on div "1.0 Break-Fix Service Type" at bounding box center [608, 202] width 277 height 30
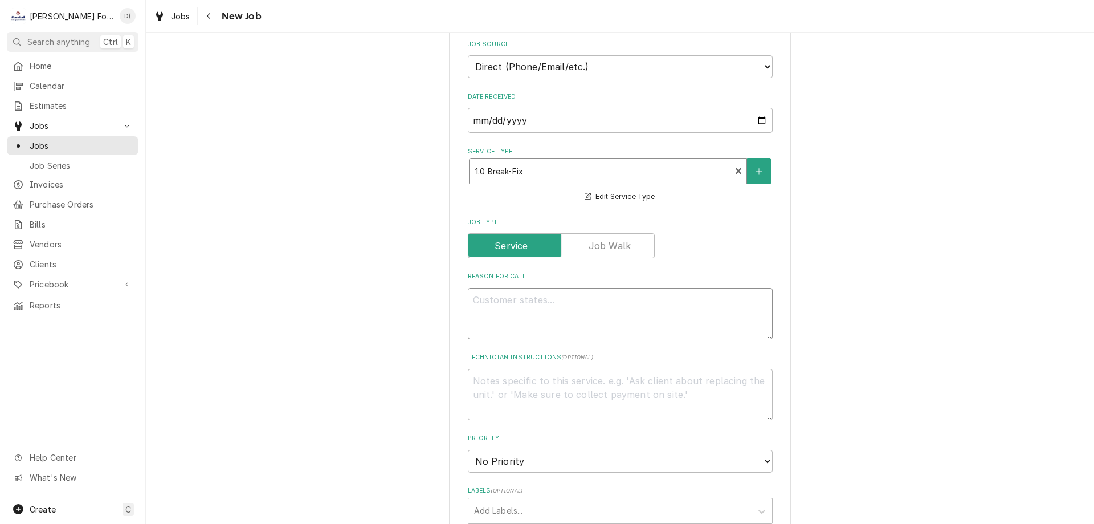
click at [524, 300] on textarea "Reason For Call" at bounding box center [620, 313] width 305 height 51
type textarea "x"
type textarea "#"
type textarea "x"
type textarea "#4"
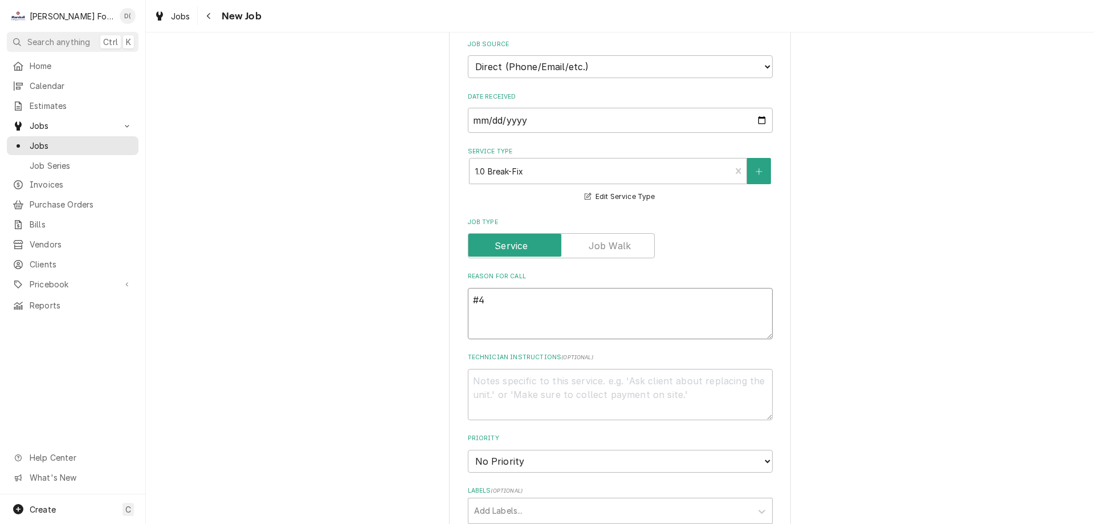
type textarea "x"
type textarea "#47"
type textarea "x"
type textarea "#47"
type textarea "x"
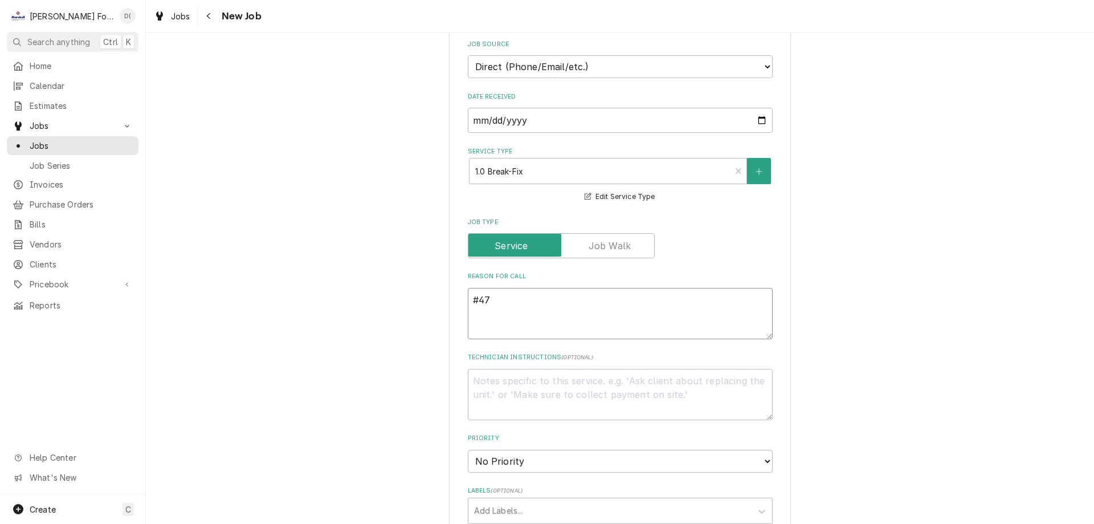
type textarea "#47 P"
type textarea "x"
type textarea "#47 Pr"
type textarea "x"
type textarea "#47 Pro"
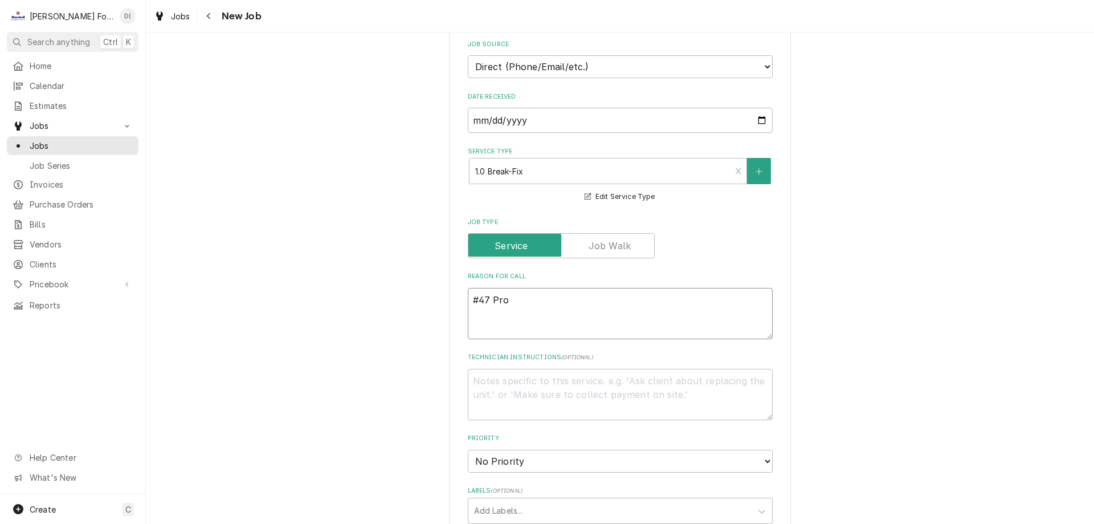
type textarea "x"
type textarea "#47 Prob"
type textarea "x"
type textarea "#47 Probe"
type textarea "x"
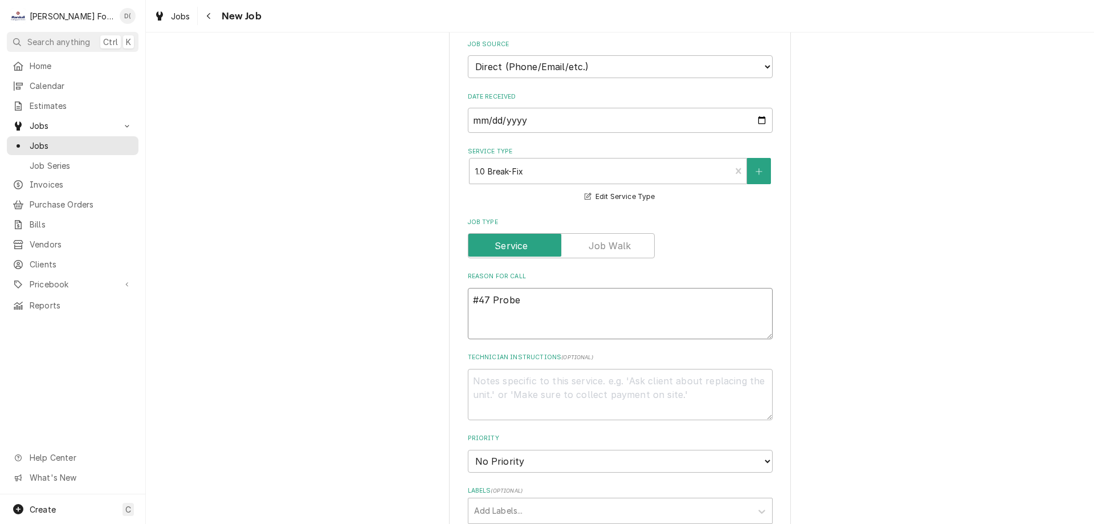
type textarea "#47 Probe"
type textarea "x"
type textarea "#47 Probe e"
type textarea "x"
type textarea "#47 Probe er"
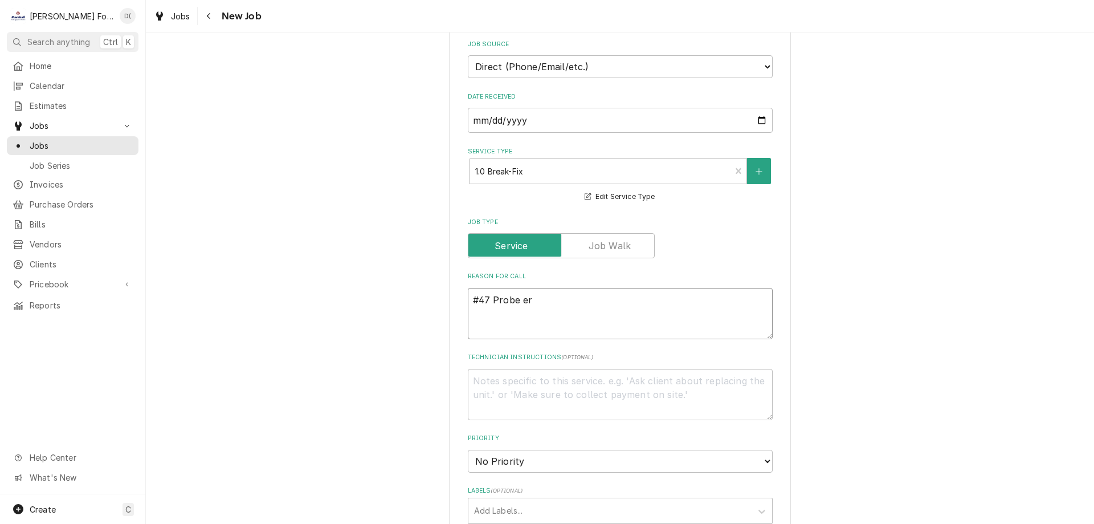
type textarea "x"
type textarea "#47 Probe err"
type textarea "x"
type textarea "#47 Probe erro"
type textarea "x"
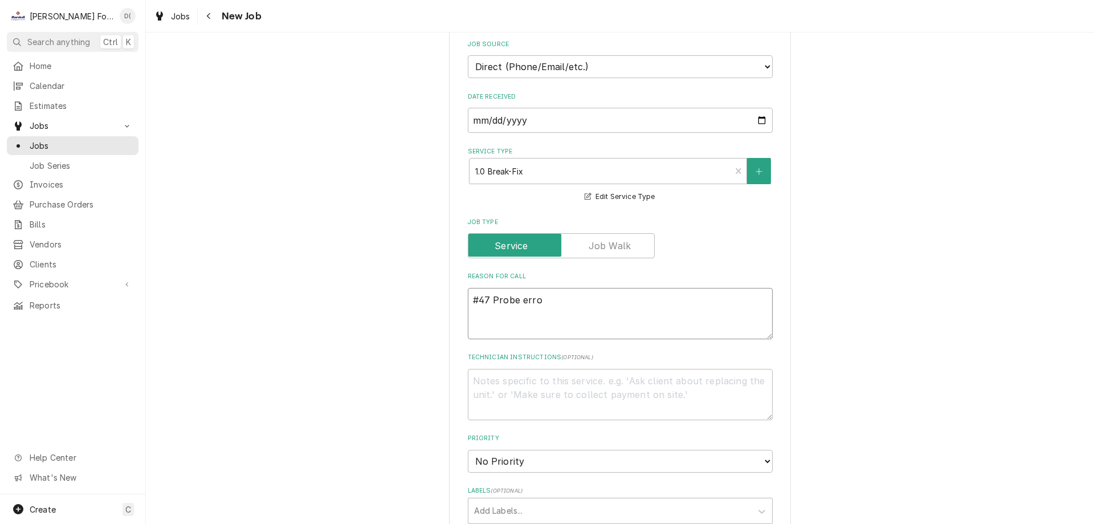
type textarea "#47 Probe error"
type textarea "x"
type textarea "#47 Probe error"
click at [487, 301] on textarea "#47 Probe error" at bounding box center [620, 313] width 305 height 51
type textarea "x"
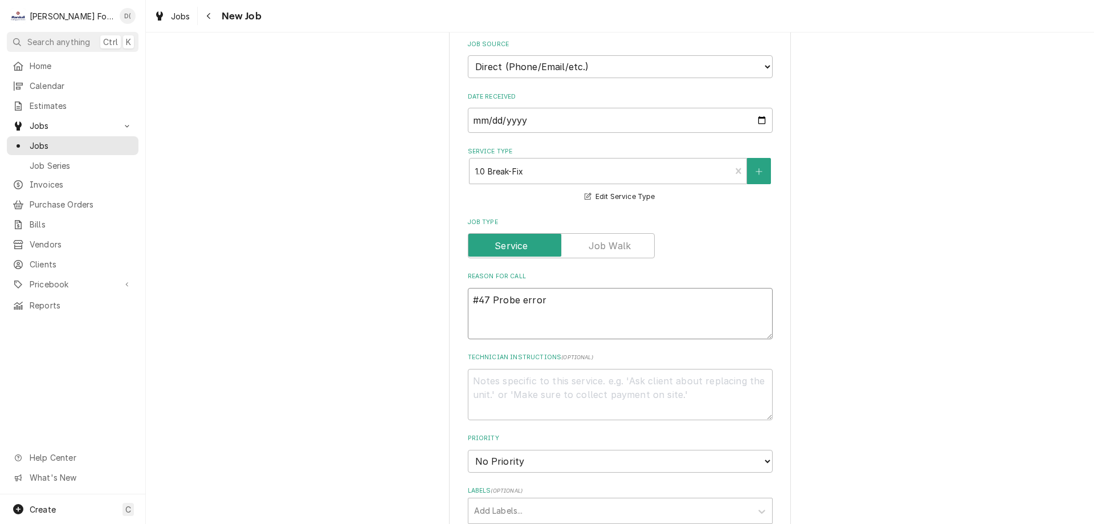
type textarea "#47 Probe error"
type textarea "x"
type textarea "#47 c Probe error"
type textarea "x"
type textarea "#47 co Probe error"
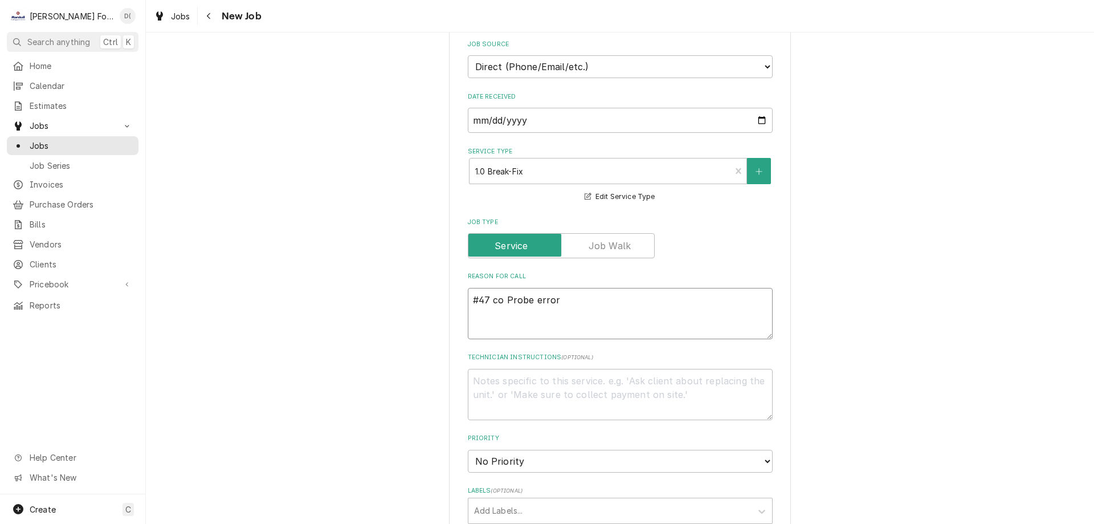
type textarea "x"
type textarea "#47 com Probe error"
type textarea "x"
type textarea "#47 comb Probe error"
type textarea "x"
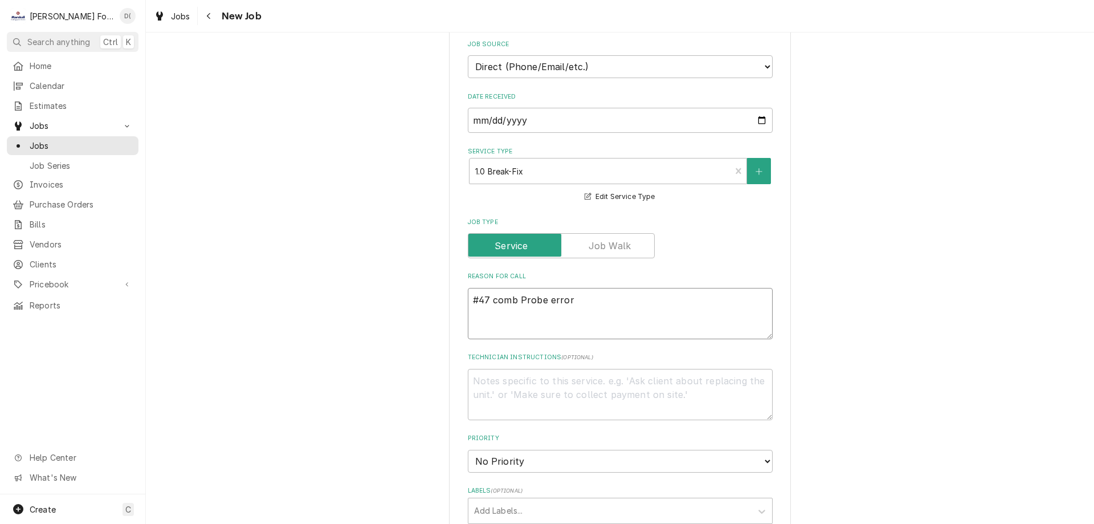
type textarea "#47 combi Probe error"
type textarea "x"
type textarea "#47 combi Probe error"
type textarea "x"
type textarea "#47 combi o Probe error"
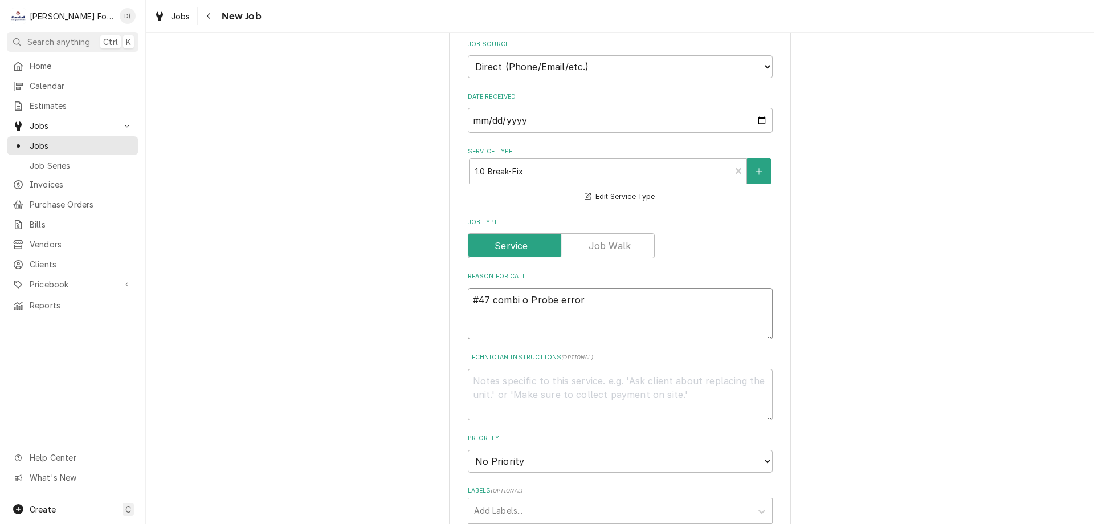
type textarea "x"
type textarea "#47 combi ov Probe error"
type textarea "x"
type textarea "#47 combi ove Probe error"
type textarea "x"
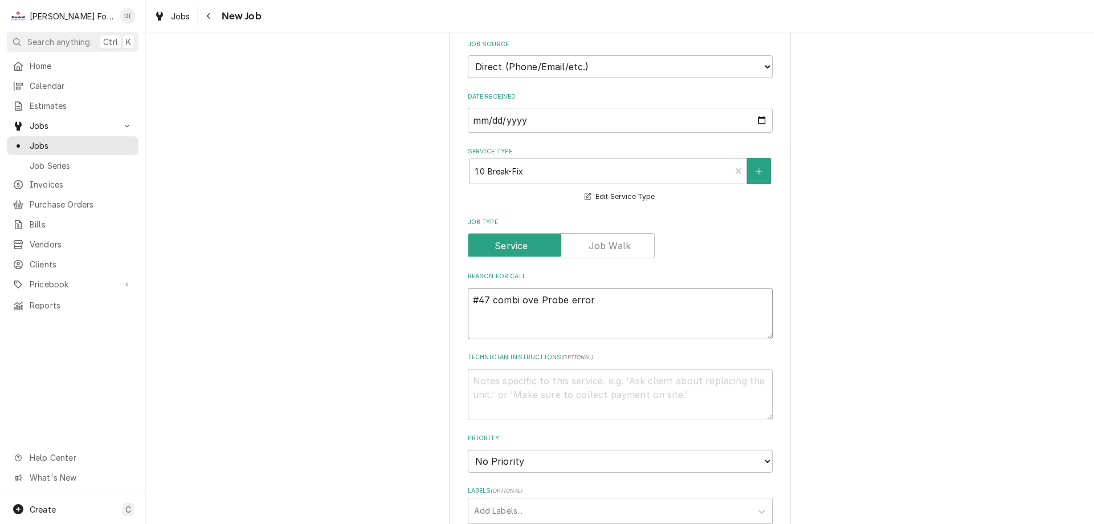
type textarea "#47 combi oven Probe error"
type textarea "x"
type textarea "#47 combi oven Probe error"
type textarea "x"
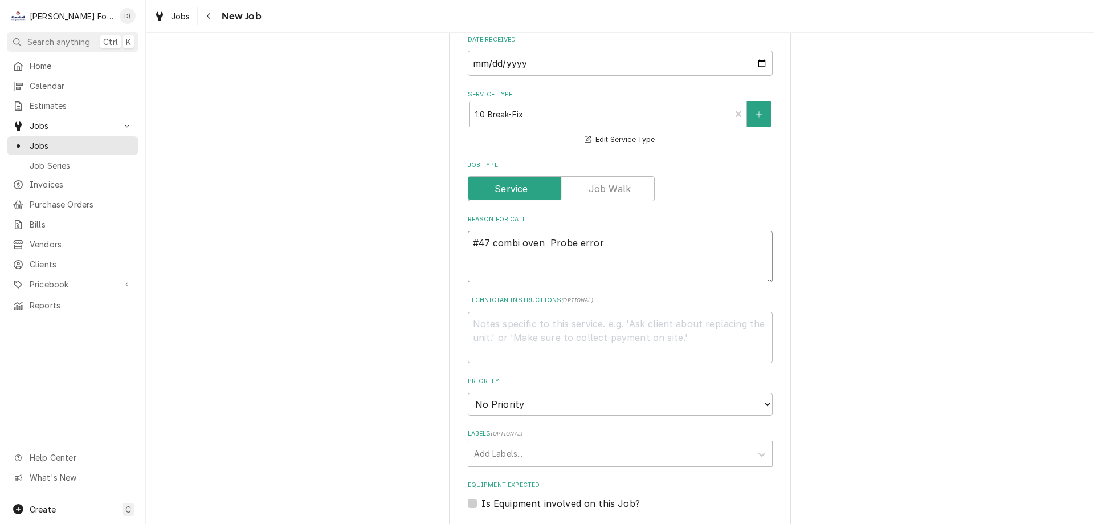
scroll to position [741, 0]
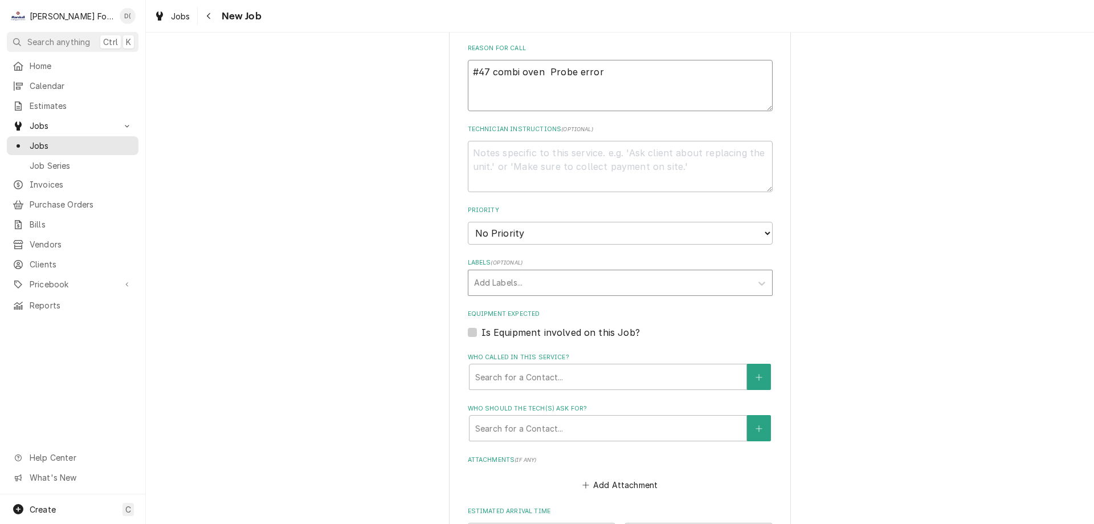
type textarea "#47 combi oven Probe error"
click at [529, 278] on div "Labels" at bounding box center [610, 282] width 272 height 21
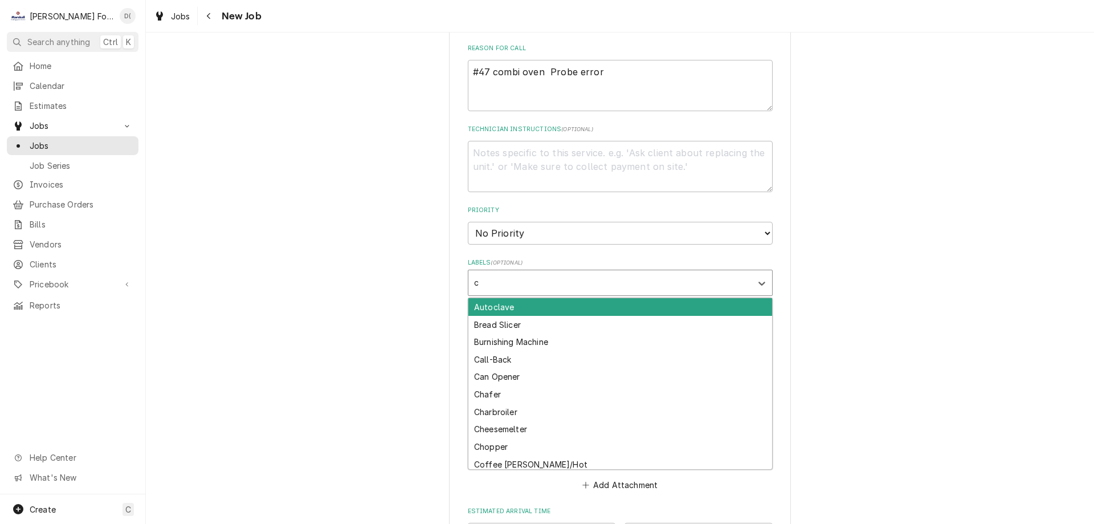
type input "co"
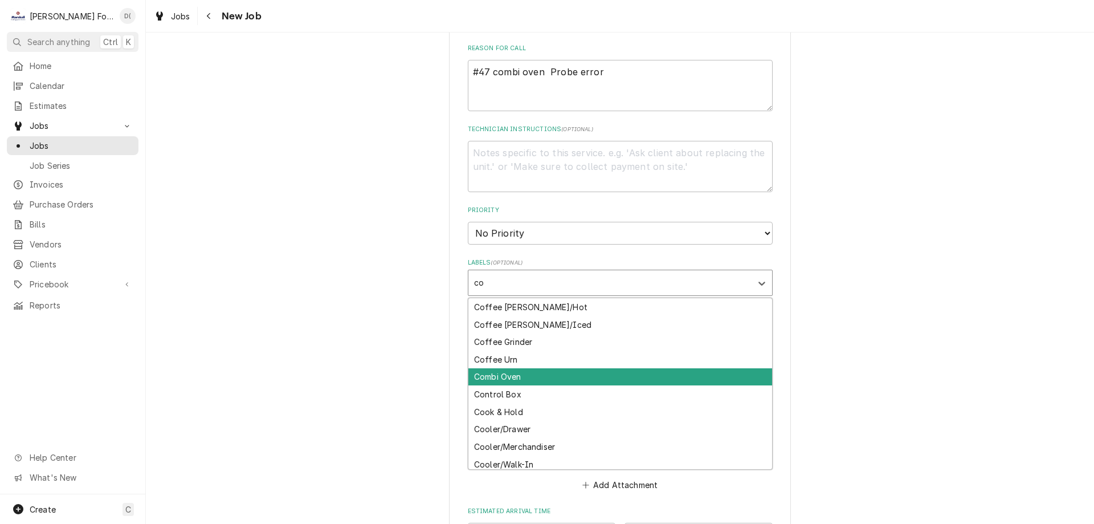
click at [498, 372] on div "Combi Oven" at bounding box center [621, 377] width 304 height 18
type textarea "x"
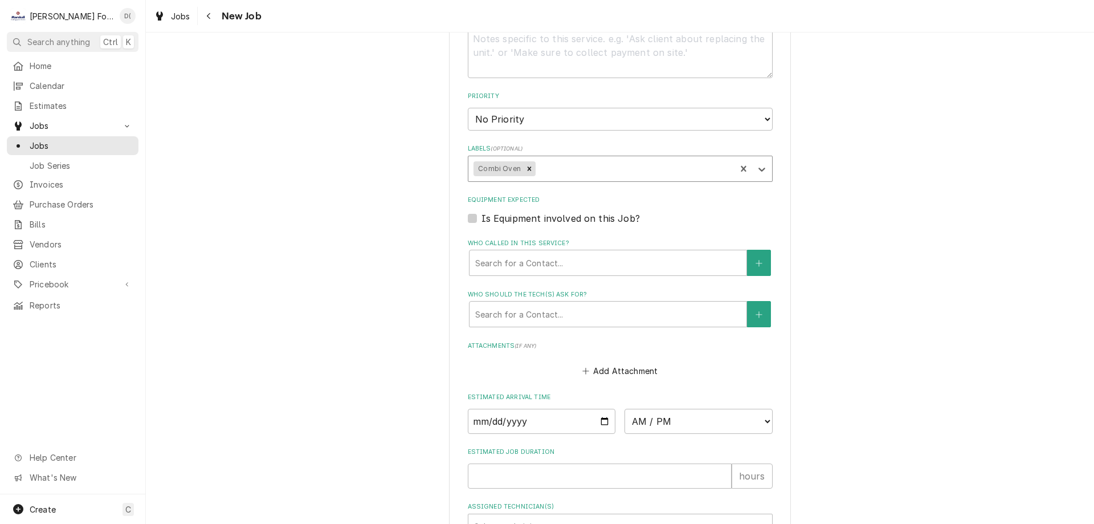
scroll to position [1026, 0]
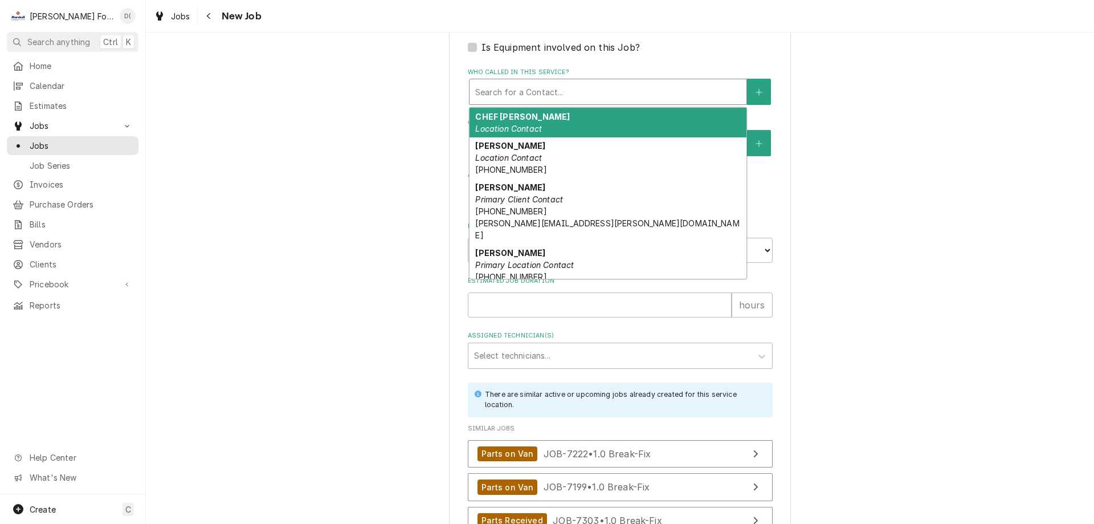
click at [577, 98] on div "Who called in this service?" at bounding box center [608, 92] width 266 height 21
type textarea "x"
type input "r"
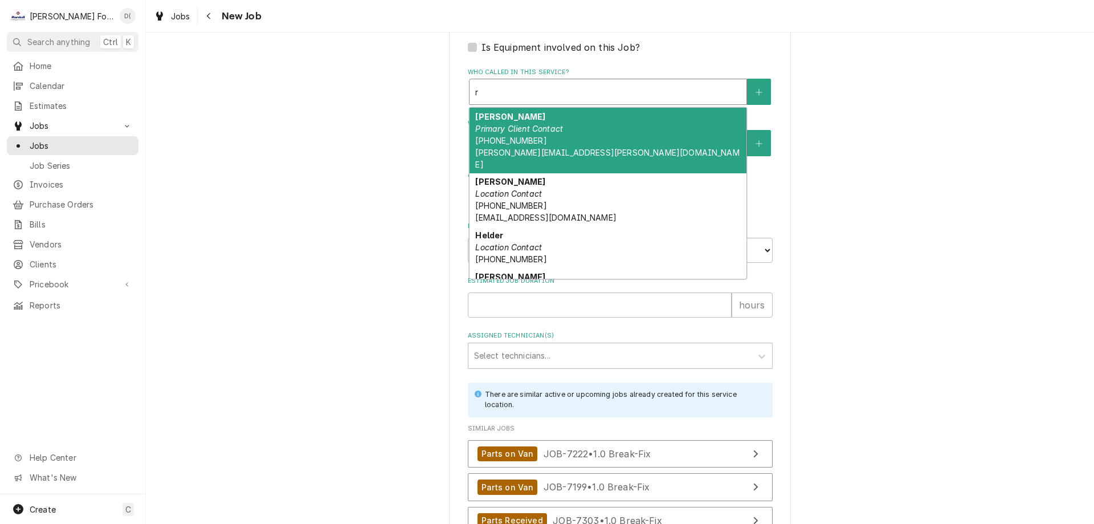
type textarea "x"
type input "ri"
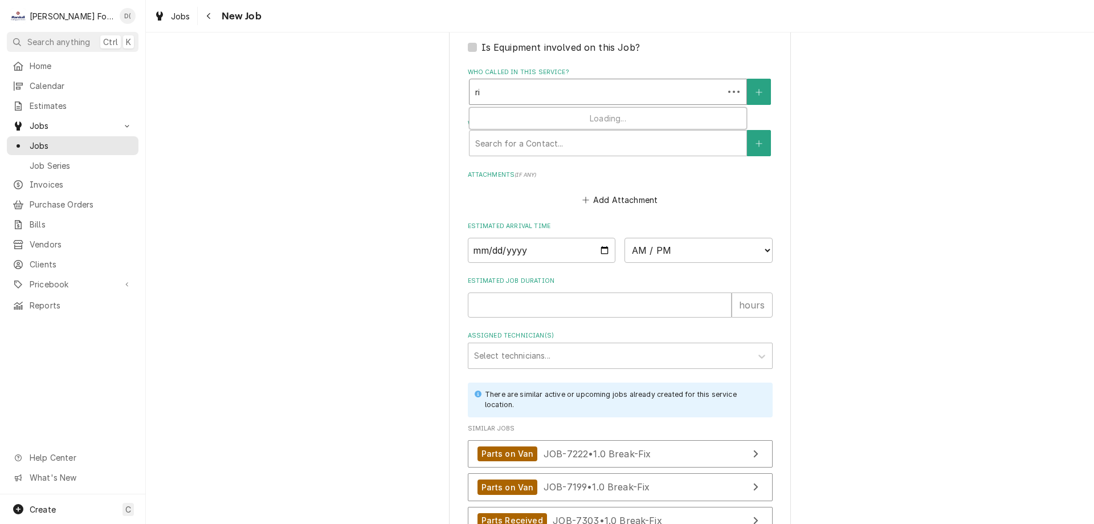
type textarea "x"
type input "ric"
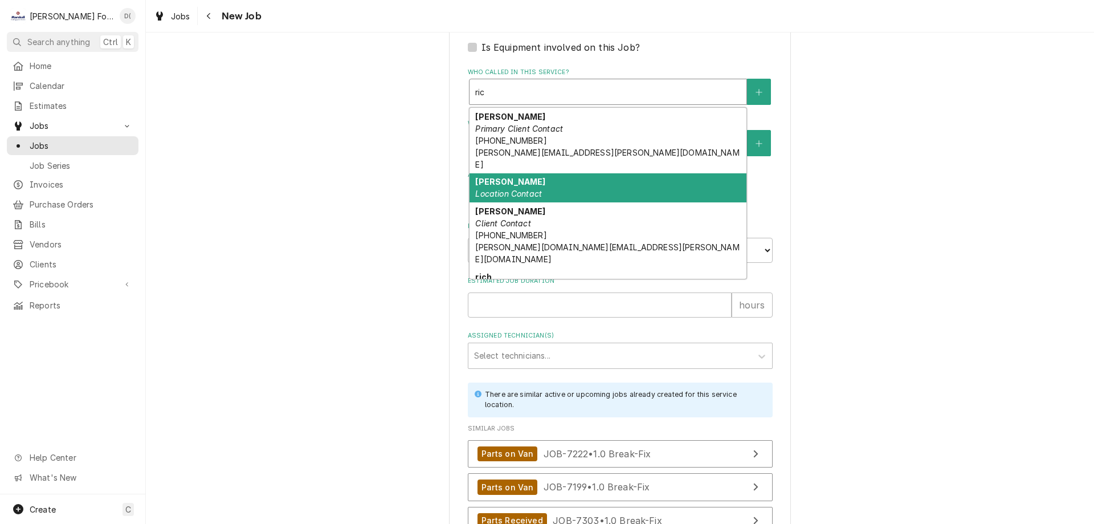
click at [527, 176] on div "RICK Location Contact" at bounding box center [608, 188] width 277 height 30
type textarea "x"
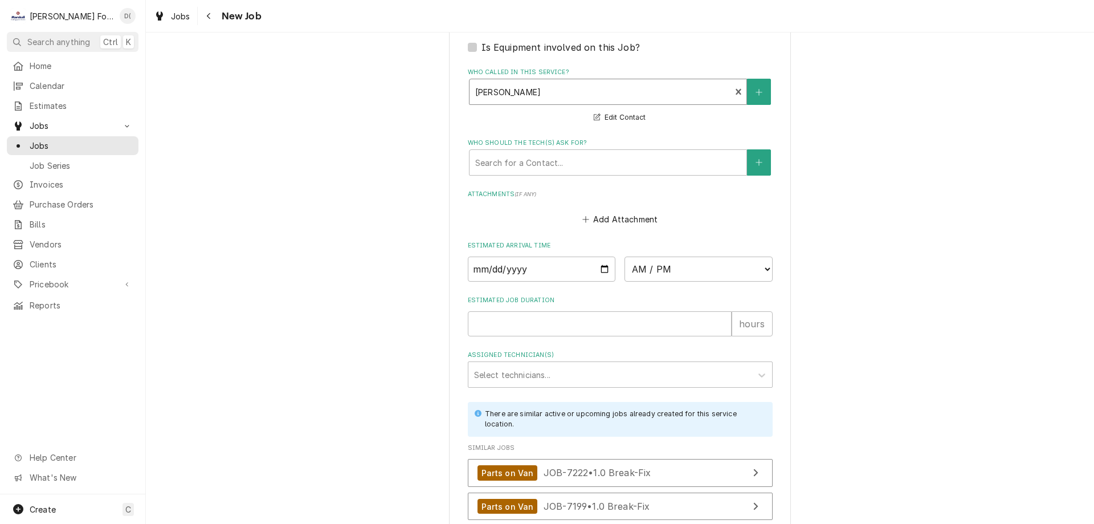
scroll to position [1140, 0]
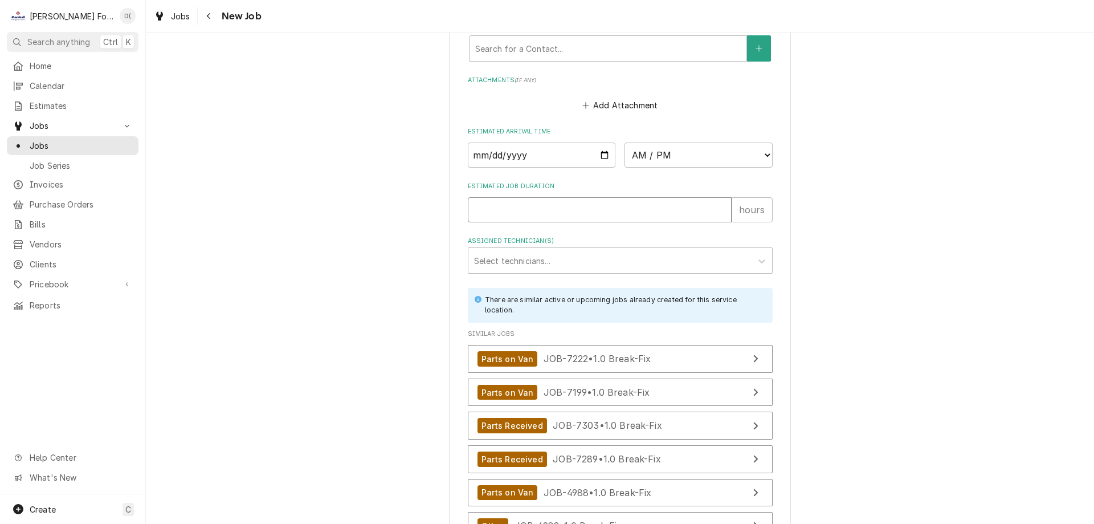
click at [537, 214] on input "Estimated Job Duration" at bounding box center [600, 209] width 264 height 25
type textarea "x"
type input "1"
type textarea "x"
type input "1"
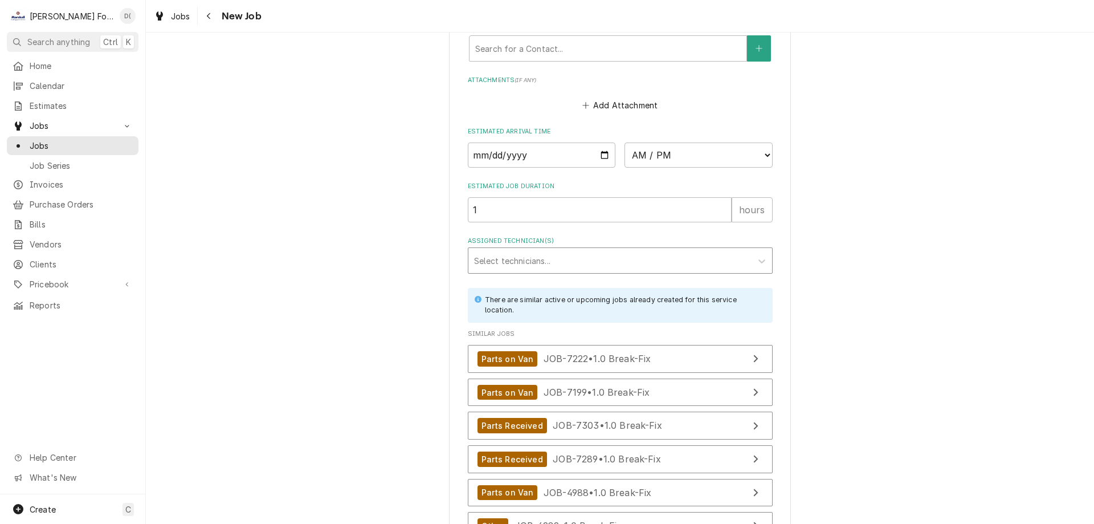
click at [538, 252] on div "Assigned Technician(s)" at bounding box center [610, 260] width 272 height 21
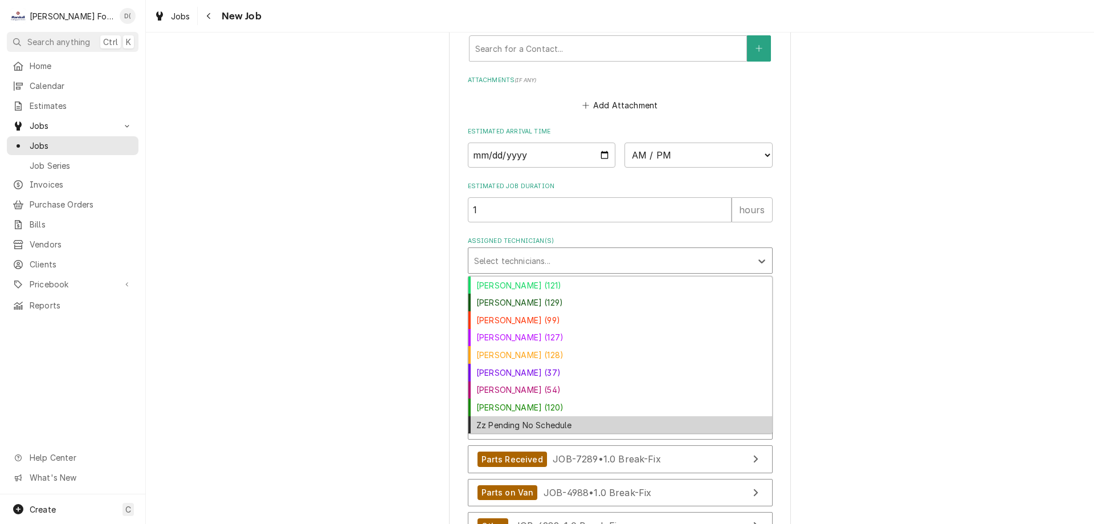
click at [539, 418] on div "Zz Pending No Schedule" at bounding box center [621, 425] width 304 height 18
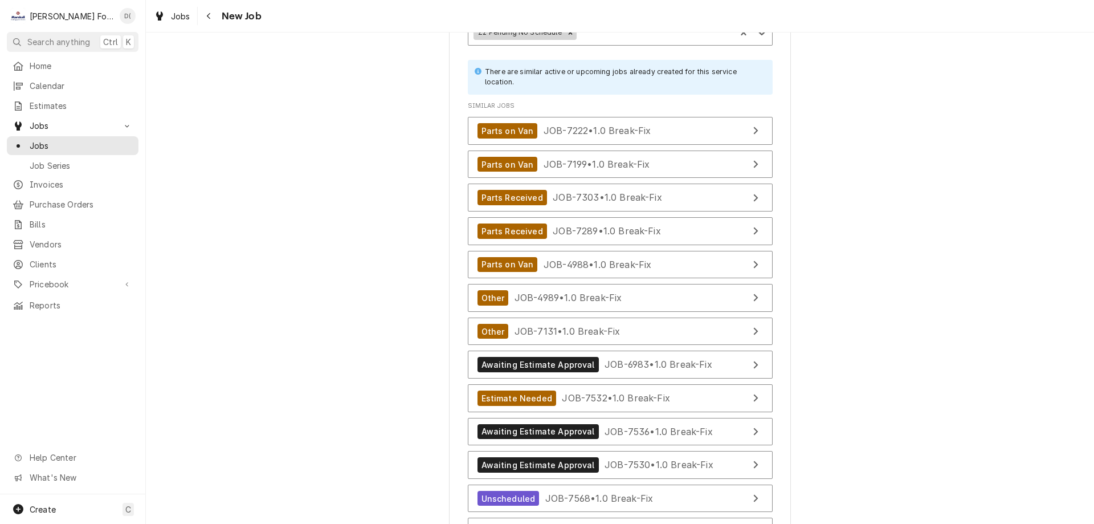
scroll to position [1494, 0]
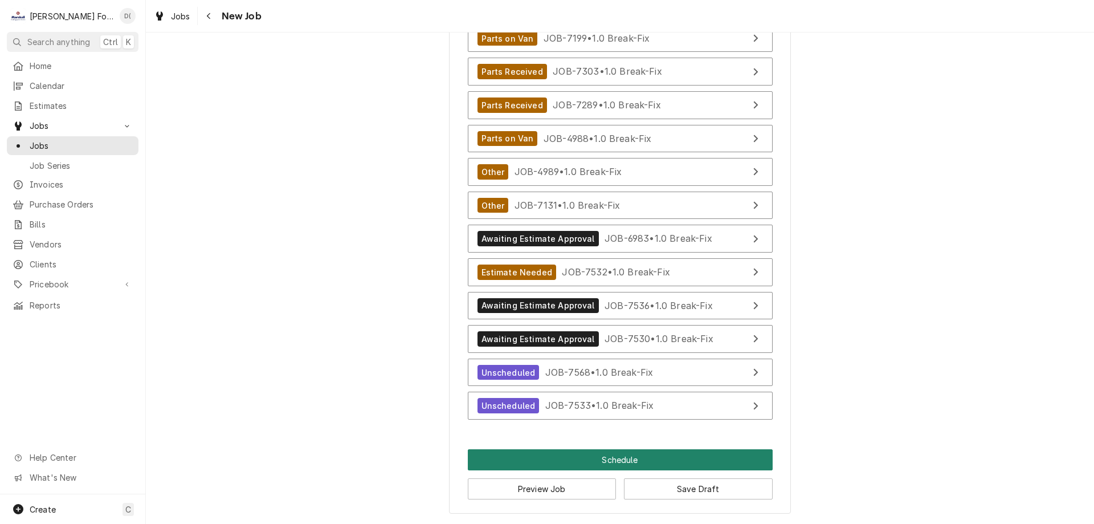
click at [600, 459] on button "Schedule" at bounding box center [620, 459] width 305 height 21
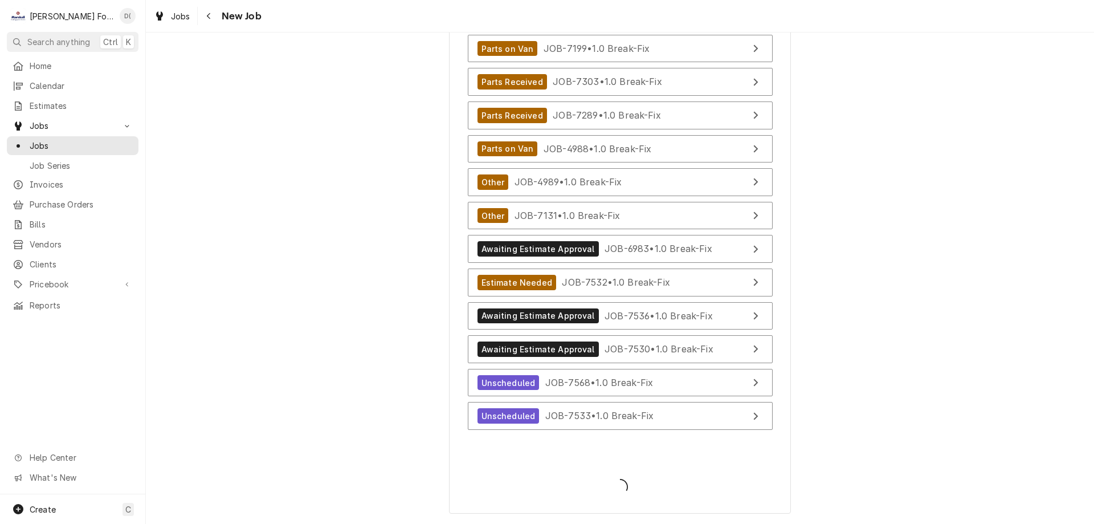
scroll to position [1235, 0]
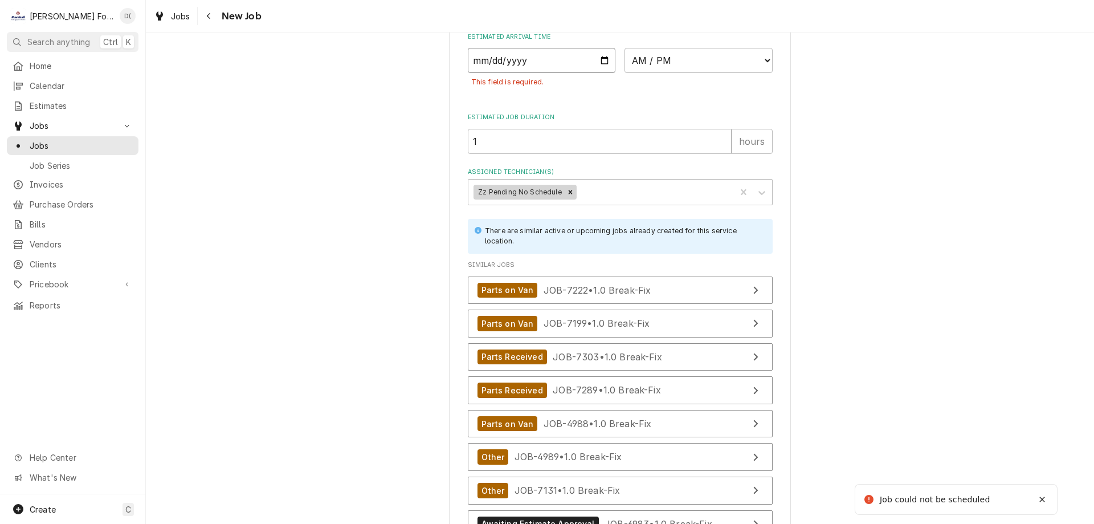
click at [553, 58] on input "Date" at bounding box center [542, 60] width 148 height 25
click at [597, 64] on input "Date" at bounding box center [542, 60] width 148 height 25
type textarea "x"
type input "2025-10-02"
click at [642, 66] on select "AM / PM 6:00 AM 6:15 AM 6:30 AM 6:45 AM 7:00 AM 7:15 AM 7:30 AM 7:45 AM 8:00 AM…" at bounding box center [699, 60] width 148 height 25
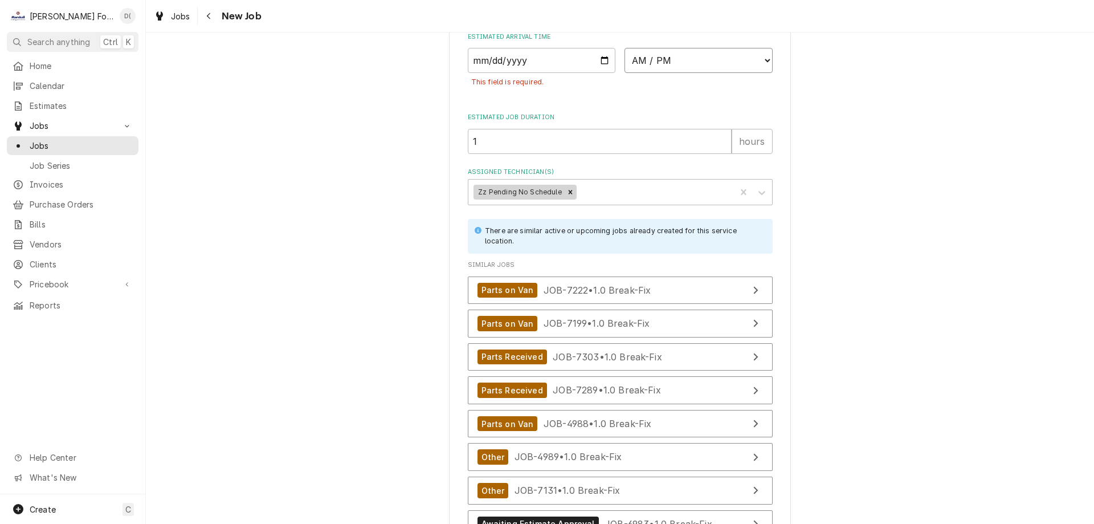
type textarea "x"
select select "16:15:00"
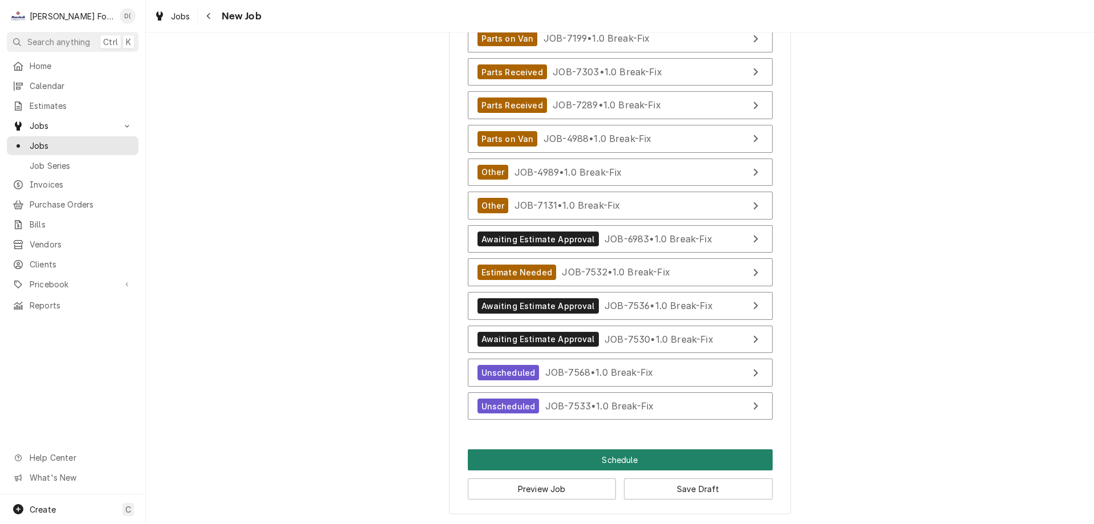
click at [583, 459] on button "Schedule" at bounding box center [620, 459] width 305 height 21
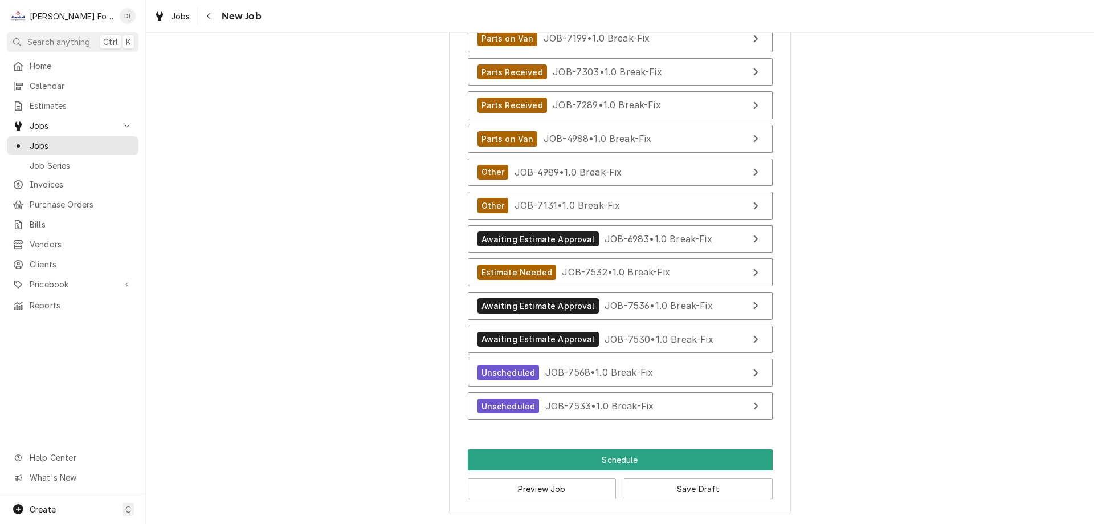
scroll to position [1518, 0]
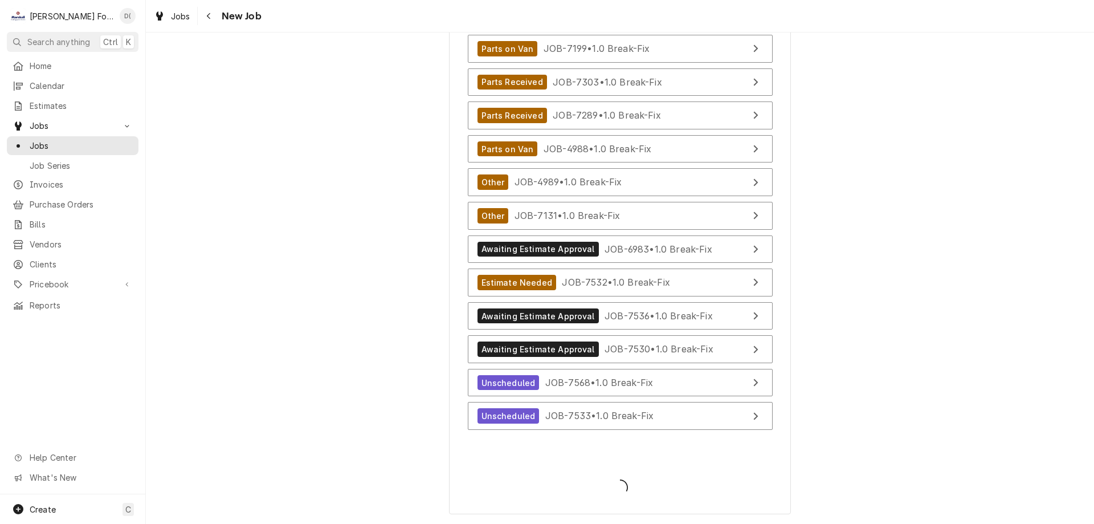
type textarea "x"
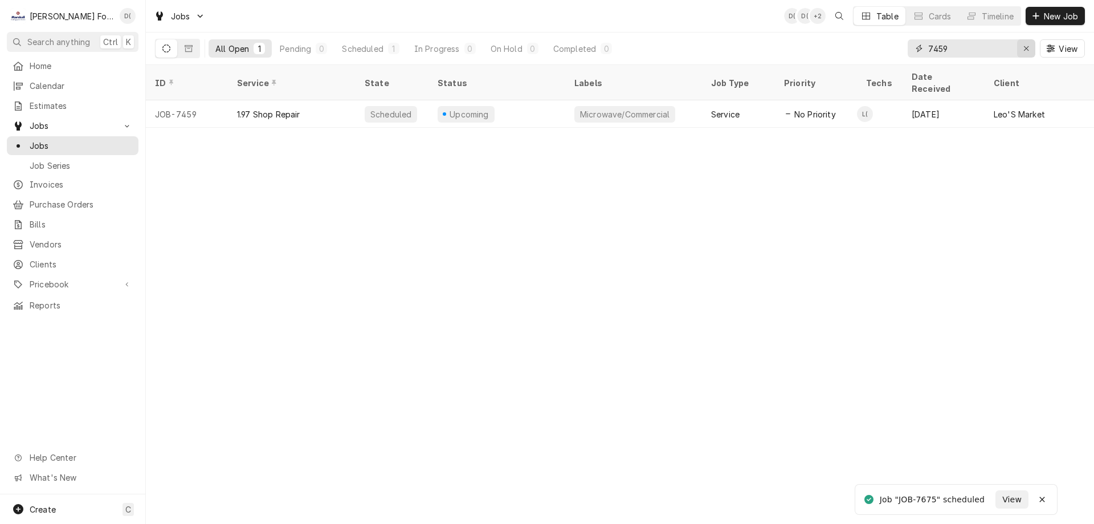
click at [1022, 50] on div "Erase input" at bounding box center [1026, 48] width 11 height 11
click at [980, 56] on input "Dynamic Content Wrapper" at bounding box center [981, 48] width 107 height 18
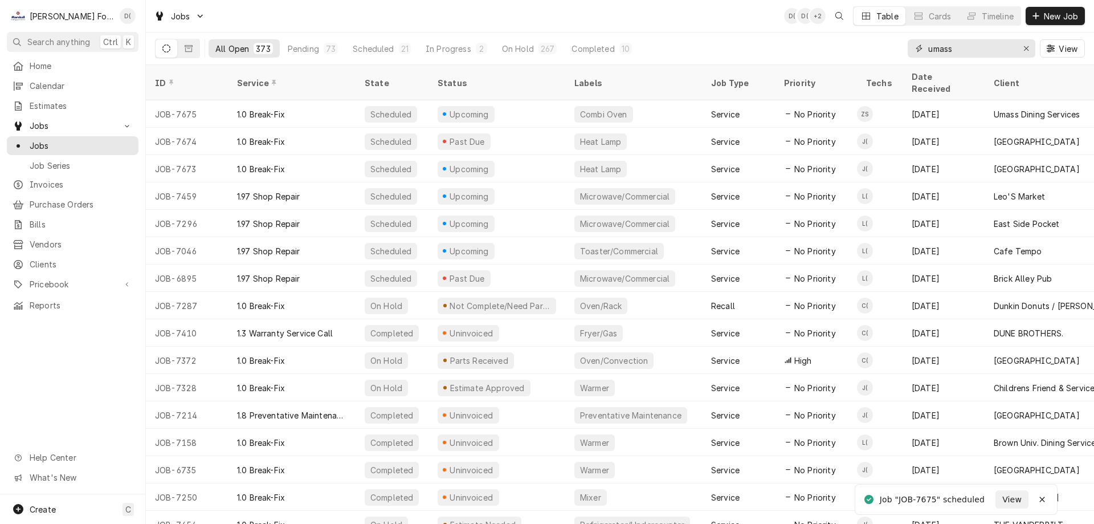
type input "umass"
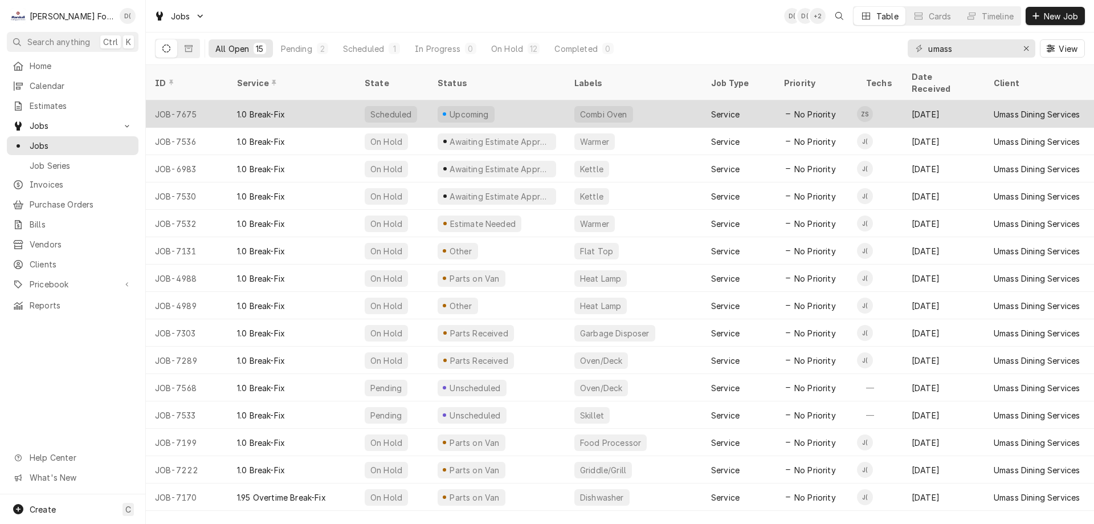
click at [556, 100] on div "Upcoming" at bounding box center [497, 113] width 137 height 27
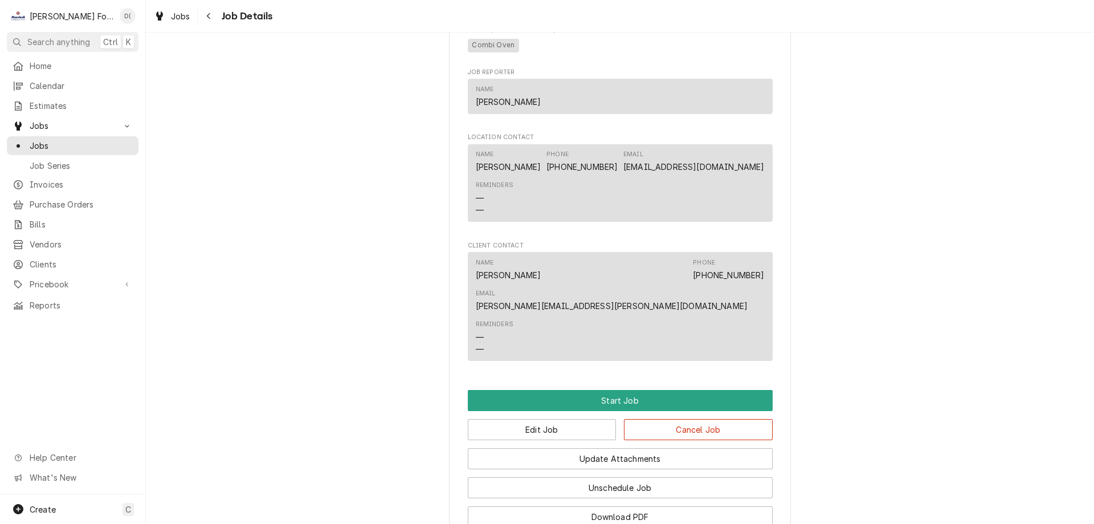
scroll to position [1004, 0]
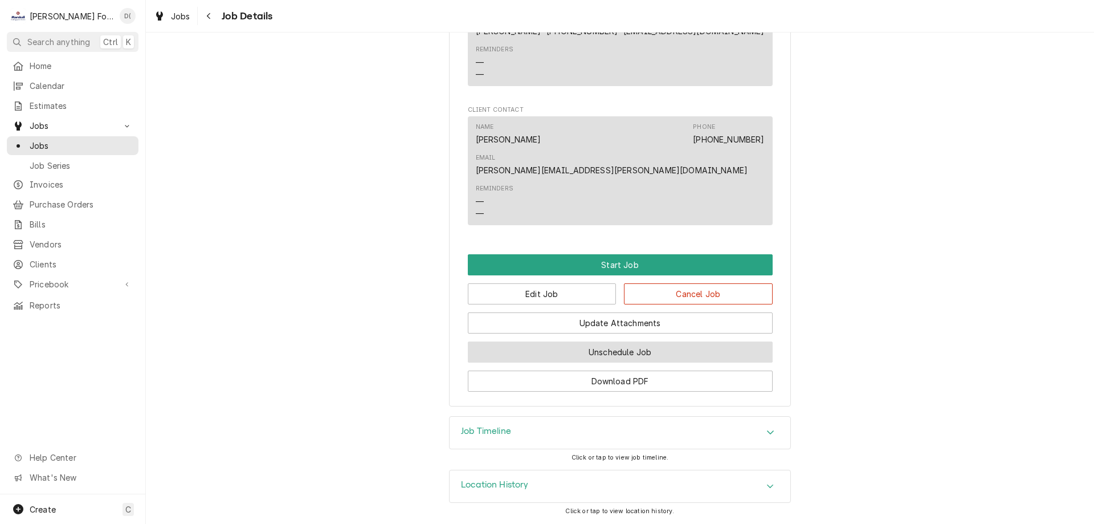
click at [568, 350] on button "Unschedule Job" at bounding box center [620, 351] width 305 height 21
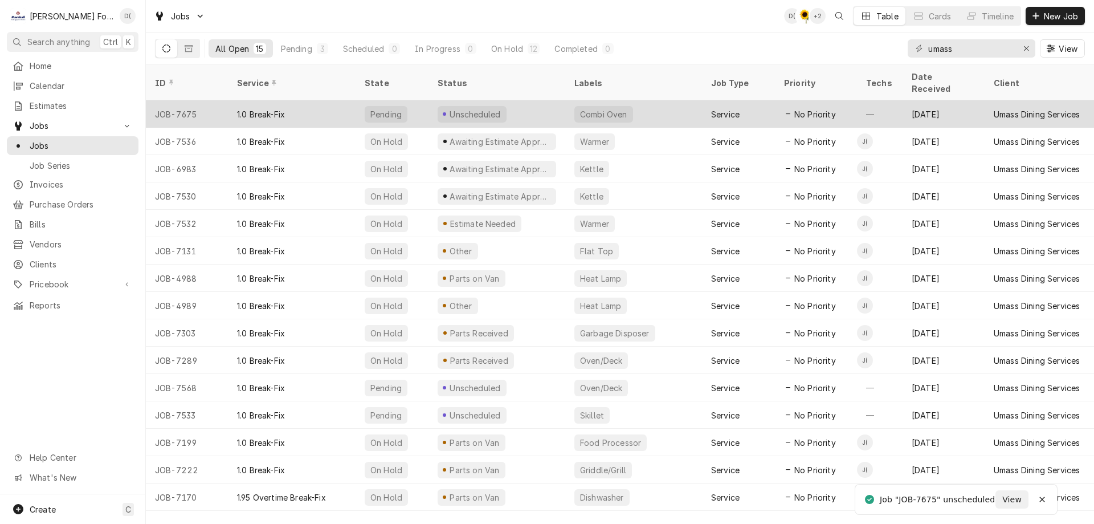
click at [535, 100] on div "Unscheduled" at bounding box center [497, 113] width 137 height 27
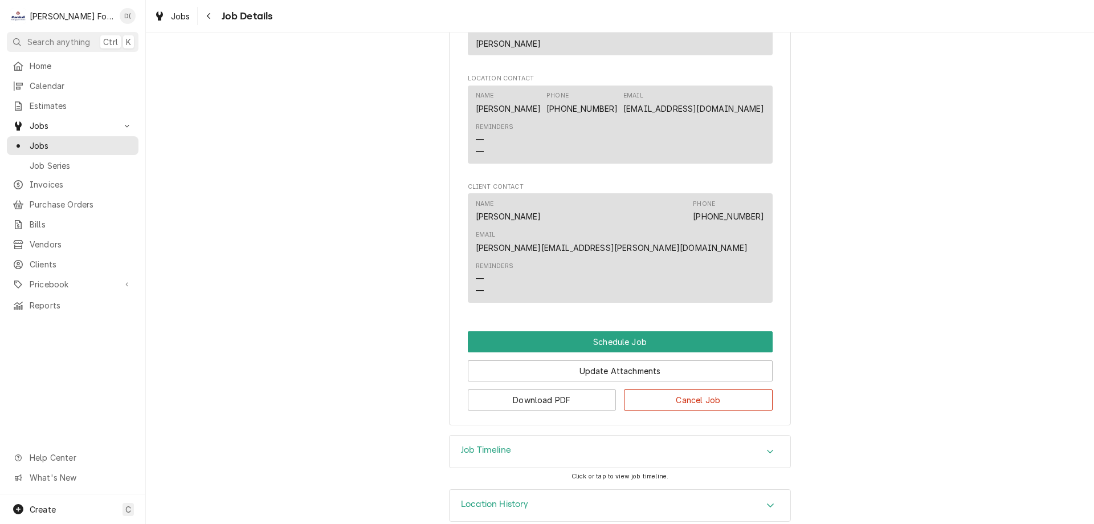
scroll to position [830, 0]
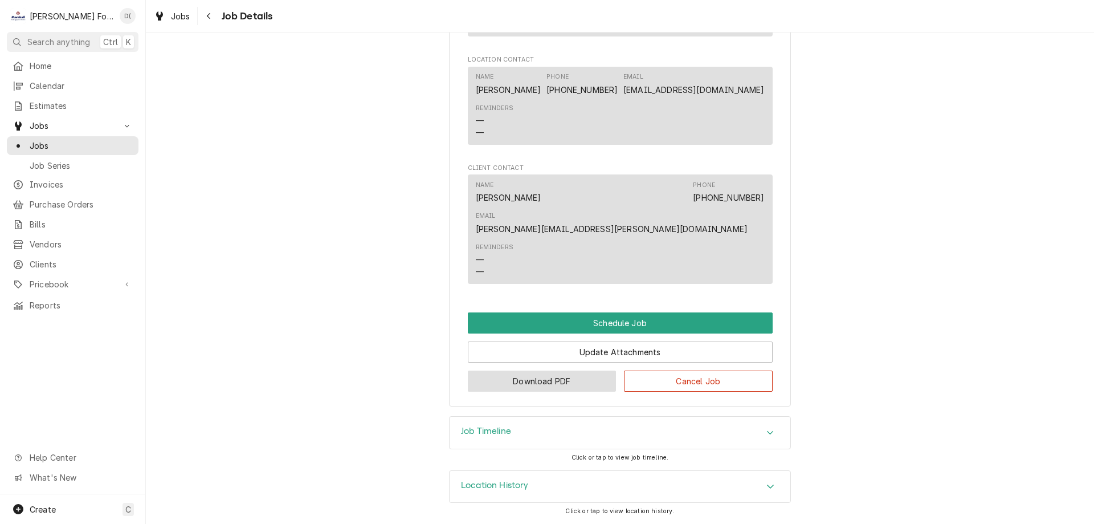
click at [570, 378] on button "Download PDF" at bounding box center [542, 380] width 149 height 21
click at [70, 144] on span "Jobs" at bounding box center [81, 146] width 103 height 12
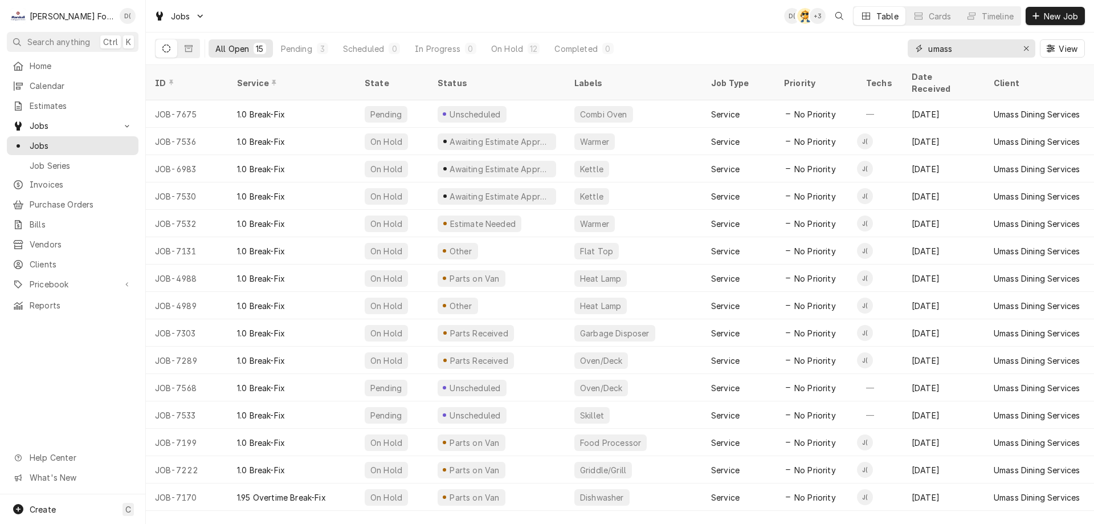
click at [1028, 52] on div "Erase input" at bounding box center [1026, 48] width 11 height 11
click at [999, 53] on input "Dynamic Content Wrapper" at bounding box center [981, 48] width 107 height 18
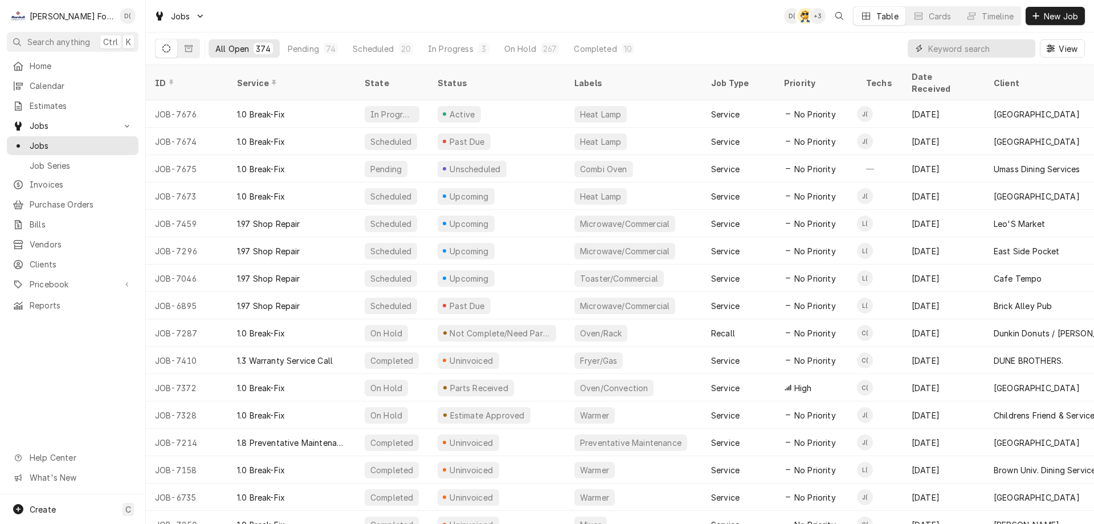
click at [984, 49] on input "Dynamic Content Wrapper" at bounding box center [978, 48] width 101 height 18
type input "7065"
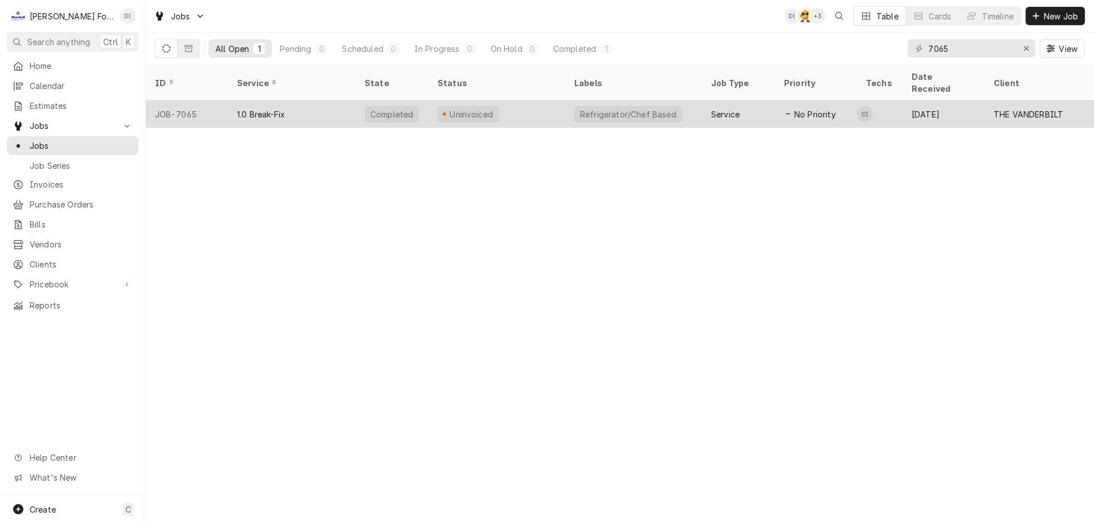
click at [531, 100] on div "Uninvoiced" at bounding box center [497, 113] width 137 height 27
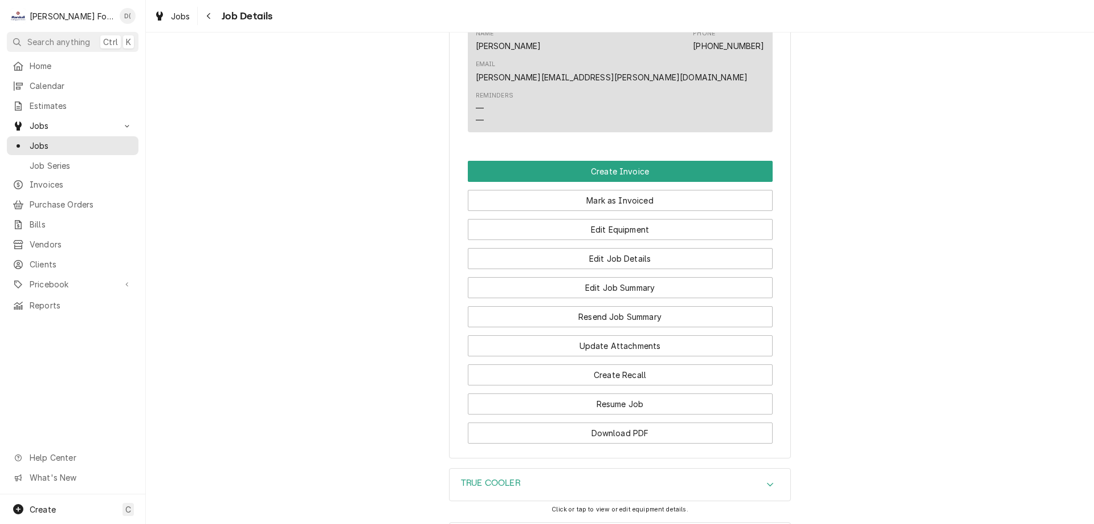
scroll to position [1522, 0]
